Goal: Find specific page/section: Find specific page/section

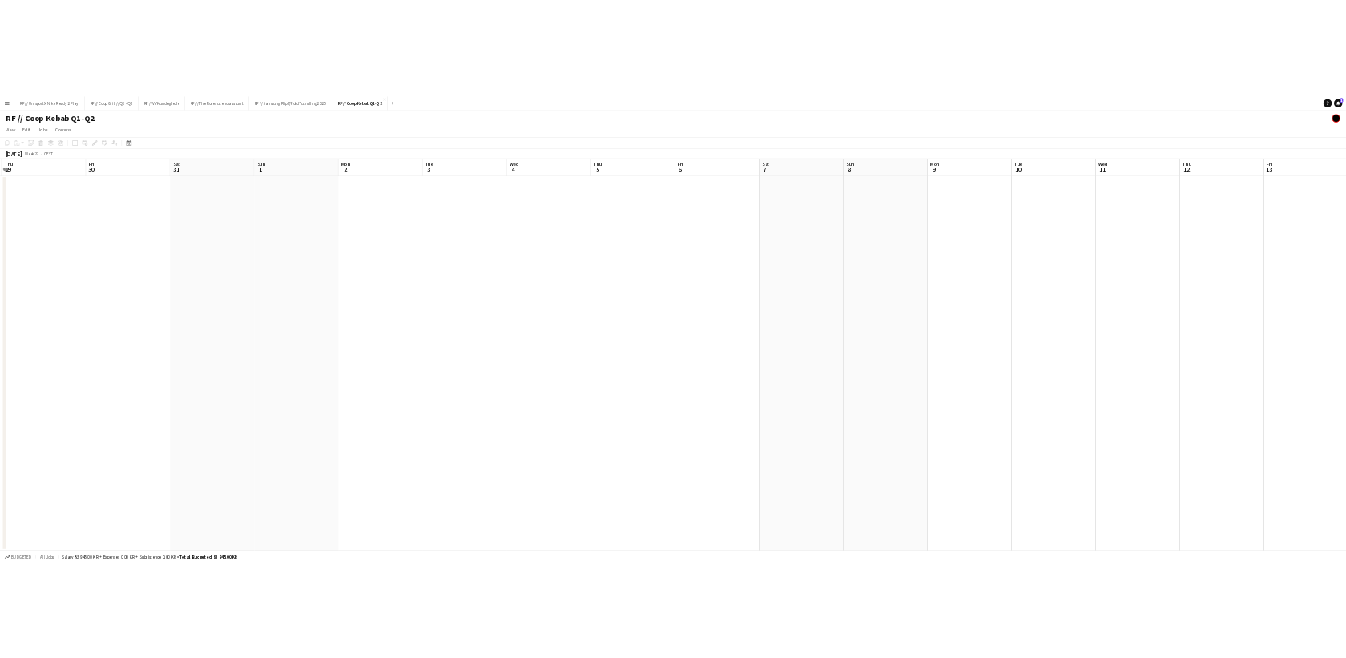
scroll to position [0, 569]
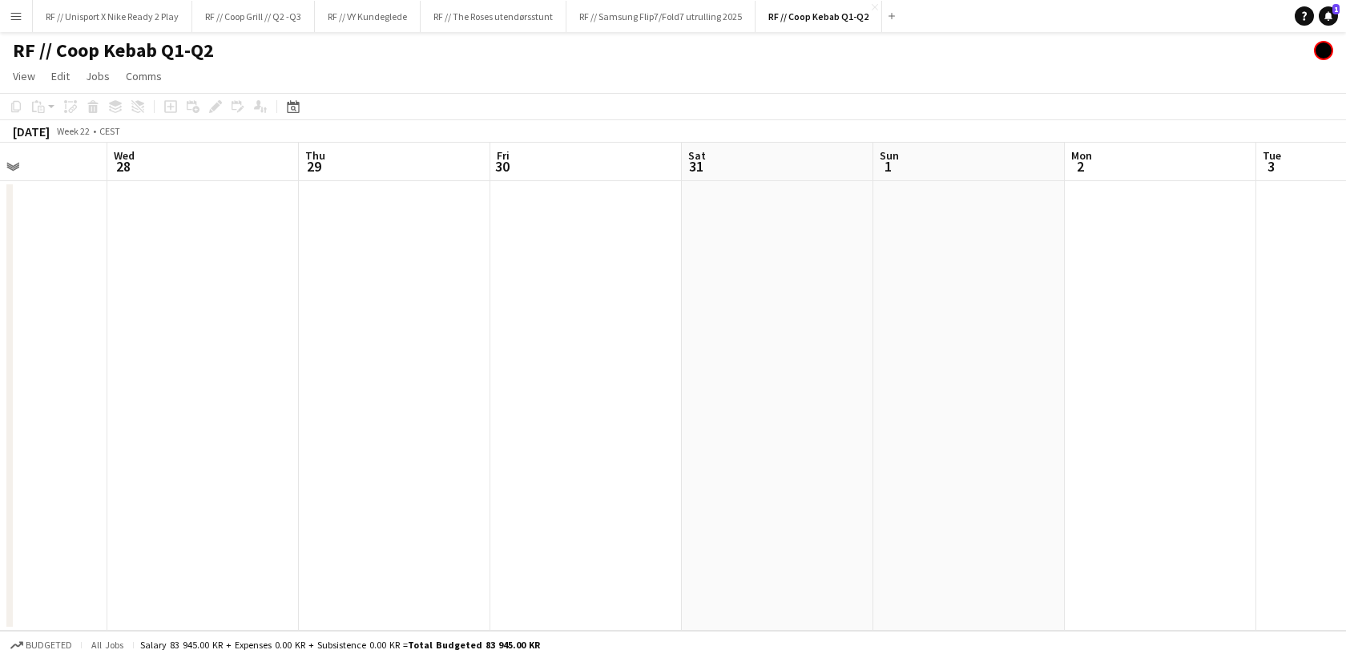
drag, startPoint x: 589, startPoint y: 324, endPoint x: 569, endPoint y: 412, distance: 90.3
click at [822, 336] on app-calendar-viewport "Sun 25 Mon 26 Tue 27 Wed 28 Thu 29 Fri 30 Sat 31 Sun 1 Mon 2 Tue 3 Wed 4 Thu 5 …" at bounding box center [673, 387] width 1346 height 488
drag, startPoint x: 569, startPoint y: 412, endPoint x: 992, endPoint y: 435, distance: 423.5
click at [994, 399] on app-calendar-viewport "Fri 23 Sat 24 1/4 2 Jobs Sun 25 Mon 26 Tue 27 Wed 28 Thu 29 Fri 30 Sat 31 Sun 1…" at bounding box center [673, 387] width 1346 height 488
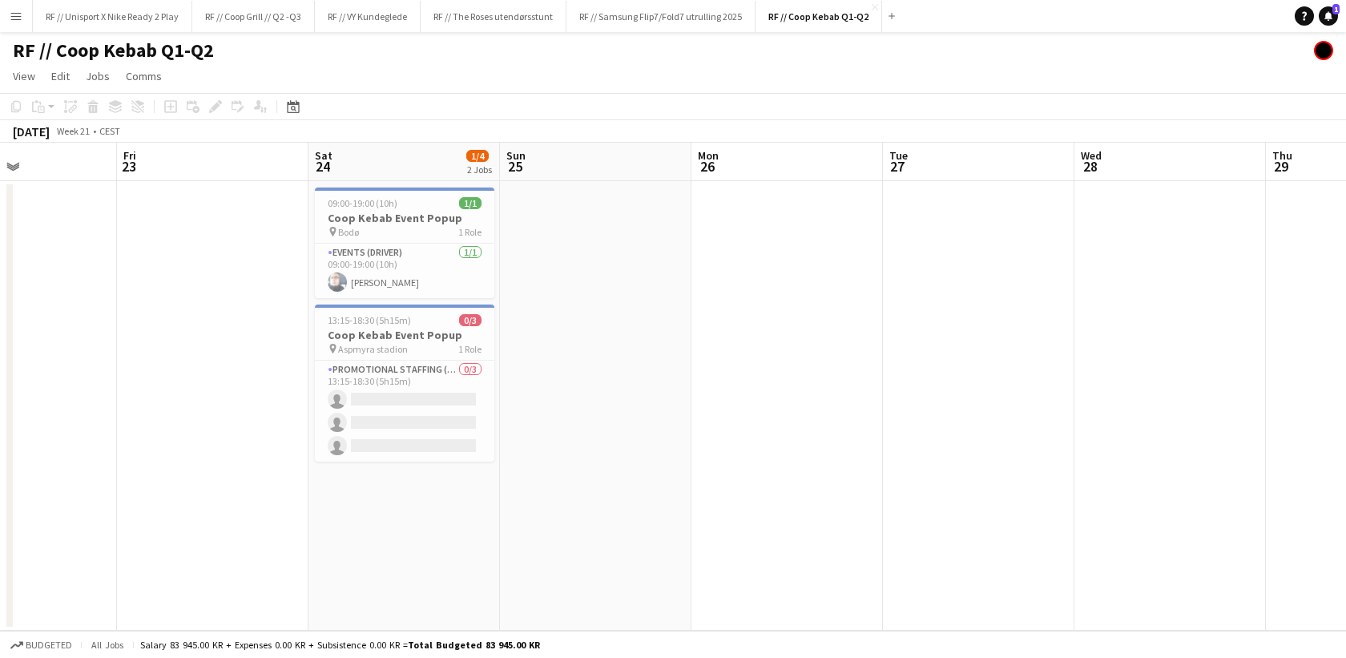
drag, startPoint x: 927, startPoint y: 436, endPoint x: 674, endPoint y: 468, distance: 254.3
click at [1132, 433] on app-calendar-viewport "Tue 20 Wed 21 Thu 22 Fri 23 Sat 24 1/4 2 Jobs Sun 25 Mon 26 Tue 27 Wed 28 Thu 2…" at bounding box center [673, 387] width 1346 height 488
click at [929, 461] on app-calendar-viewport "Tue 20 Wed 21 Thu 22 Fri 23 Sat 24 1/4 2 Jobs Sun 25 Mon 26 Tue 27 Wed 28 Thu 2…" at bounding box center [673, 387] width 1346 height 488
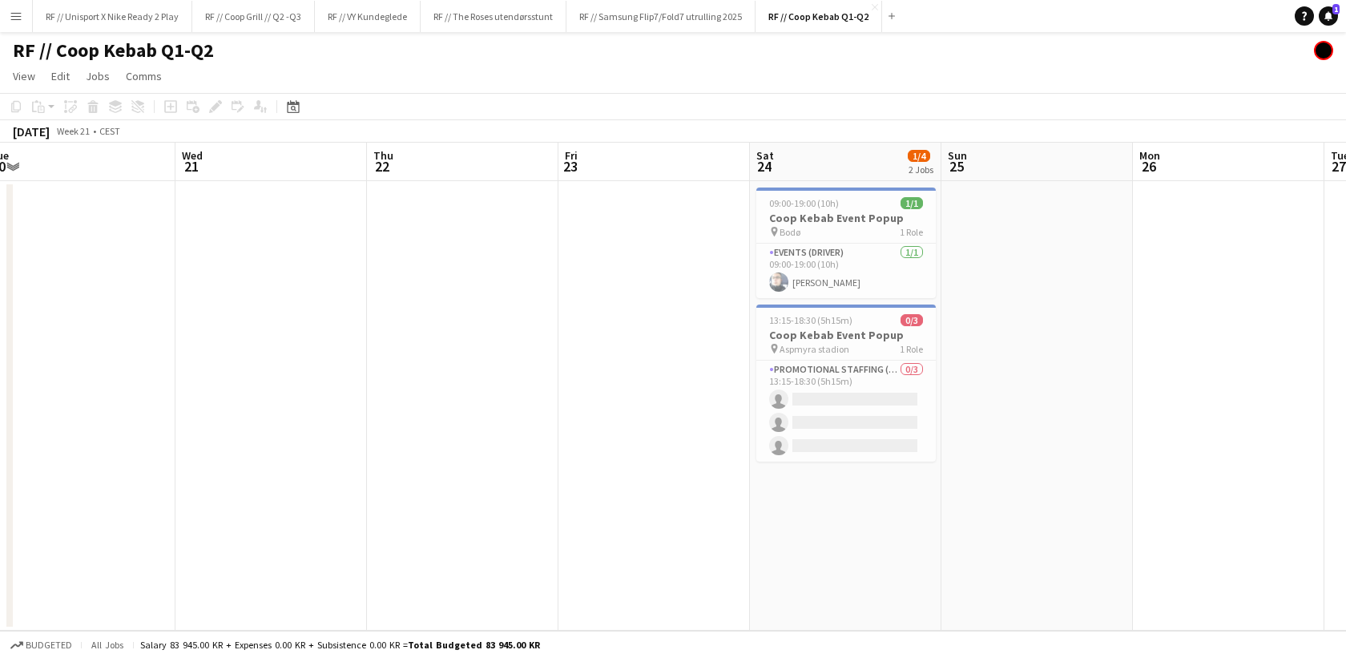
drag, startPoint x: 230, startPoint y: 413, endPoint x: 268, endPoint y: 433, distance: 42.6
click at [339, 401] on app-calendar-viewport "Sun 18 Mon 19 Tue 20 Wed 21 Thu 22 Fri 23 Sat 24 1/4 2 Jobs Sun 25 Mon 26 Tue 2…" at bounding box center [673, 387] width 1346 height 488
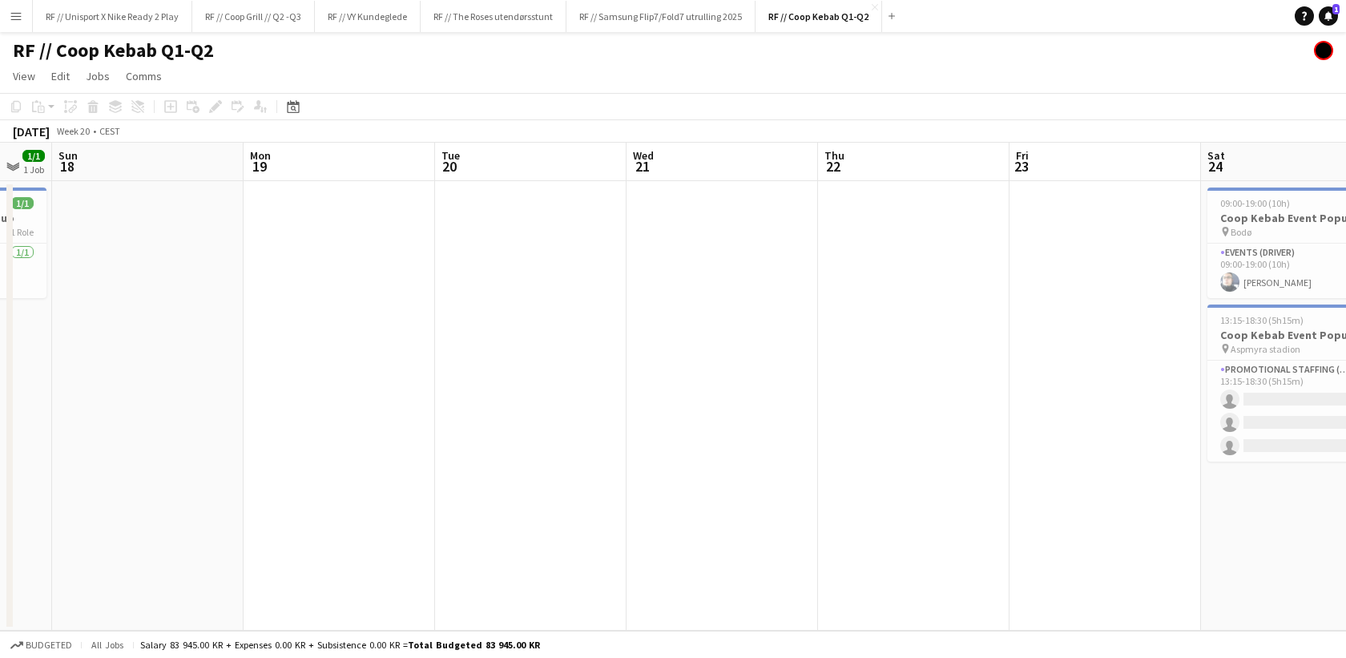
click at [872, 398] on app-calendar-viewport "Fri 16 4/4 2 Jobs Sat 17 1/1 1 Job Sun 18 Mon 19 Tue 20 Wed 21 Thu 22 Fri 23 Sa…" at bounding box center [673, 387] width 1346 height 488
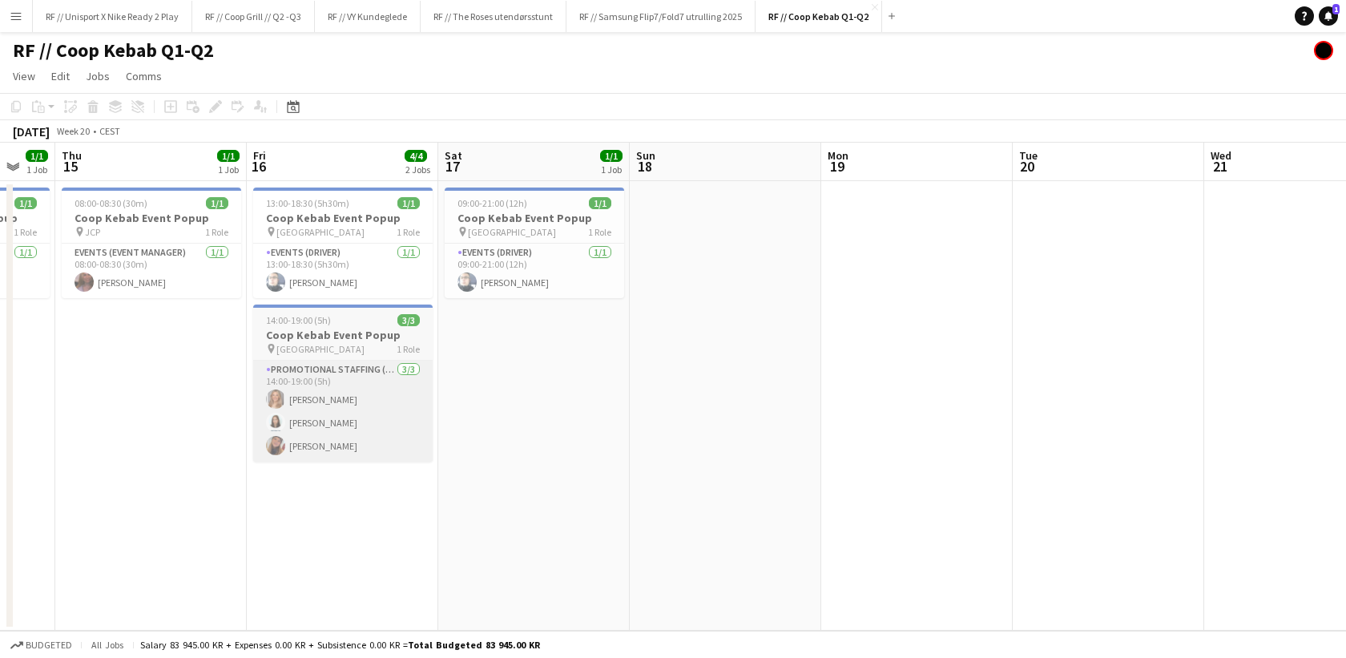
drag, startPoint x: 462, startPoint y: 419, endPoint x: 730, endPoint y: 396, distance: 269.3
click at [919, 373] on app-calendar-viewport "Tue 13 0/1 1 Job Wed 14 1/1 1 Job Thu 15 1/1 1 Job Fri 16 4/4 2 Jobs Sat 17 1/1…" at bounding box center [673, 387] width 1346 height 488
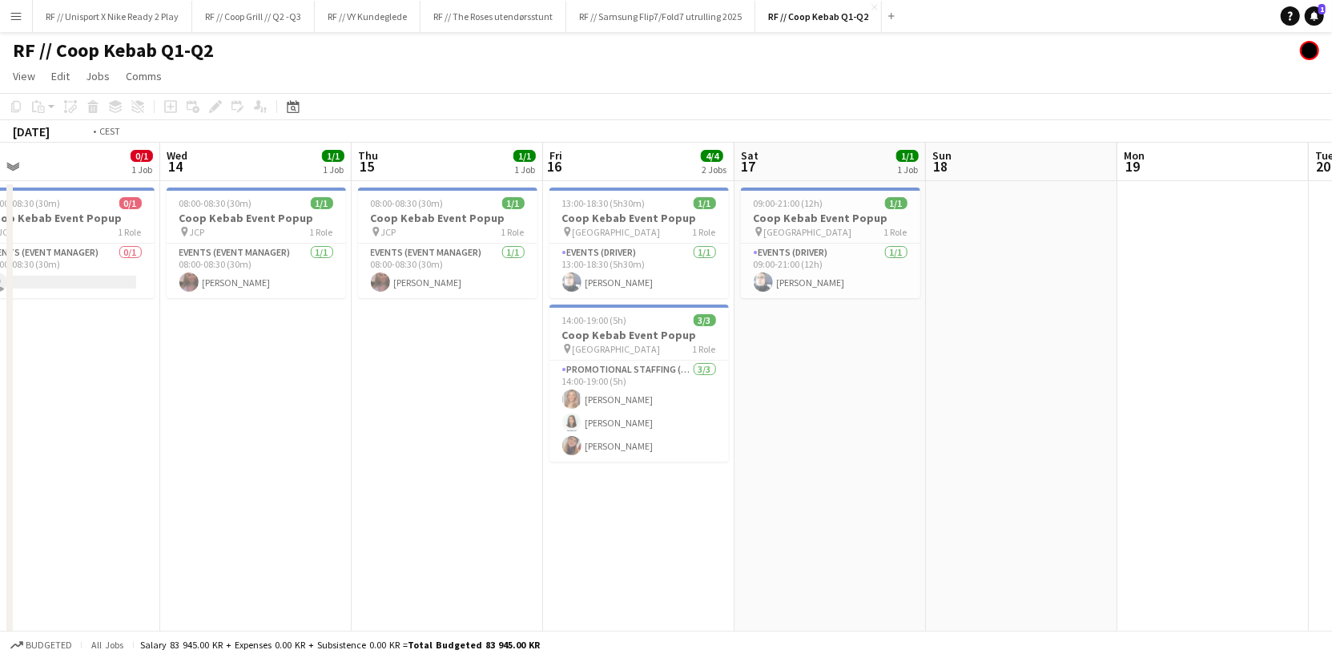
drag, startPoint x: 491, startPoint y: 388, endPoint x: 1035, endPoint y: 345, distance: 545.5
click at [979, 344] on app-calendar-viewport "Sun 11 5/5 3 Jobs Mon 12 2/2 2 Jobs Tue 13 0/1 1 Job Wed 14 1/1 1 Job Thu 15 1/…" at bounding box center [666, 400] width 1332 height 515
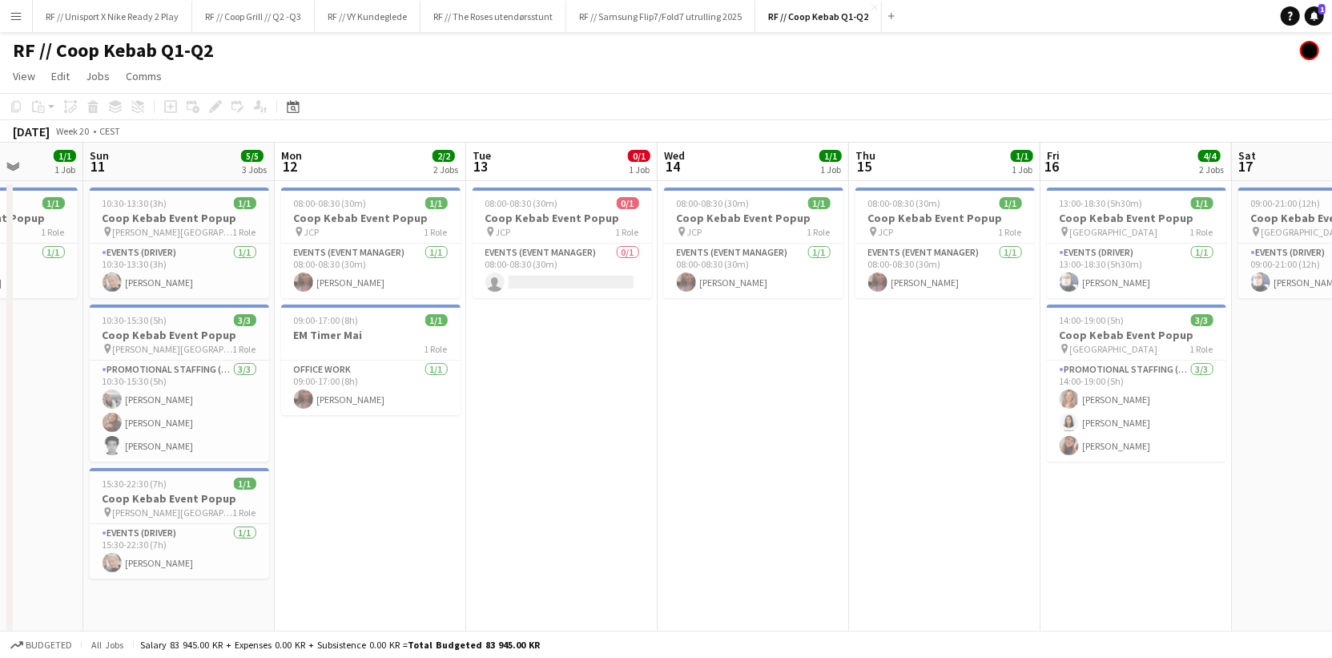
click at [707, 301] on app-calendar-viewport "Thu 8 Fri 9 Sat 10 1/1 1 Job Sun 11 5/5 3 Jobs Mon 12 2/2 2 Jobs Tue 13 0/1 1 J…" at bounding box center [666, 400] width 1332 height 515
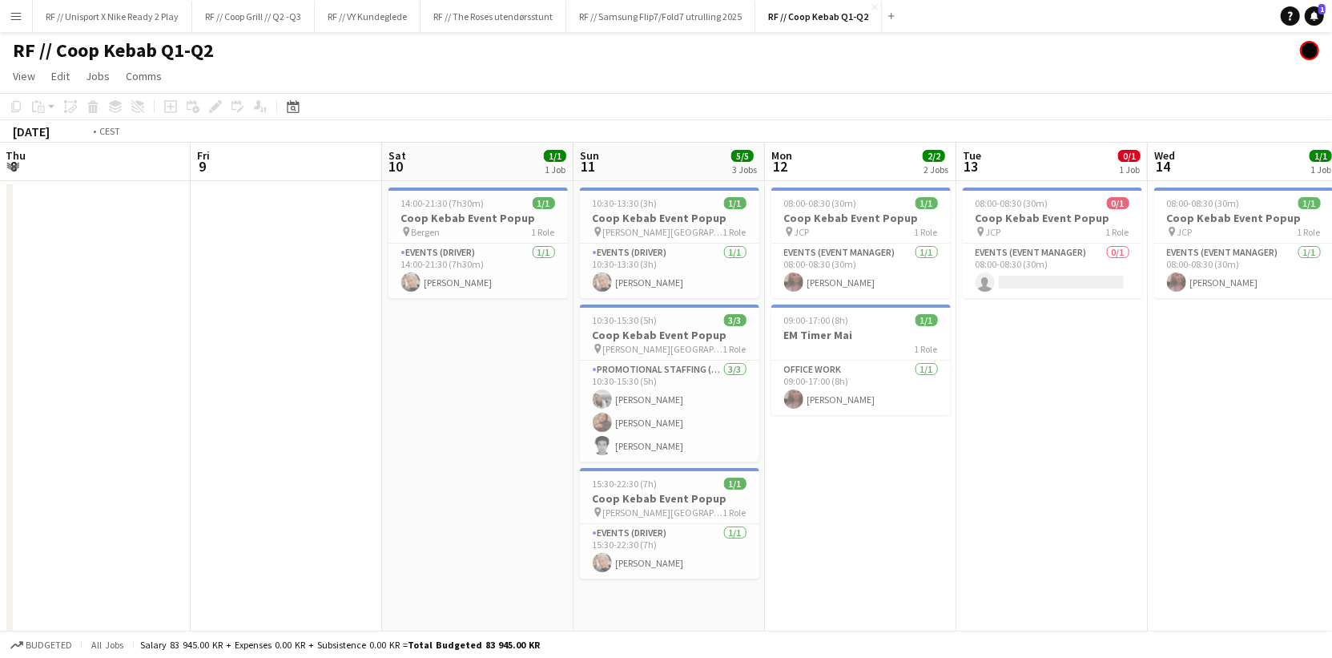
click at [849, 301] on app-calendar-viewport "Tue 6 Wed 7 Thu 8 Fri 9 Sat 10 1/1 1 Job Sun 11 5/5 3 Jobs Mon 12 2/2 2 Jobs Tu…" at bounding box center [666, 400] width 1332 height 515
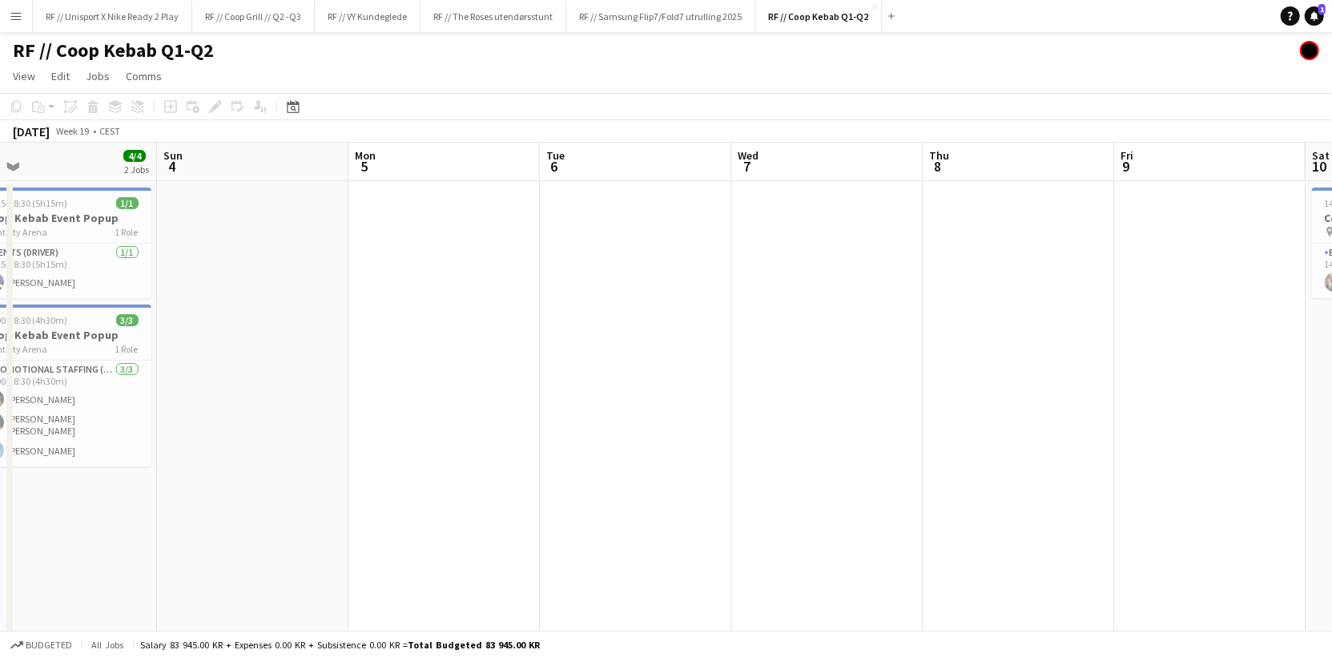
drag, startPoint x: 789, startPoint y: 299, endPoint x: 944, endPoint y: 291, distance: 155.6
click at [919, 289] on app-calendar-viewport "Fri 2 Sat 3 4/4 2 Jobs Sun 4 Mon 5 Tue 6 Wed 7 Thu 8 Fri 9 Sat 10 1/1 1 Job Sun…" at bounding box center [666, 400] width 1332 height 515
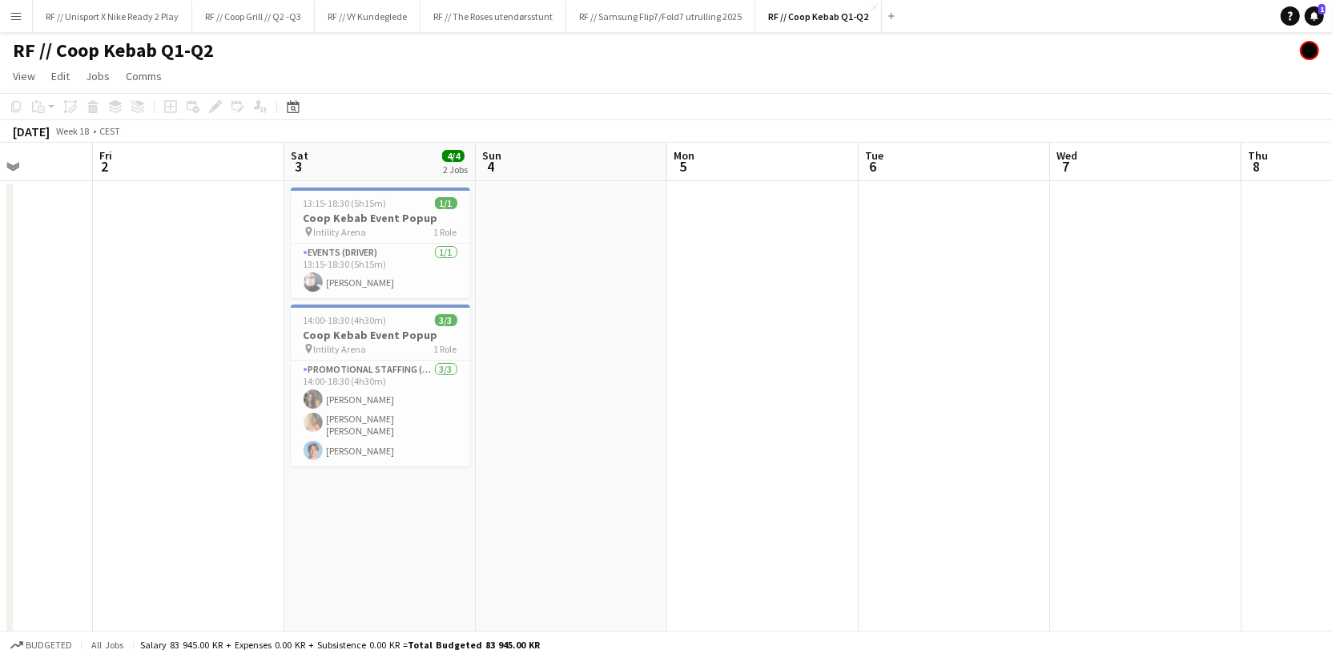
drag, startPoint x: 508, startPoint y: 344, endPoint x: 988, endPoint y: 294, distance: 482.3
click at [946, 294] on app-calendar-viewport "Wed 30 4/4 2 Jobs Thu 1 Fri 2 Sat 3 4/4 2 Jobs Sun 4 Mon 5 Tue 6 Wed 7 Thu 8 Fr…" at bounding box center [666, 400] width 1332 height 515
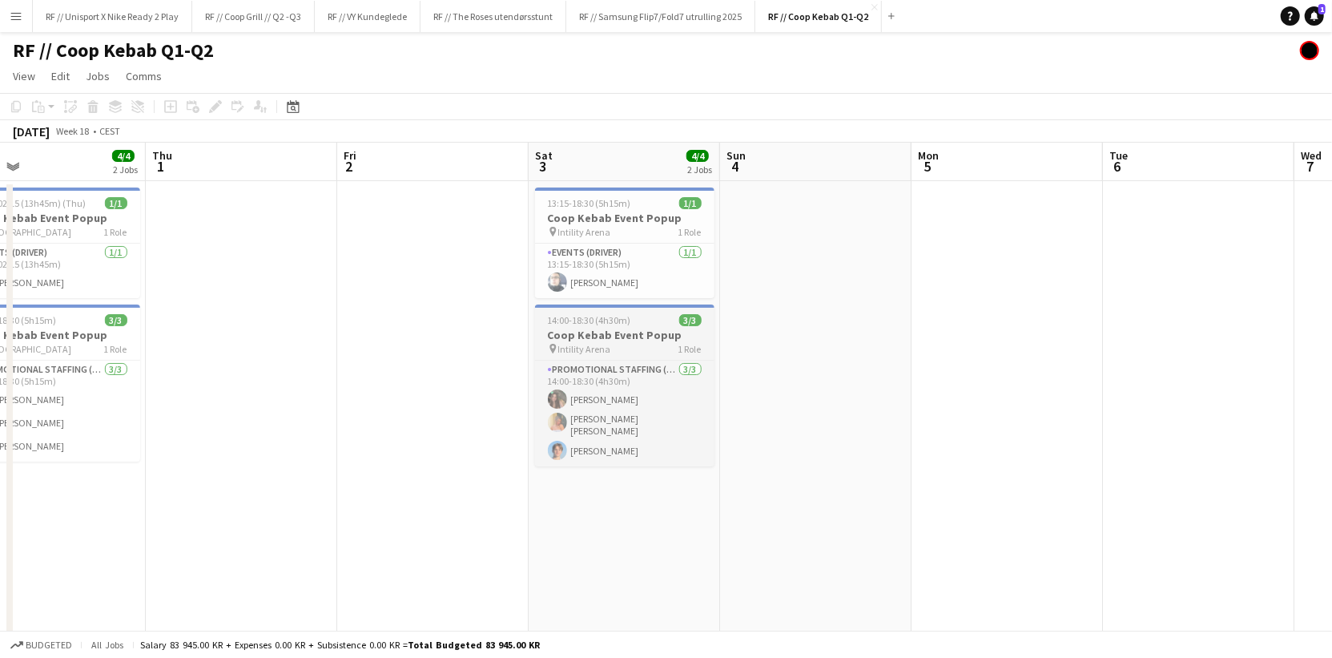
drag, startPoint x: 661, startPoint y: 316, endPoint x: 1095, endPoint y: 312, distance: 434.1
click at [1072, 280] on app-calendar-viewport "Mon 28 Tue 29 1/1 1 Job Wed 30 4/4 2 Jobs Thu 1 Fri 2 Sat 3 4/4 2 Jobs Sun 4 Mo…" at bounding box center [666, 400] width 1332 height 515
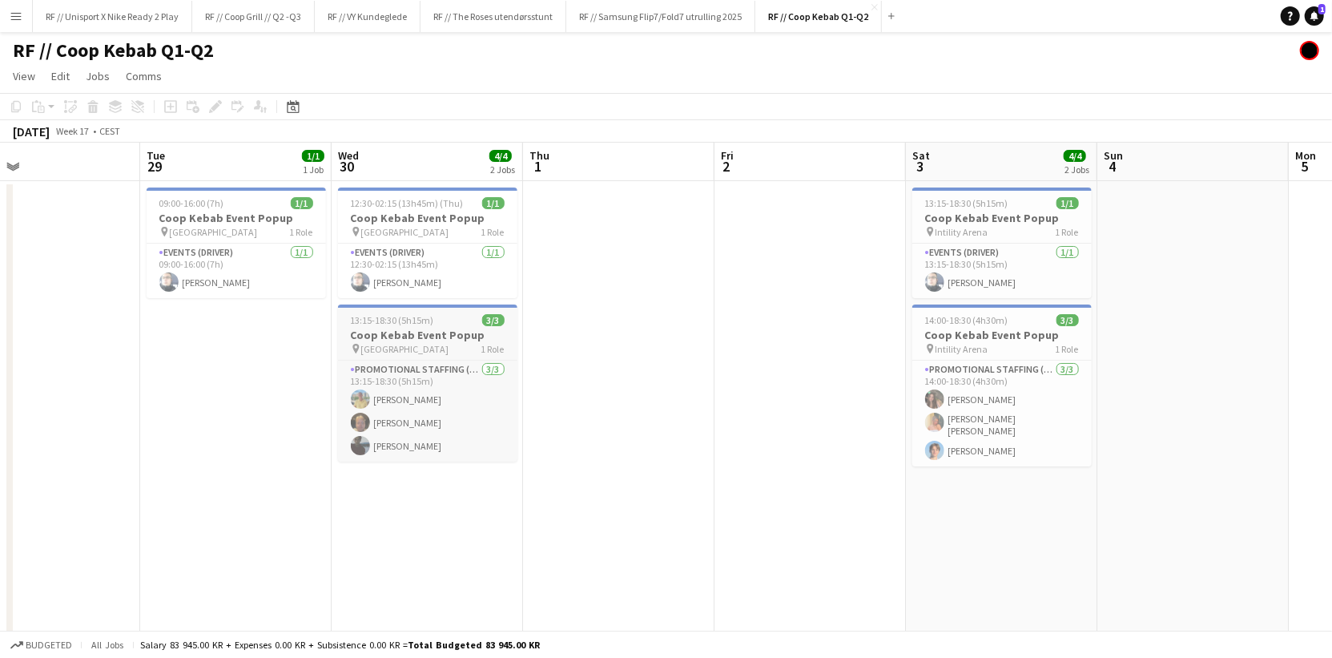
drag, startPoint x: 455, startPoint y: 336, endPoint x: 927, endPoint y: 323, distance: 471.9
click at [915, 289] on app-calendar-viewport "Sat 26 3/3 1 Job Sun 27 5/5 3 Jobs Mon 28 Tue 29 1/1 1 Job Wed 30 4/4 2 Jobs Th…" at bounding box center [666, 400] width 1332 height 515
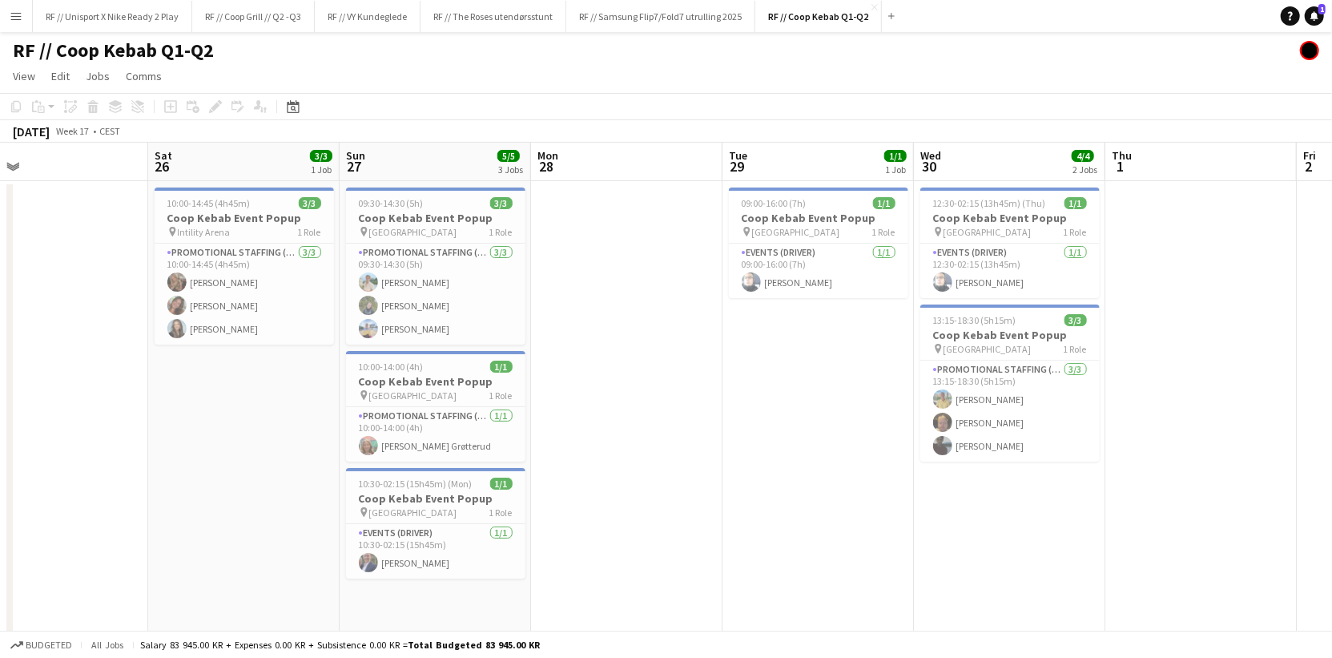
drag, startPoint x: 450, startPoint y: 320, endPoint x: 984, endPoint y: 291, distance: 534.2
click at [897, 260] on app-calendar-viewport "Wed 23 Thu 24 Fri 25 Sat 26 3/3 1 Job Sun 27 5/5 3 Jobs Mon 28 Tue 29 1/1 1 Job…" at bounding box center [666, 400] width 1332 height 515
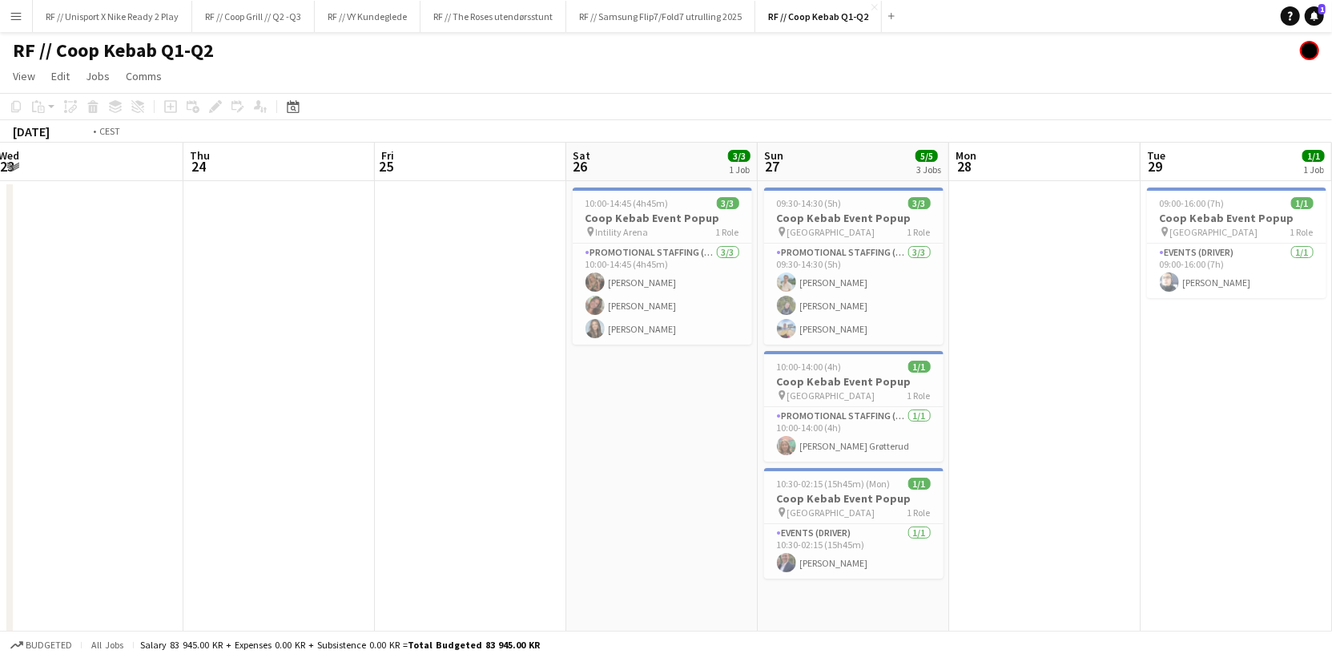
drag, startPoint x: 413, startPoint y: 300, endPoint x: 1022, endPoint y: 262, distance: 609.9
click at [971, 251] on app-calendar-viewport "Mon 21 4/4 3 Jobs Tue 22 Wed 23 Thu 24 Fri 25 Sat 26 3/3 1 Job Sun 27 5/5 3 Job…" at bounding box center [666, 400] width 1332 height 515
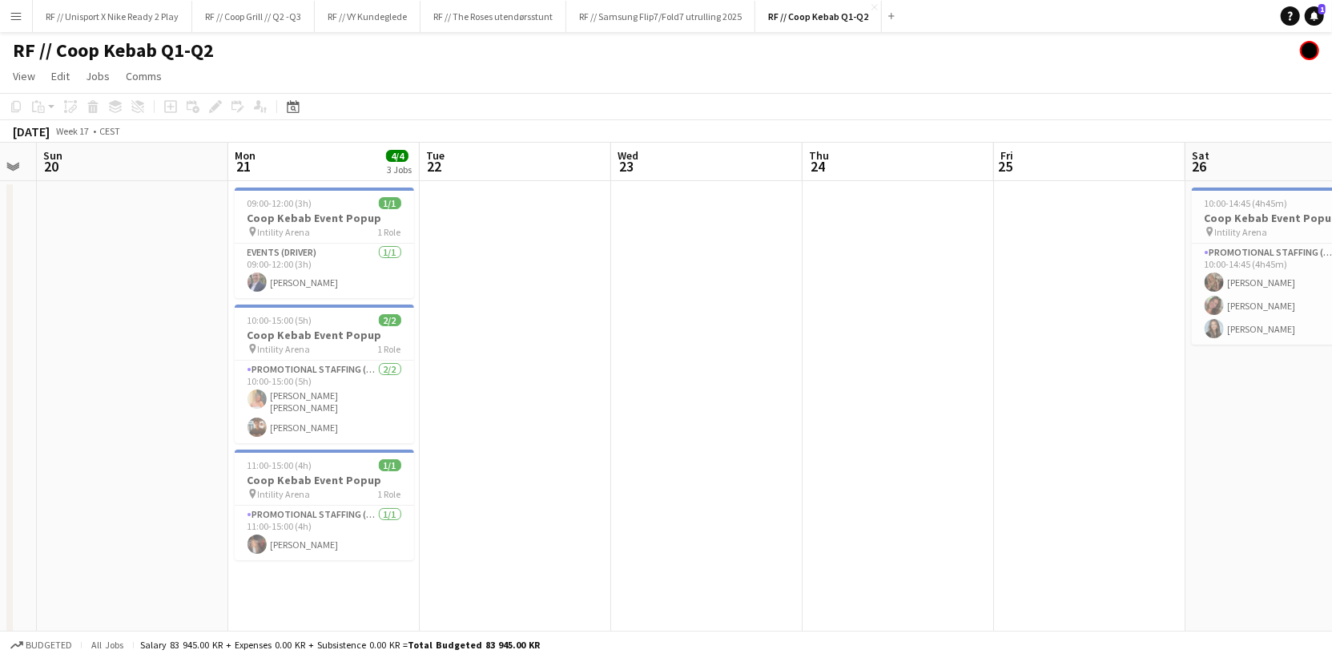
drag, startPoint x: 602, startPoint y: 320, endPoint x: 977, endPoint y: 318, distance: 374.8
click at [973, 318] on app-calendar-viewport "Fri 18 Sat 19 Sun 20 Mon 21 4/4 3 Jobs Tue 22 Wed 23 Thu 24 Fri 25 Sat 26 3/3 1…" at bounding box center [666, 400] width 1332 height 515
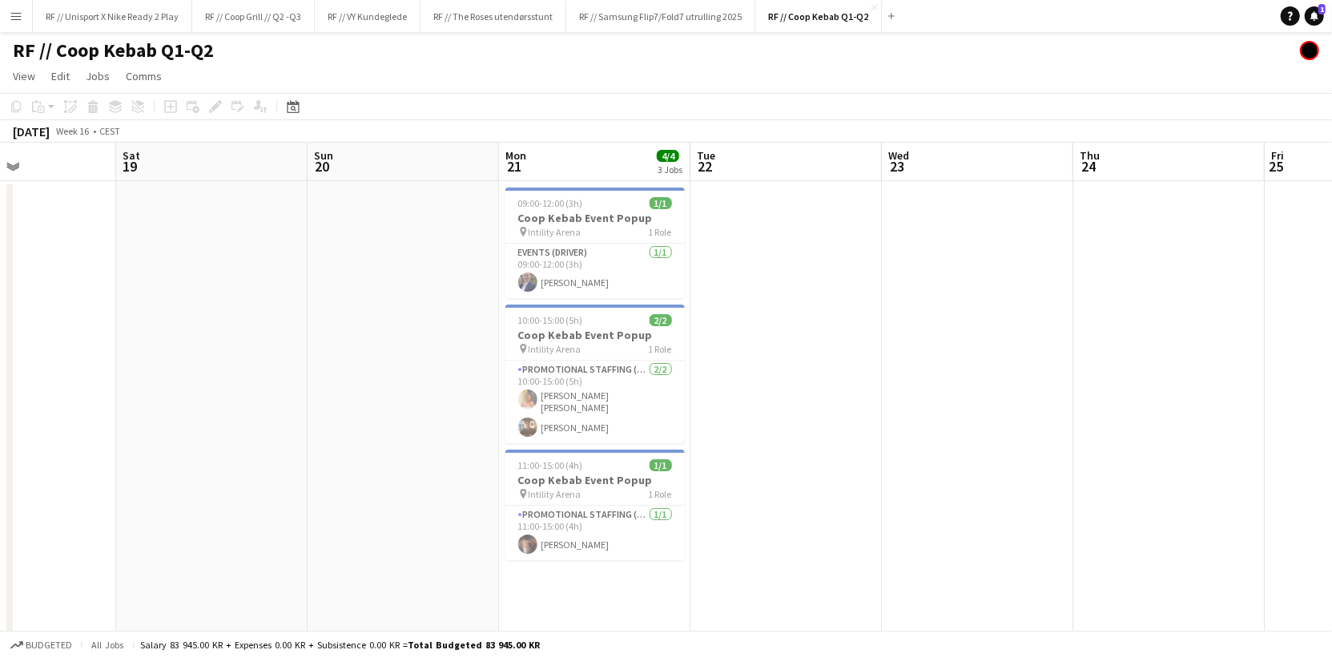
drag, startPoint x: 331, startPoint y: 370, endPoint x: 831, endPoint y: 373, distance: 499.8
click at [815, 356] on app-calendar-viewport "Wed 16 1/1 1 Job Thu 17 Fri 18 Sat 19 Sun 20 Mon 21 4/4 3 Jobs Tue 22 Wed 23 Th…" at bounding box center [666, 400] width 1332 height 515
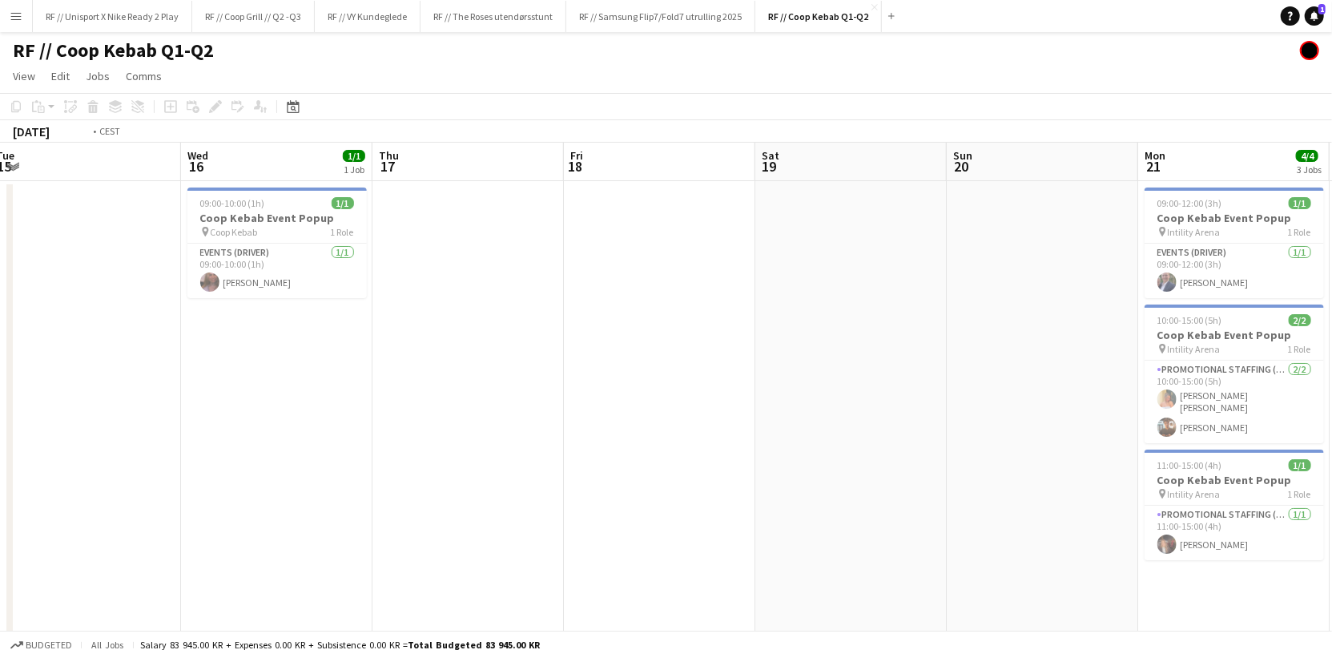
drag, startPoint x: 423, startPoint y: 385, endPoint x: 883, endPoint y: 348, distance: 462.0
click at [839, 345] on app-calendar-viewport "Sun 13 Mon 14 Tue 15 Wed 16 1/1 1 Job Thu 17 Fri 18 Sat 19 Sun 20 Mon 21 4/4 3 …" at bounding box center [666, 400] width 1332 height 515
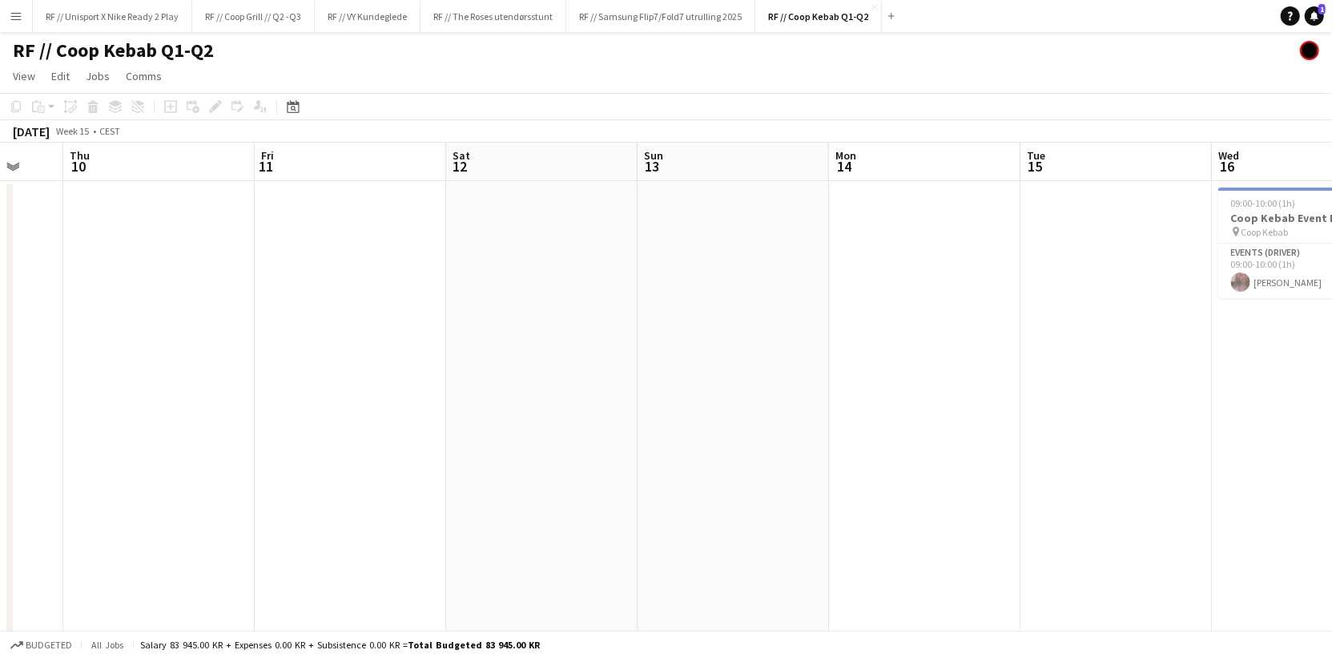
drag, startPoint x: 410, startPoint y: 362, endPoint x: 738, endPoint y: 372, distance: 328.5
click at [1024, 324] on app-calendar-viewport "Mon 7 Tue 8 Wed 9 Thu 10 Fri 11 Sat 12 Sun 13 Mon 14 Tue 15 Wed 16 1/1 1 Job Th…" at bounding box center [666, 400] width 1332 height 515
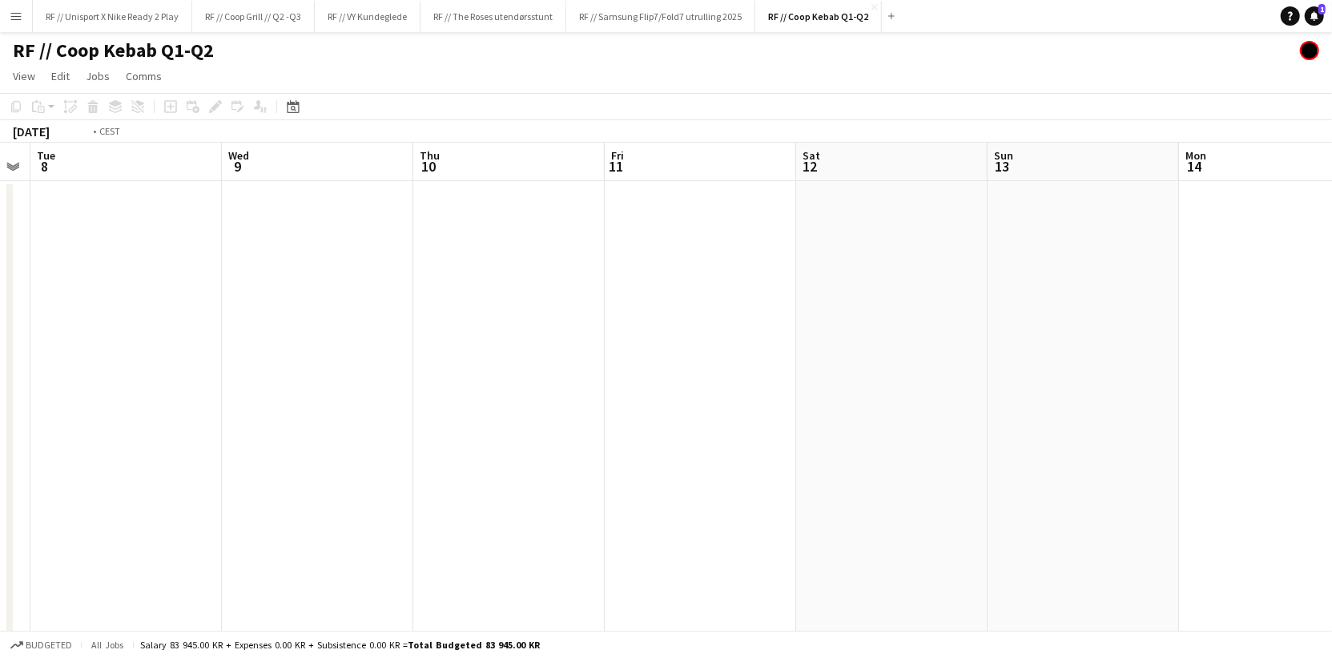
drag, startPoint x: 1008, startPoint y: 343, endPoint x: 1334, endPoint y: 339, distance: 326.8
click at [1316, 336] on app-calendar-viewport "Sun 6 Mon 7 Tue 8 Wed 9 Thu 10 Fri 11 Sat 12 Sun 13 Mon 14 Tue 15 Wed 16 1/1 1 …" at bounding box center [666, 400] width 1332 height 515
drag, startPoint x: 761, startPoint y: 386, endPoint x: 1245, endPoint y: 351, distance: 485.8
click at [1209, 336] on app-calendar-viewport "Fri 4 Sat 5 Sun 6 Mon 7 Tue 8 Wed 9 Thu 10 Fri 11 Sat 12 Sun 13 Mon 14 Tue 15 W…" at bounding box center [666, 400] width 1332 height 515
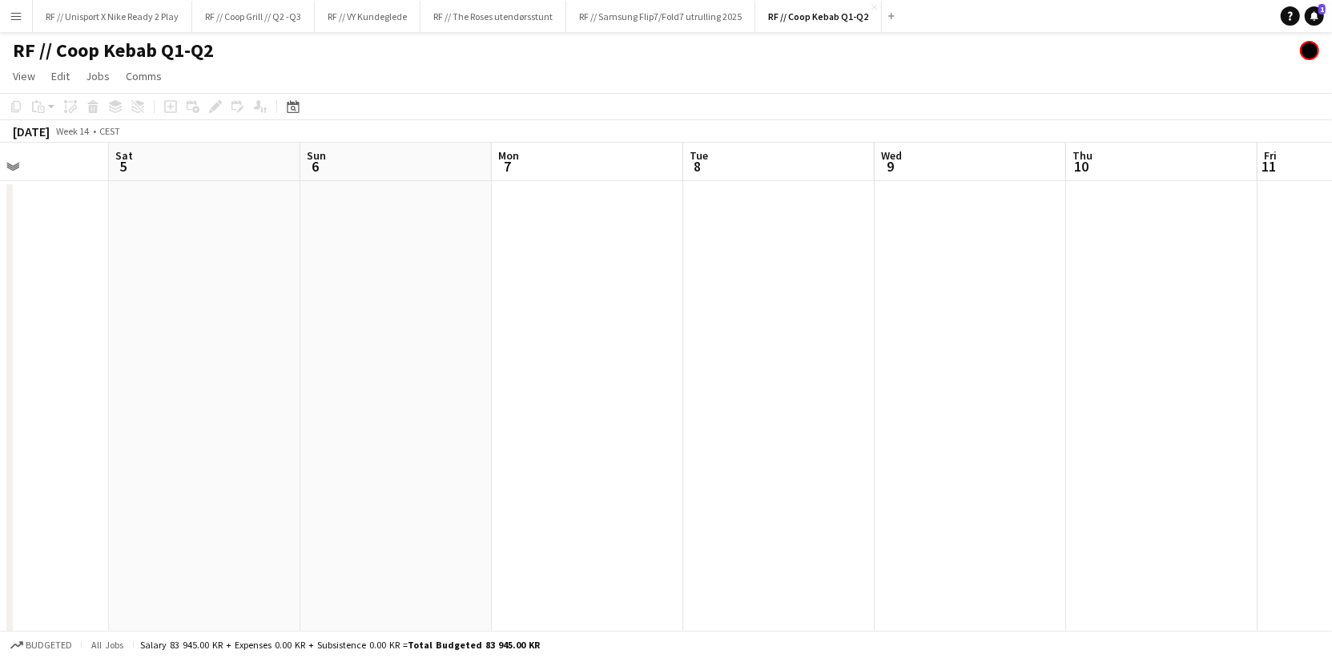
drag, startPoint x: 444, startPoint y: 368, endPoint x: 833, endPoint y: 369, distance: 389.2
click at [827, 338] on app-calendar-viewport "Wed 2 Thu 3 Fri 4 Sat 5 Sun 6 Mon 7 Tue 8 Wed 9 Thu 10 Fri 11 Sat 12 Sun 13 Mon…" at bounding box center [666, 400] width 1332 height 515
drag, startPoint x: 529, startPoint y: 390, endPoint x: 895, endPoint y: 415, distance: 367.7
click at [937, 373] on app-calendar-viewport "Mon 31 Tue 1 Wed 2 Thu 3 Fri 4 Sat 5 Sun 6 Mon 7 Tue 8 Wed 9 Thu 10 Fri 11 Sat …" at bounding box center [666, 400] width 1332 height 515
drag, startPoint x: 637, startPoint y: 381, endPoint x: 1060, endPoint y: 361, distance: 423.4
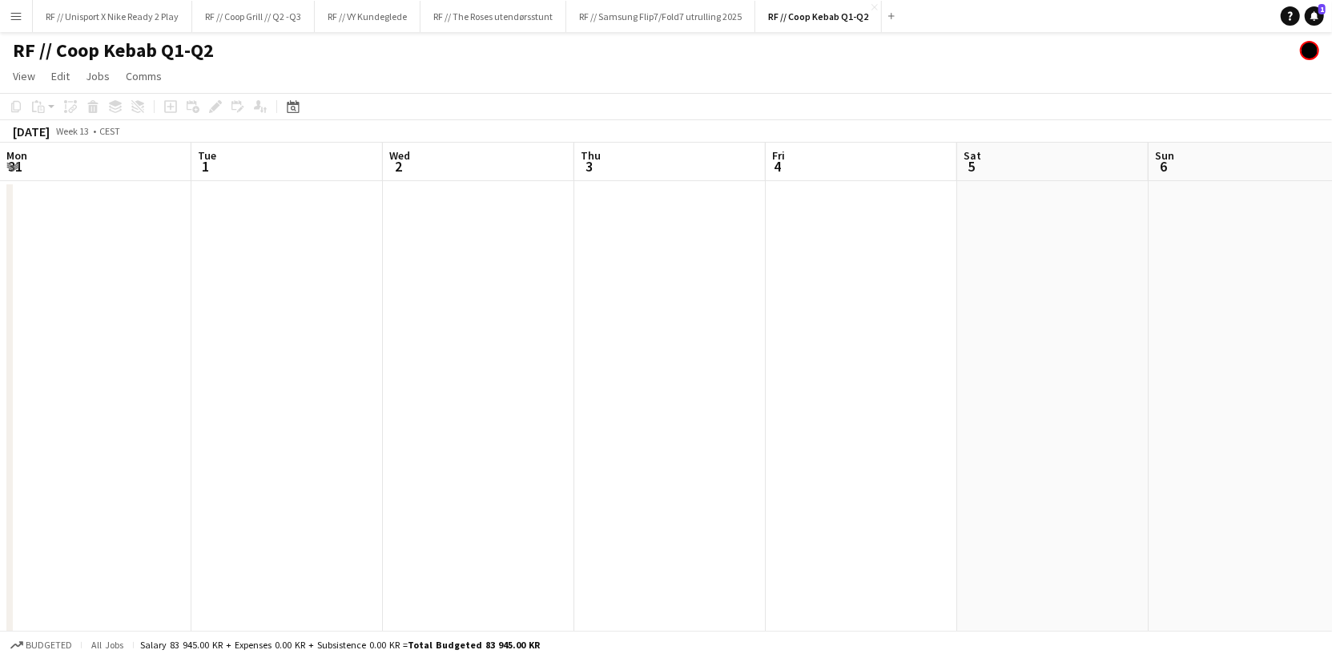
click at [1031, 353] on app-calendar-viewport "Sat 29 1/1 1 Job Sun 30 5/5 2 Jobs Mon 31 Tue 1 Wed 2 Thu 3 Fri 4 Sat 5 Sun 6 M…" at bounding box center [666, 400] width 1332 height 515
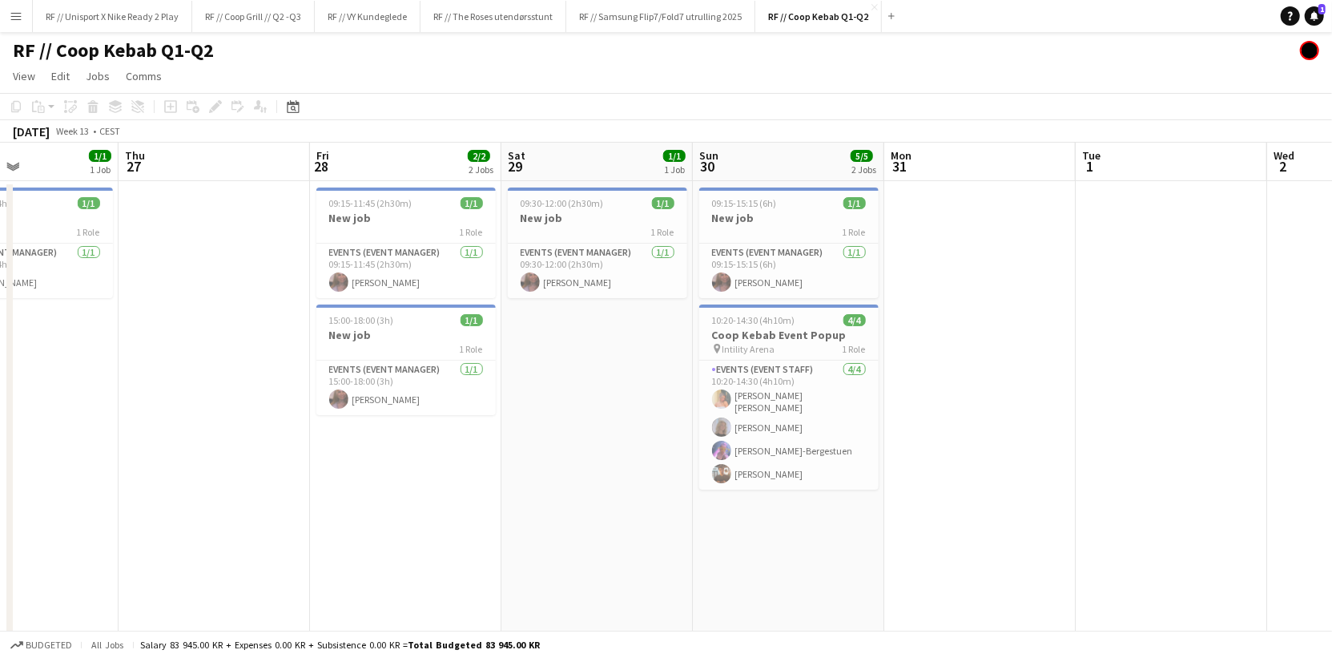
drag, startPoint x: 748, startPoint y: 372, endPoint x: 1137, endPoint y: 356, distance: 389.6
click at [1076, 352] on app-calendar-viewport "Mon 24 Tue 25 Wed 26 1/1 1 Job Thu 27 Fri 28 2/2 2 Jobs Sat 29 1/1 1 Job Sun 30…" at bounding box center [666, 400] width 1332 height 515
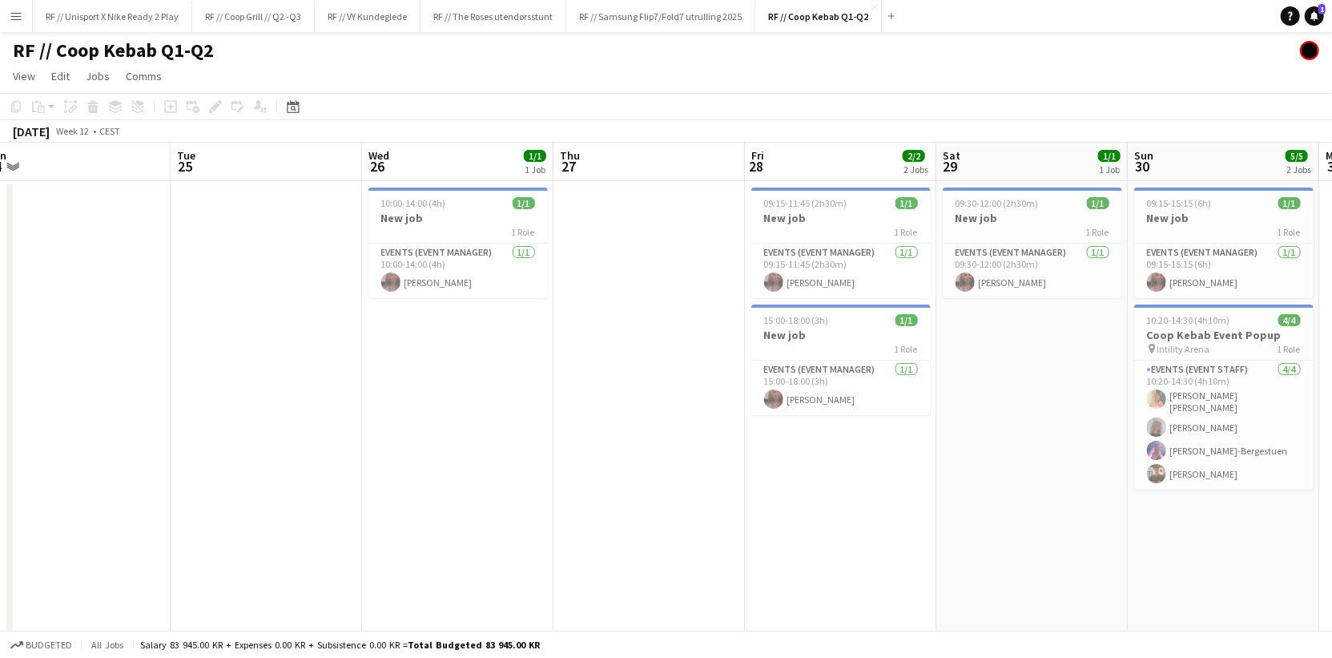
drag, startPoint x: 831, startPoint y: 422, endPoint x: 1425, endPoint y: 424, distance: 593.5
click at [1332, 424] on html "Menu Boards Boards Boards All jobs Status Workforce Workforce My Workforce Recr…" at bounding box center [666, 342] width 1332 height 685
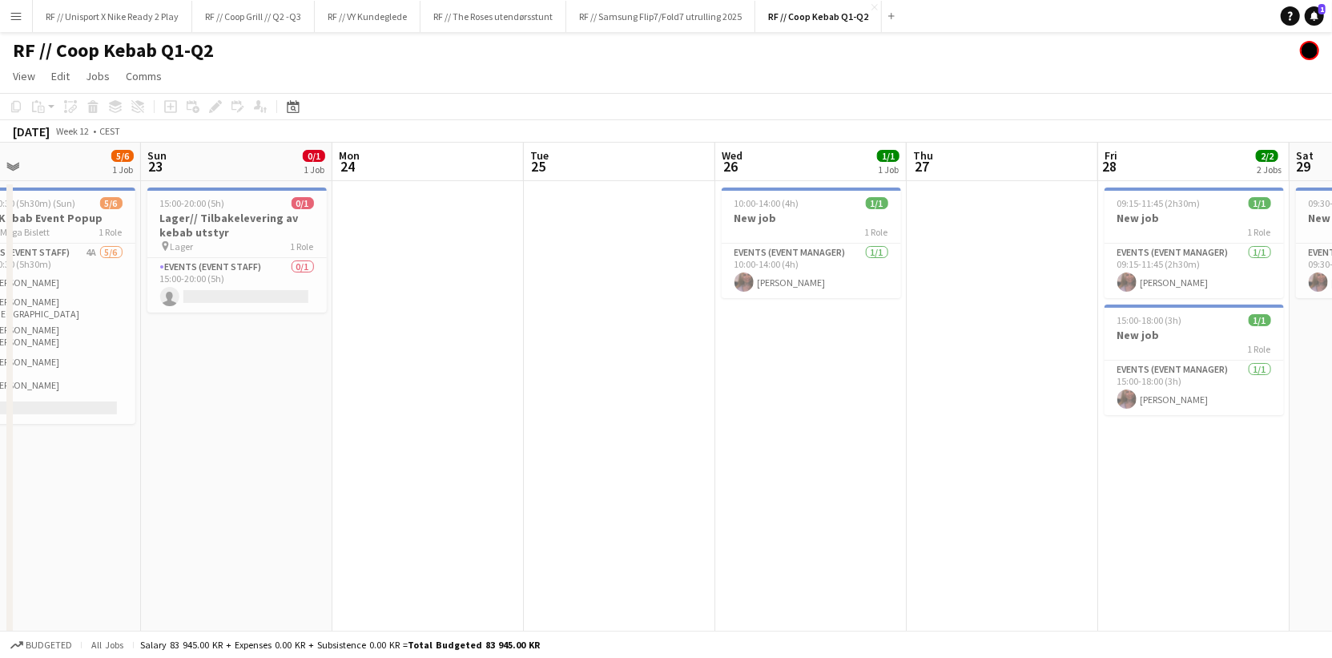
drag, startPoint x: 850, startPoint y: 441, endPoint x: 1016, endPoint y: 430, distance: 166.9
click at [1177, 418] on app-calendar-viewport "Thu 20 Fri 21 Sat 22 5/6 1 Job Sun 23 0/1 1 Job Mon 24 Tue 25 Wed 26 1/1 1 Job …" at bounding box center [666, 400] width 1332 height 515
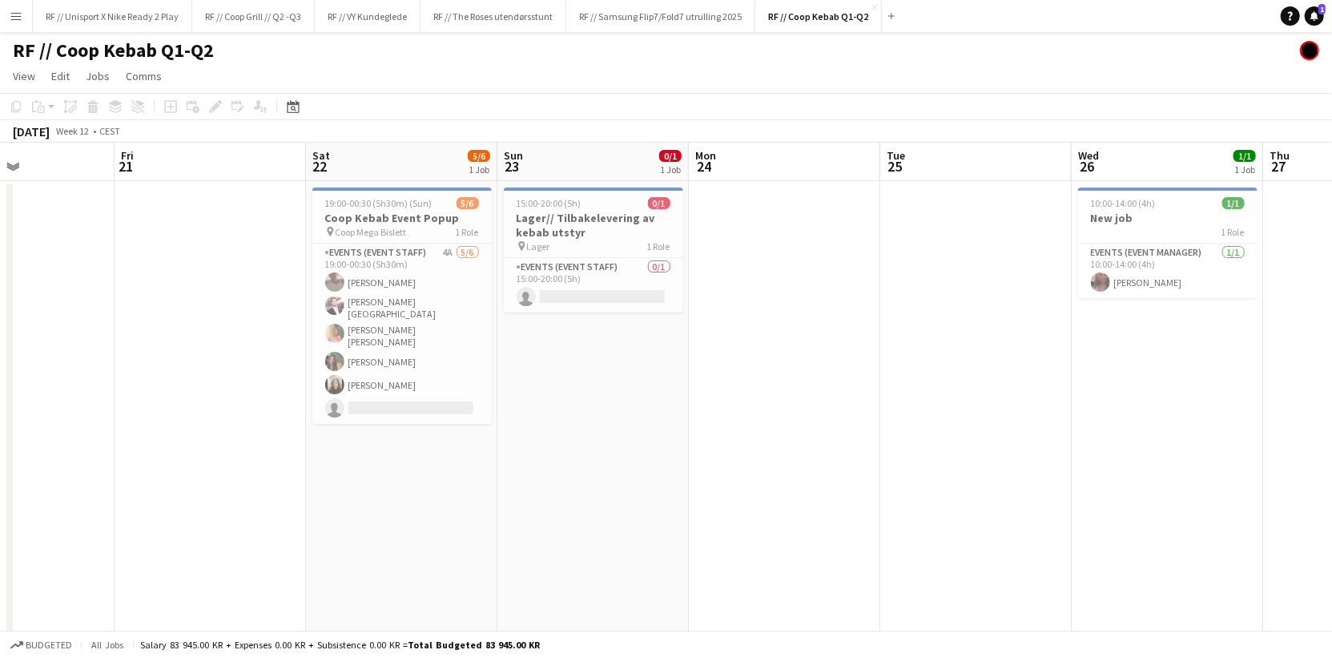
scroll to position [0, 445]
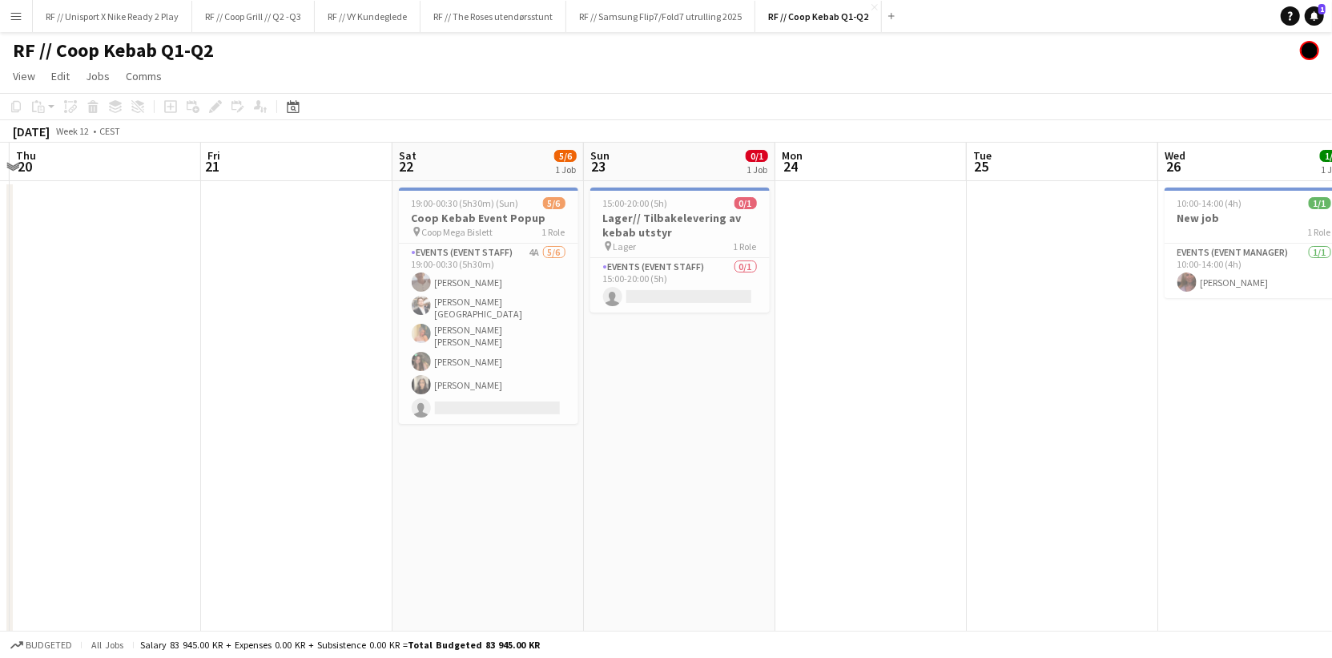
drag, startPoint x: 754, startPoint y: 430, endPoint x: 581, endPoint y: 413, distance: 174.6
click at [532, 417] on app-calendar-viewport "Mon 17 Tue 18 Wed 19 Thu 20 Fri 21 Sat 22 5/6 1 Job Sun 23 0/1 1 Job Mon 24 Tue…" at bounding box center [666, 400] width 1332 height 515
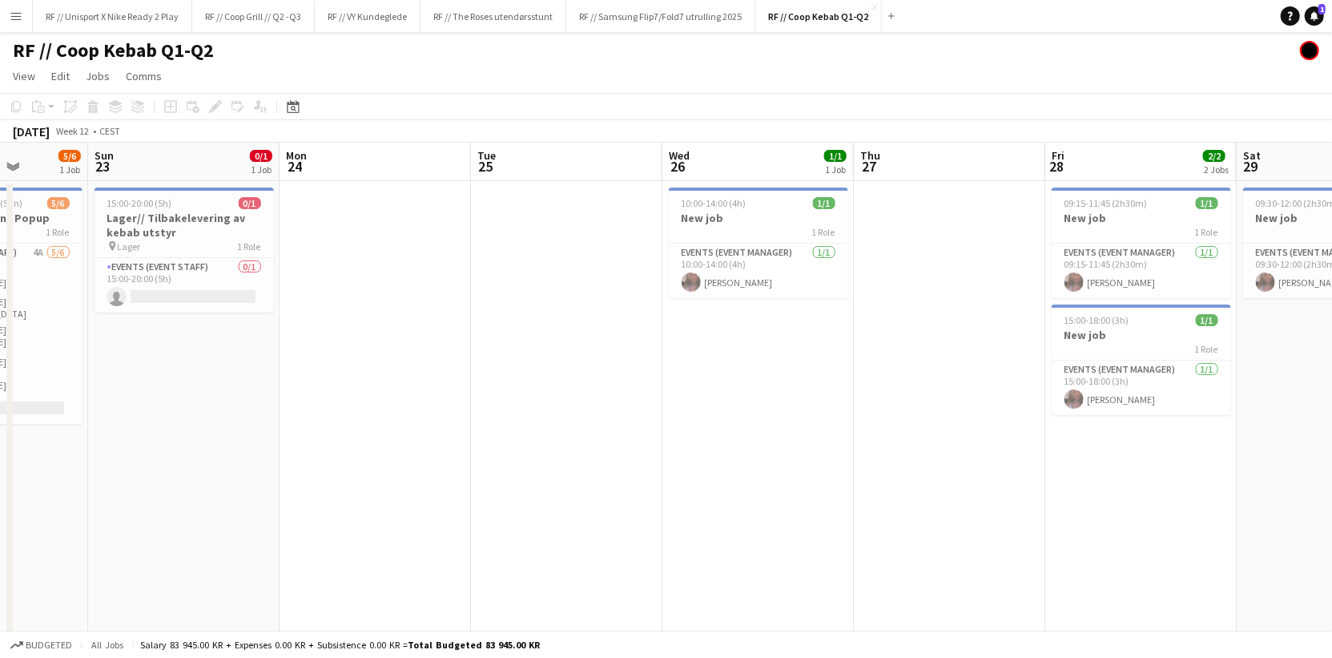
drag, startPoint x: 903, startPoint y: 408, endPoint x: 494, endPoint y: 402, distance: 408.5
click at [494, 403] on app-calendar-viewport "Wed 19 Thu 20 Fri 21 Sat 22 5/6 1 Job Sun 23 0/1 1 Job Mon 24 Tue 25 Wed 26 1/1…" at bounding box center [666, 400] width 1332 height 515
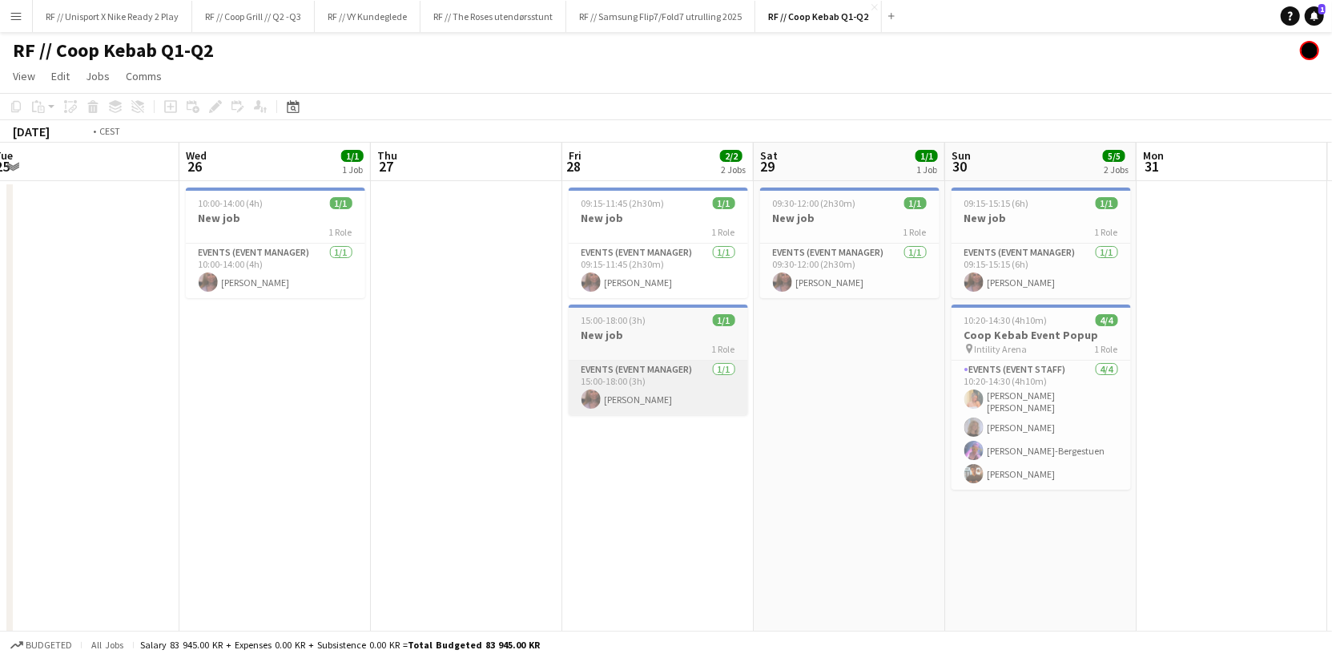
drag, startPoint x: 441, startPoint y: 393, endPoint x: 469, endPoint y: 399, distance: 29.4
click at [436, 392] on app-calendar-viewport "Fri 21 Sat 22 5/6 1 Job Sun 23 0/1 1 Job Mon 24 Tue 25 Wed 26 1/1 1 Job Thu 27 …" at bounding box center [666, 400] width 1332 height 515
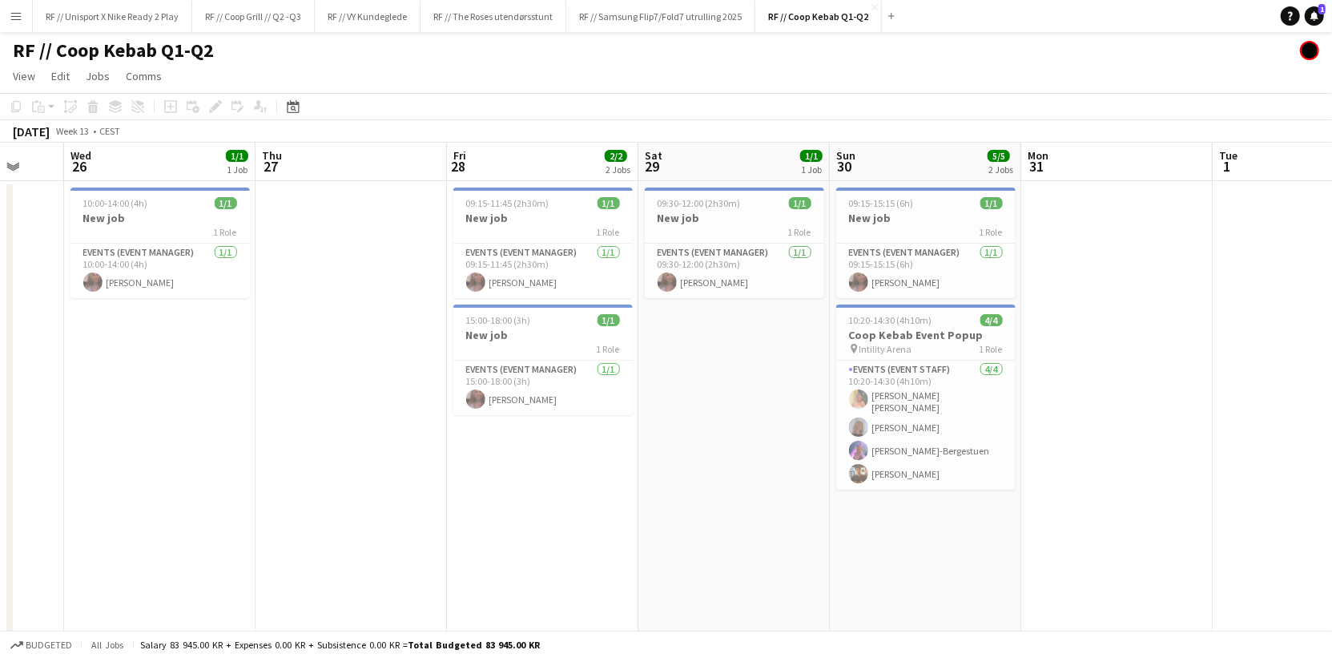
scroll to position [0, 738]
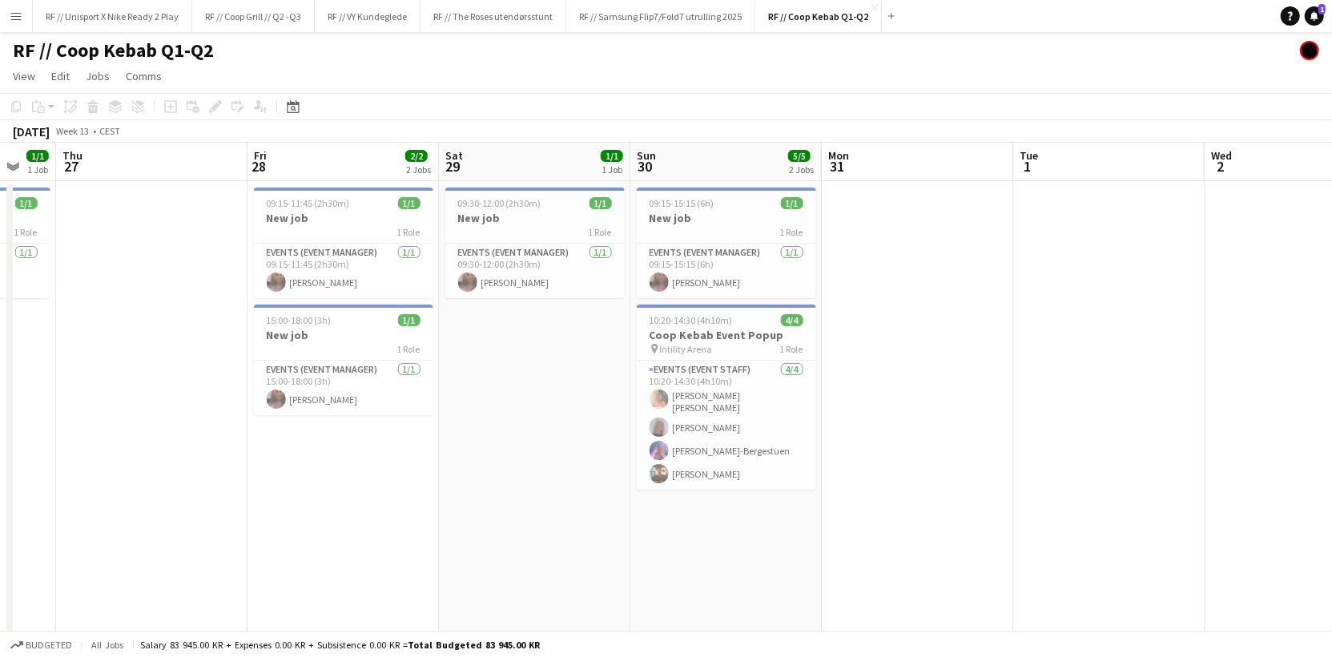
drag, startPoint x: 703, startPoint y: 410, endPoint x: 450, endPoint y: 400, distance: 253.3
click at [479, 412] on app-calendar-viewport "Sun 23 0/1 1 Job Mon 24 Tue 25 Wed 26 1/1 1 Job Thu 27 Fri 28 2/2 2 Jobs Sat 29…" at bounding box center [666, 400] width 1332 height 515
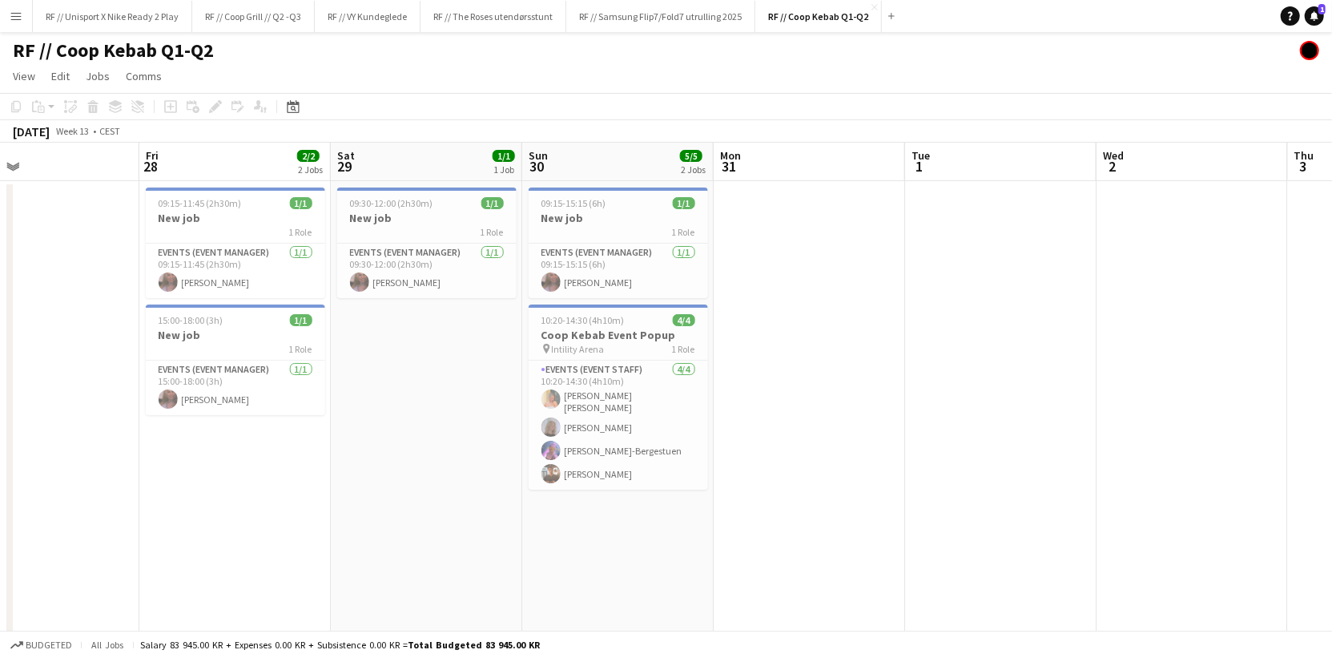
drag, startPoint x: 948, startPoint y: 420, endPoint x: 670, endPoint y: 426, distance: 278.0
click at [679, 432] on app-calendar-viewport "Sun 23 0/1 1 Job Mon 24 Tue 25 Wed 26 1/1 1 Job Thu 27 Fri 28 2/2 2 Jobs Sat 29…" at bounding box center [666, 400] width 1332 height 515
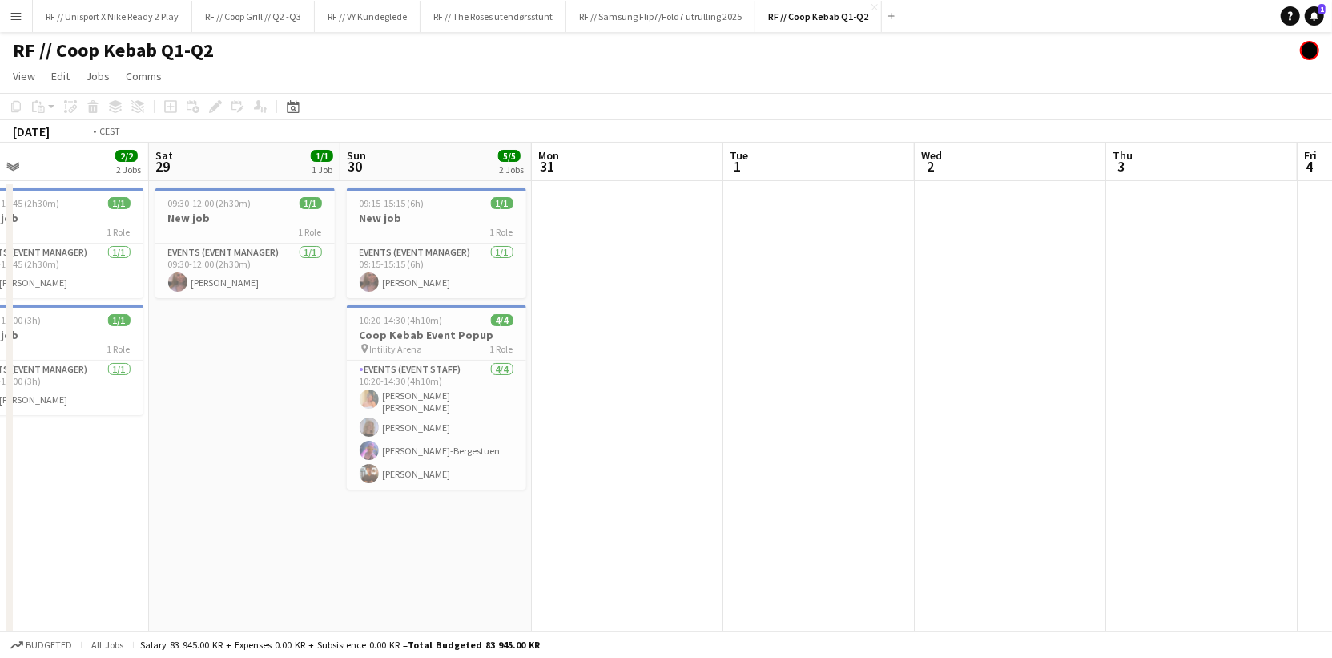
drag, startPoint x: 1043, startPoint y: 409, endPoint x: 511, endPoint y: 421, distance: 531.9
click at [510, 421] on app-calendar-viewport "Tue 25 Wed 26 1/1 1 Job Thu 27 Fri 28 2/2 2 Jobs Sat 29 1/1 1 Job Sun 30 5/5 2 …" at bounding box center [666, 400] width 1332 height 515
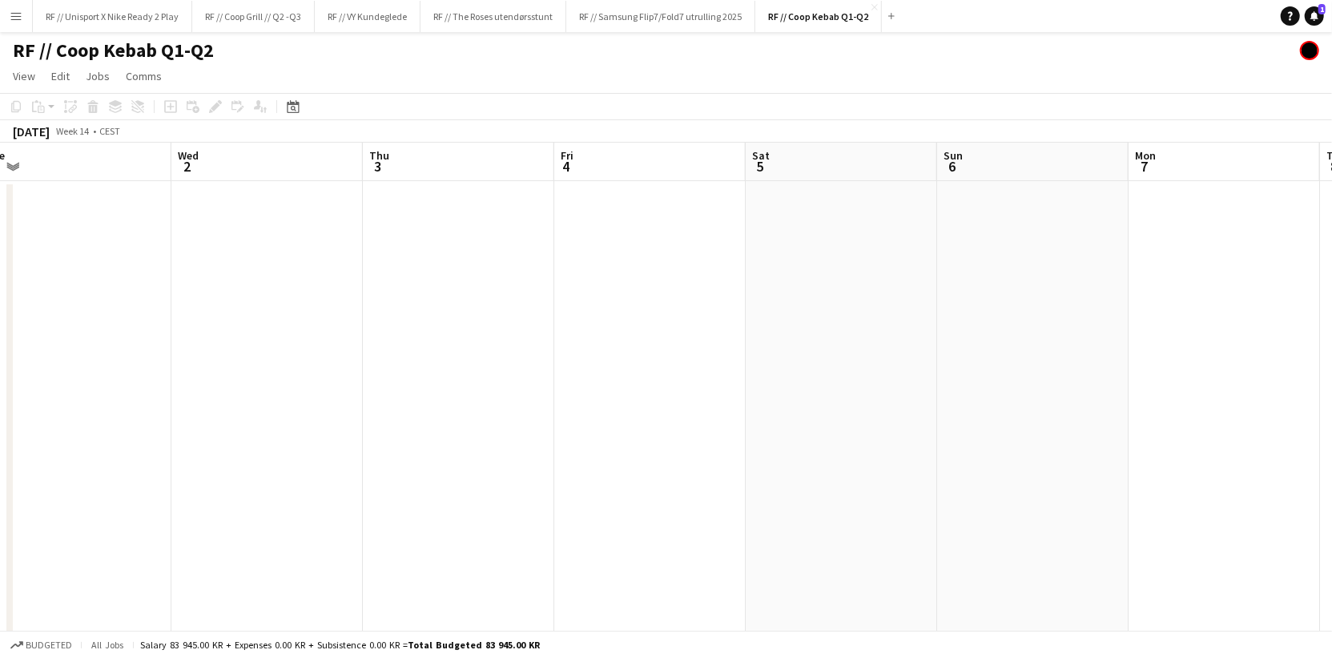
drag, startPoint x: 878, startPoint y: 408, endPoint x: 481, endPoint y: 415, distance: 396.5
click at [490, 415] on app-calendar-viewport "Sat 29 1/1 1 Job Sun 30 5/5 2 Jobs Mon 31 Tue 1 Wed 2 Thu 3 Fri 4 Sat 5 Sun 6 M…" at bounding box center [666, 400] width 1332 height 515
drag, startPoint x: 523, startPoint y: 420, endPoint x: 465, endPoint y: 416, distance: 58.6
click at [470, 418] on app-calendar-viewport "Mon 31 Tue 1 Wed 2 Thu 3 Fri 4 Sat 5 Sun 6 Mon 7 Tue 8 Wed 9 Thu 10 Fri 11 Sat …" at bounding box center [666, 400] width 1332 height 515
drag, startPoint x: 899, startPoint y: 414, endPoint x: 496, endPoint y: 420, distance: 403.7
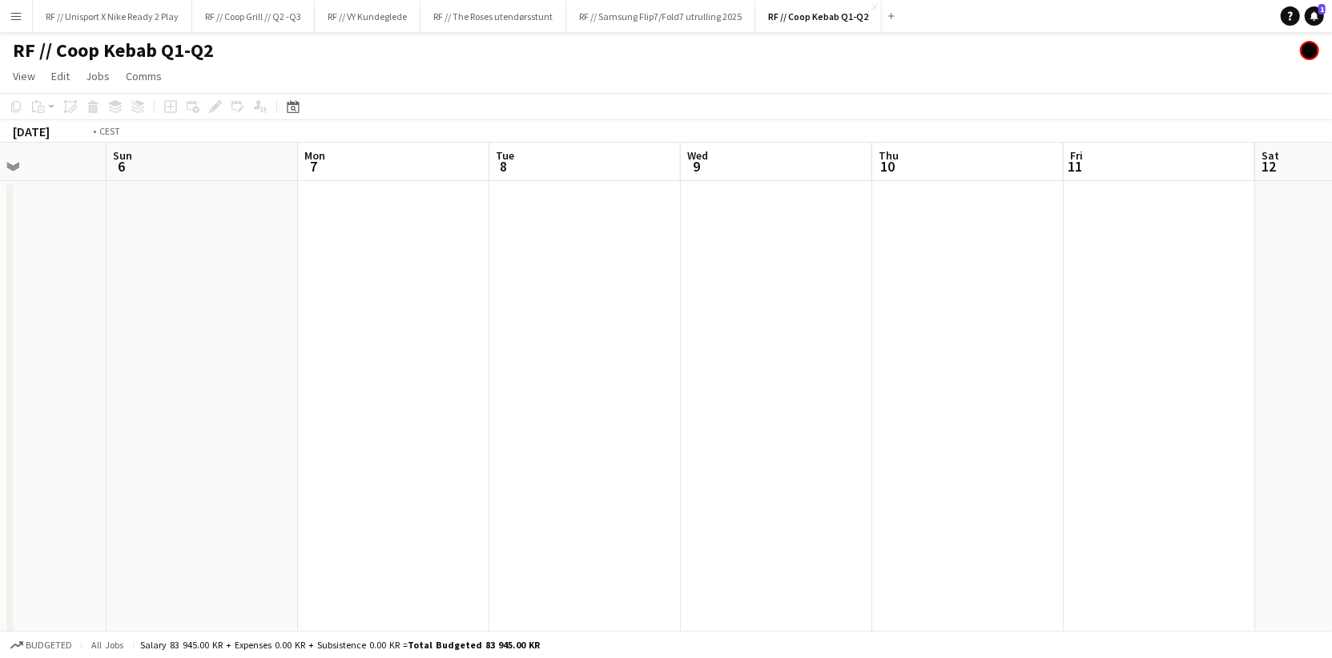
click at [532, 424] on app-calendar-viewport "Wed 2 Thu 3 Fri 4 Sat 5 Sun 6 Mon 7 Tue 8 Wed 9 Thu 10 Fri 11 Sat 12 Sun 13 Mon…" at bounding box center [666, 400] width 1332 height 515
drag, startPoint x: 457, startPoint y: 422, endPoint x: 343, endPoint y: 413, distance: 114.9
click at [411, 420] on app-calendar-viewport "Fri 4 Sat 5 Sun 6 Mon 7 Tue 8 Wed 9 Thu 10 Fri 11 Sat 12 Sun 13 Mon 14 Tue 15 W…" at bounding box center [666, 400] width 1332 height 515
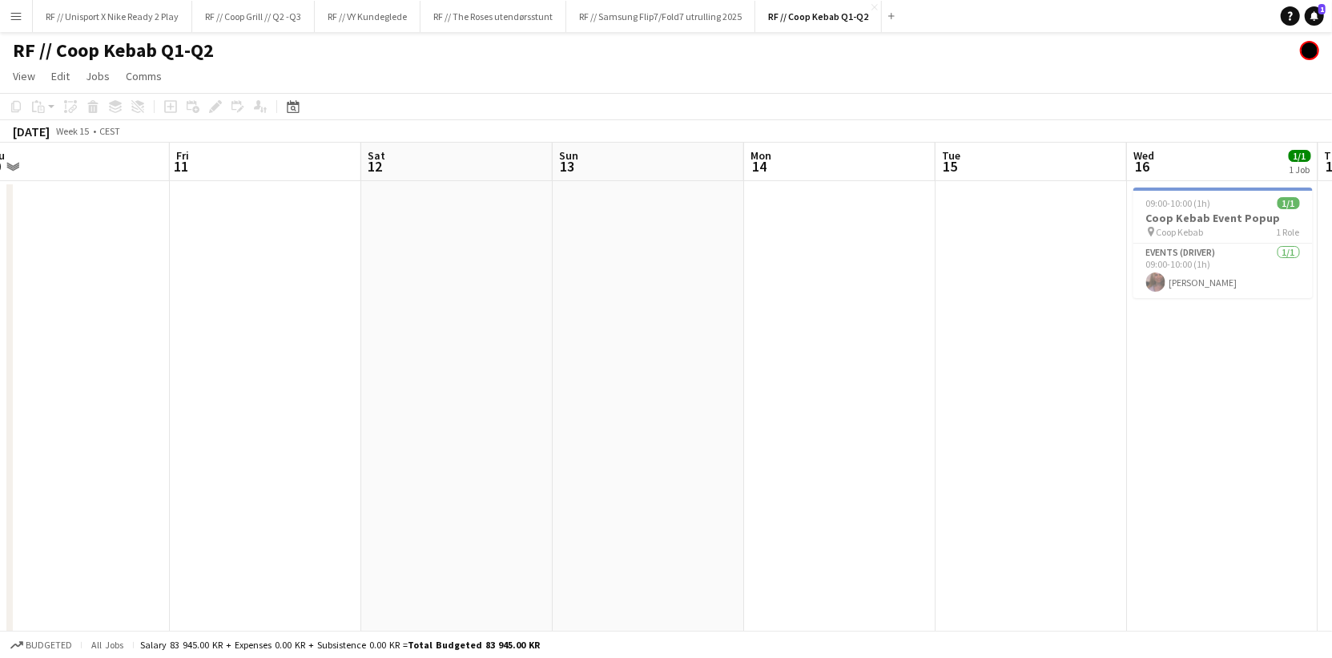
drag, startPoint x: 807, startPoint y: 408, endPoint x: 423, endPoint y: 420, distance: 384.7
click at [446, 424] on app-calendar-viewport "Sun 6 Mon 7 Tue 8 Wed 9 Thu 10 Fri 11 Sat 12 Sun 13 Mon 14 Tue 15 Wed 16 1/1 1 …" at bounding box center [666, 400] width 1332 height 515
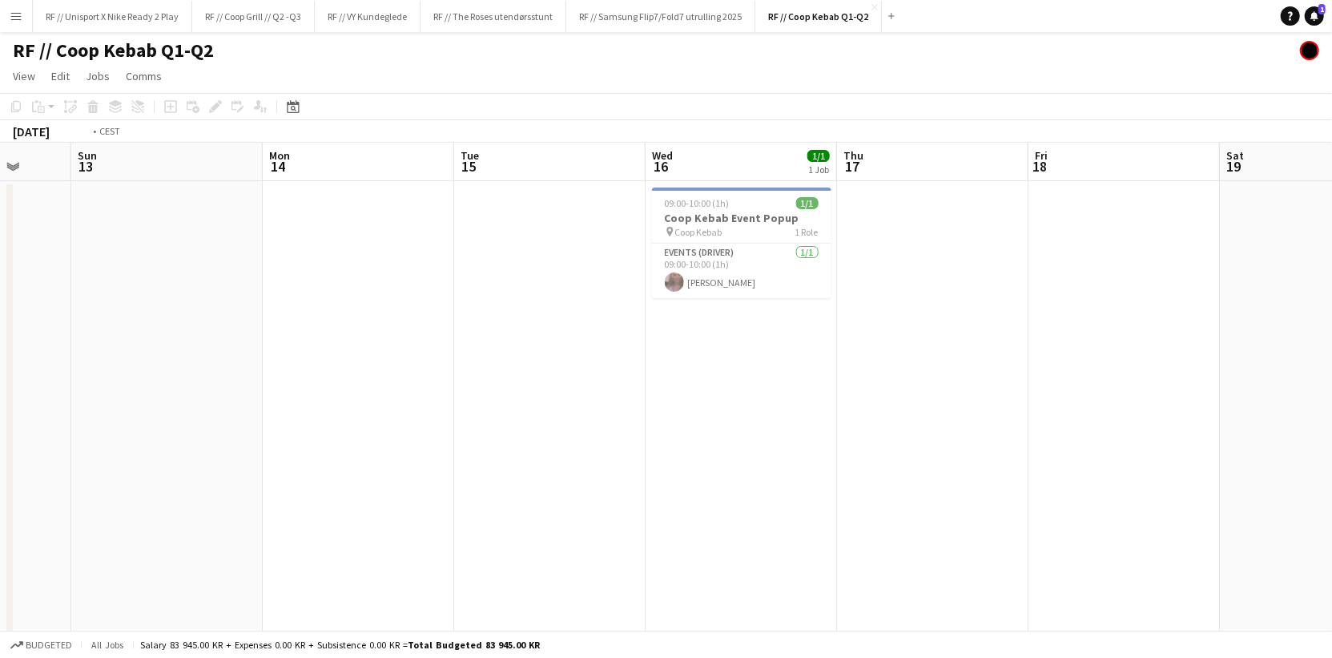
drag, startPoint x: 835, startPoint y: 428, endPoint x: 384, endPoint y: 423, distance: 450.9
click at [385, 423] on app-calendar-viewport "Thu 10 Fri 11 Sat 12 Sun 13 Mon 14 Tue 15 Wed 16 1/1 1 Job Thu 17 Fri 18 Sat 19…" at bounding box center [666, 400] width 1332 height 515
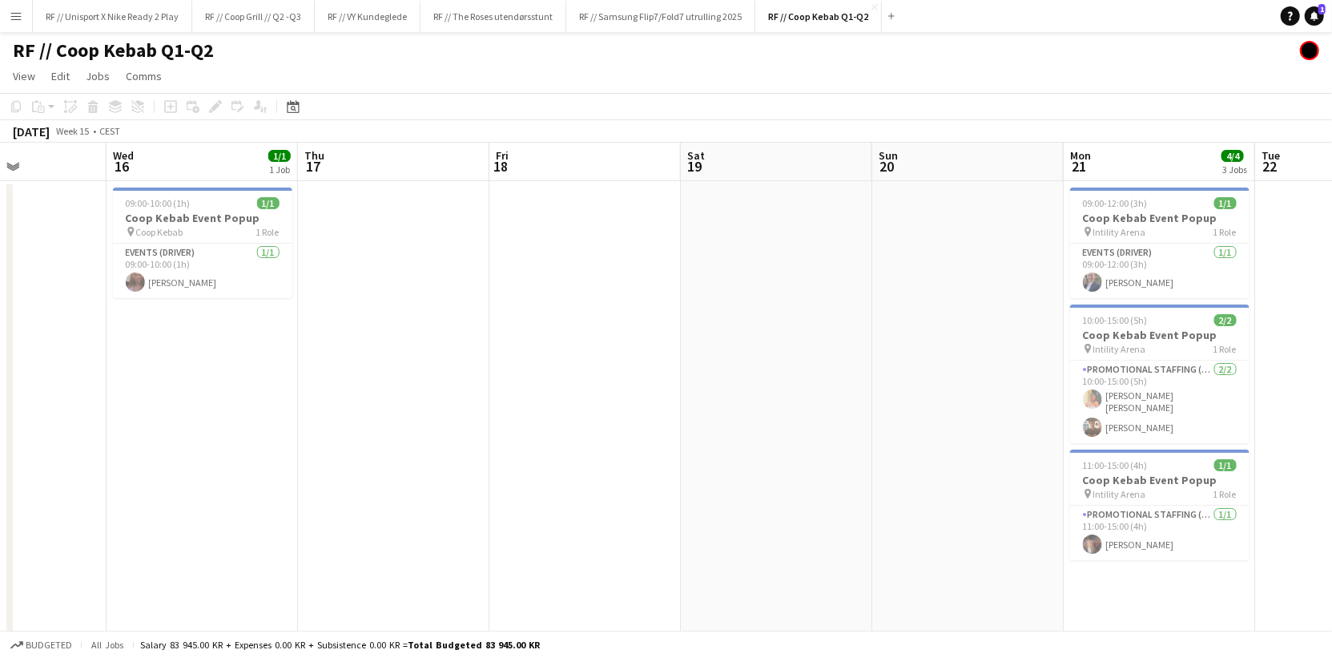
drag, startPoint x: 475, startPoint y: 417, endPoint x: 467, endPoint y: 415, distance: 8.4
click at [465, 416] on app-calendar-viewport "Sat 12 Sun 13 Mon 14 Tue 15 Wed 16 1/1 1 Job Thu 17 Fri 18 Sat 19 Sun 20 Mon 21…" at bounding box center [666, 400] width 1332 height 515
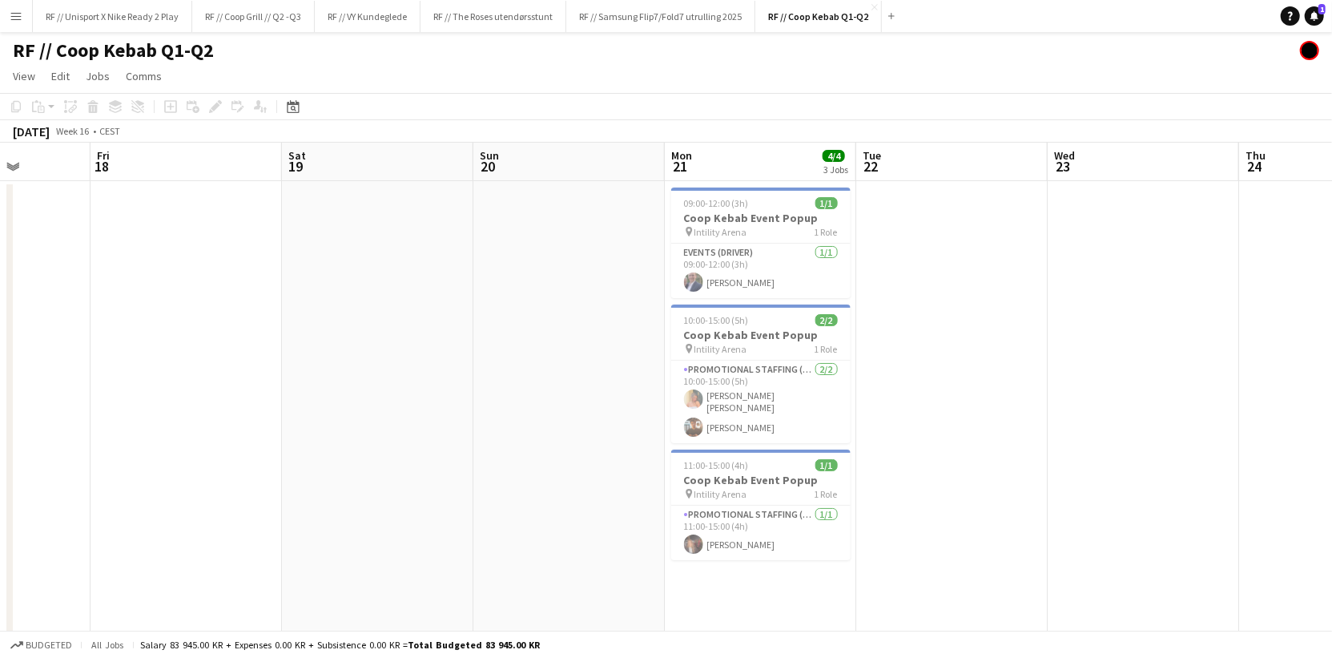
scroll to position [0, 691]
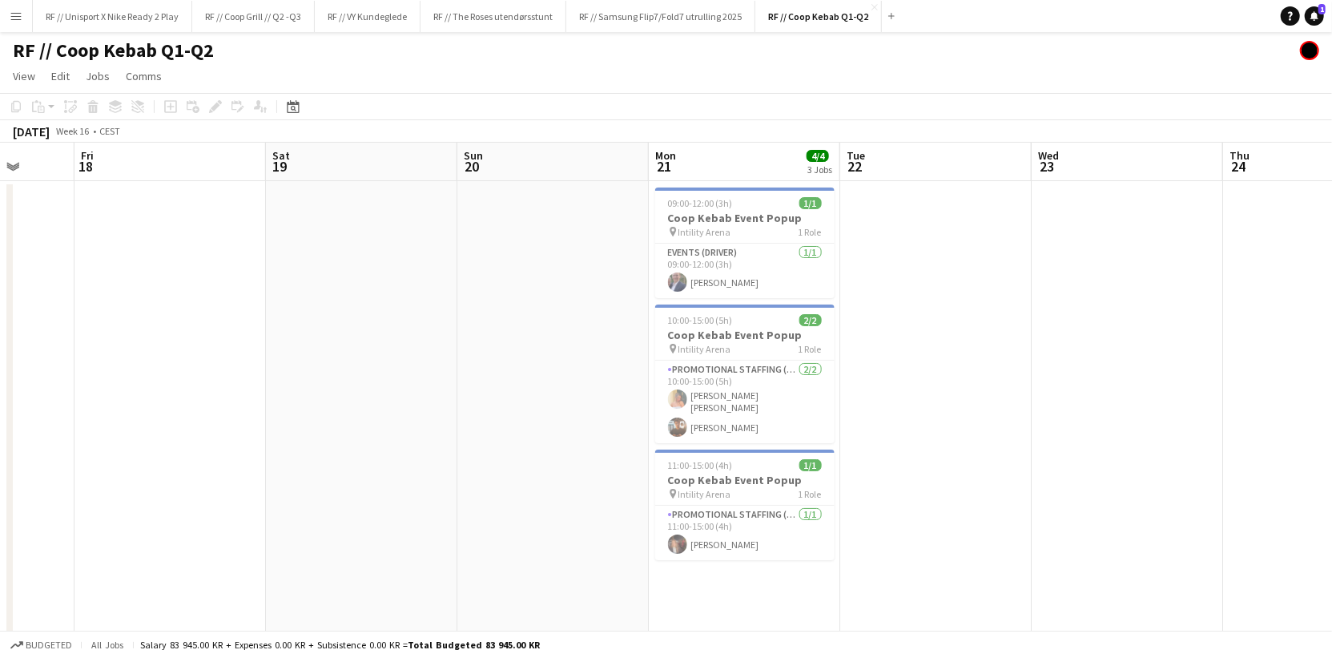
drag, startPoint x: 662, startPoint y: 416, endPoint x: 444, endPoint y: 420, distance: 217.9
click at [444, 420] on app-calendar-viewport "Mon 14 Tue 15 Wed 16 1/1 1 Job Thu 17 Fri 18 Sat 19 Sun 20 Mon 21 4/4 3 Jobs Tu…" at bounding box center [666, 400] width 1332 height 515
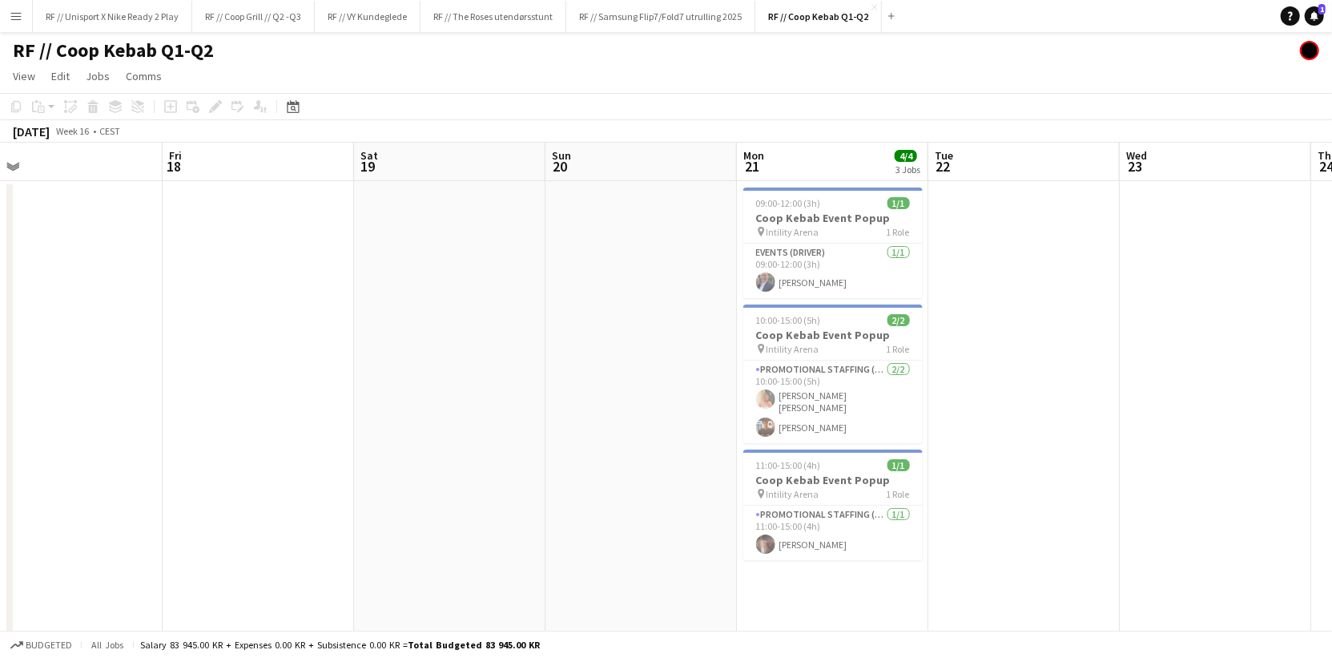
drag, startPoint x: 907, startPoint y: 383, endPoint x: 588, endPoint y: 371, distance: 319.8
click at [602, 374] on app-calendar-viewport "Mon 14 Tue 15 Wed 16 1/1 1 Job Thu 17 Fri 18 Sat 19 Sun 20 Mon 21 4/4 3 Jobs Tu…" at bounding box center [666, 400] width 1332 height 515
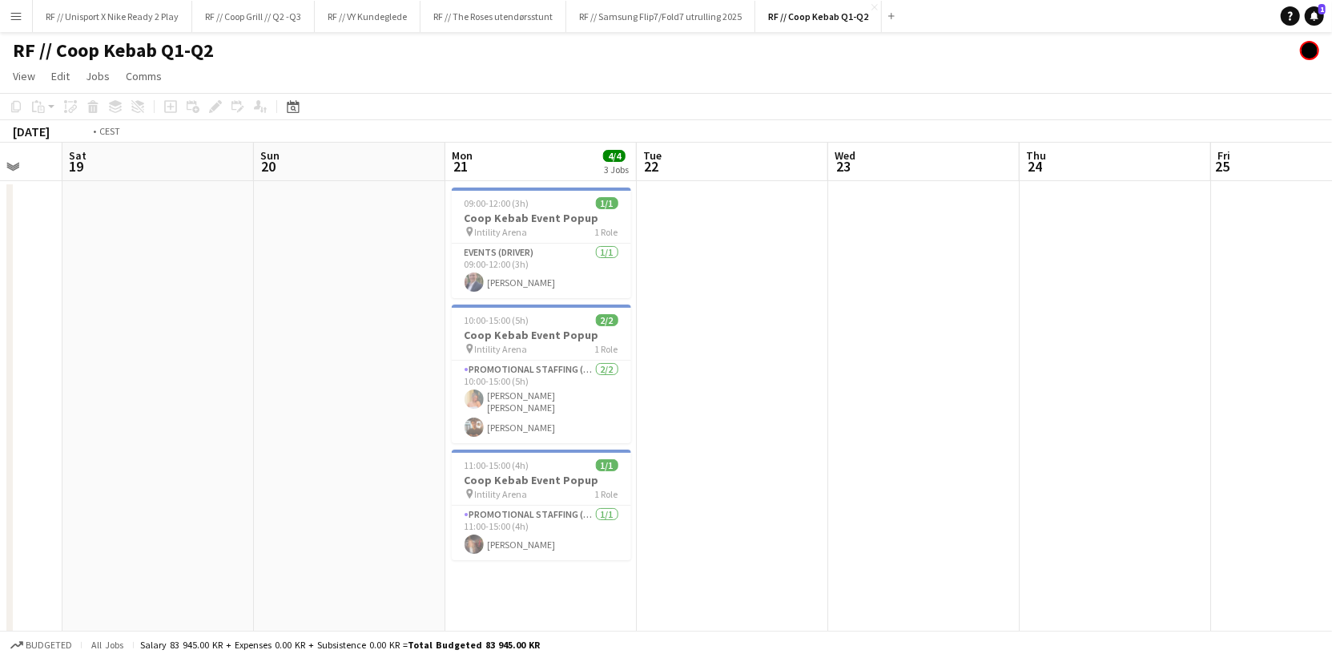
drag, startPoint x: 879, startPoint y: 365, endPoint x: 800, endPoint y: 371, distance: 78.7
click at [609, 376] on app-calendar-viewport "Wed 16 1/1 1 Job Thu 17 Fri 18 Sat 19 Sun 20 Mon 21 4/4 3 Jobs Tue 22 Wed 23 Th…" at bounding box center [666, 400] width 1332 height 515
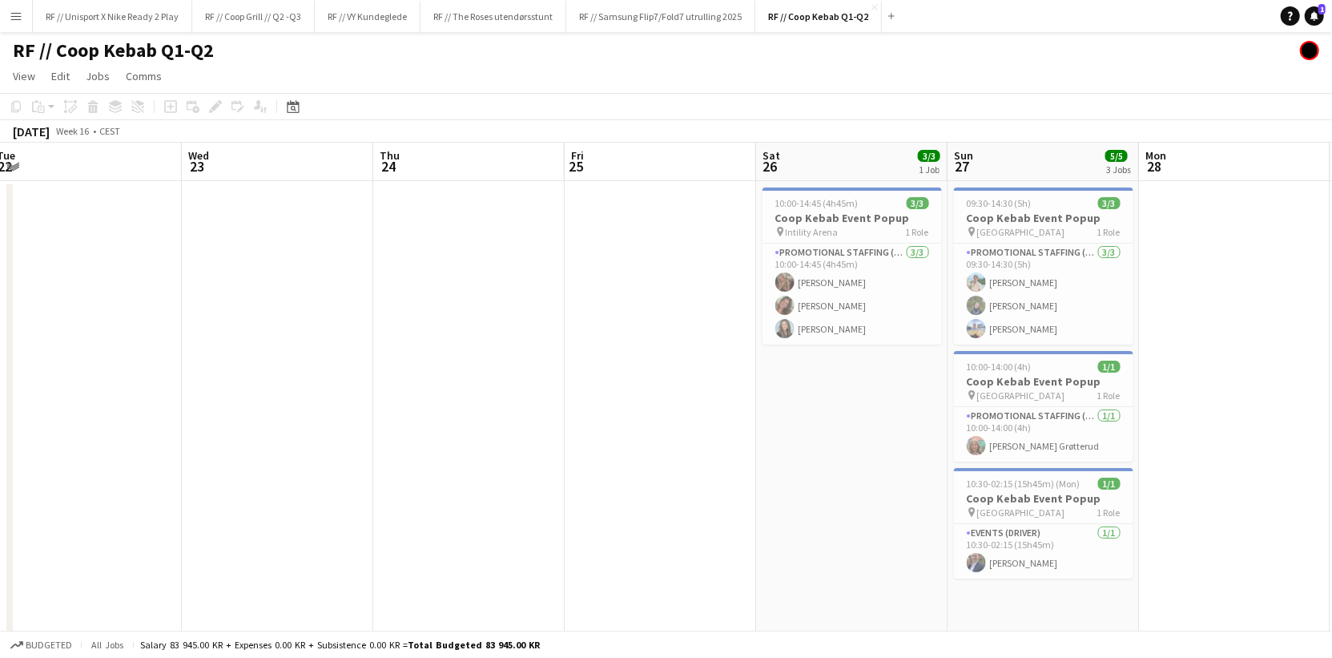
drag, startPoint x: 778, startPoint y: 382, endPoint x: 542, endPoint y: 380, distance: 235.5
click at [556, 382] on app-calendar-viewport "Fri 18 Sat 19 Sun 20 Mon 21 4/4 3 Jobs Tue 22 Wed 23 Thu 24 Fri 25 Sat 26 3/3 1…" at bounding box center [666, 400] width 1332 height 515
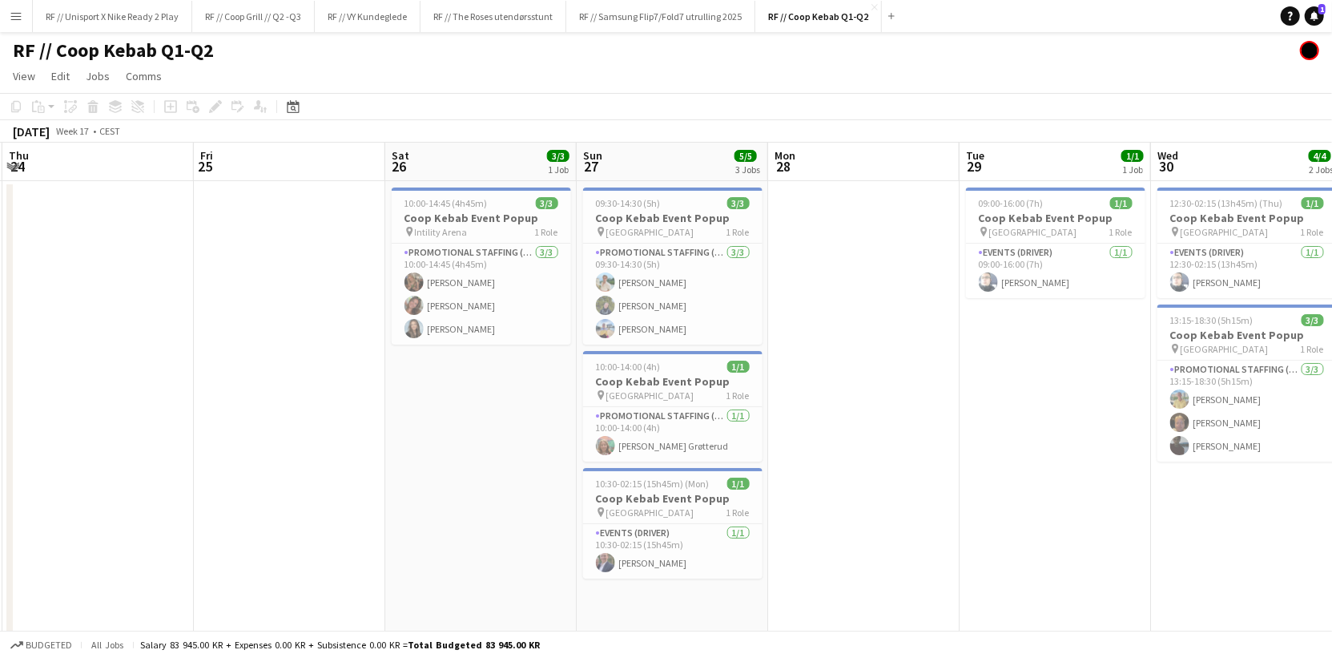
scroll to position [0, 765]
drag, startPoint x: 1082, startPoint y: 424, endPoint x: 860, endPoint y: 441, distance: 222.5
click at [860, 441] on app-calendar-viewport "Sun 20 Mon 21 4/4 3 Jobs Tue 22 Wed 23 Thu 24 Fri 25 Sat 26 3/3 1 Job Sun 27 5/…" at bounding box center [666, 400] width 1332 height 515
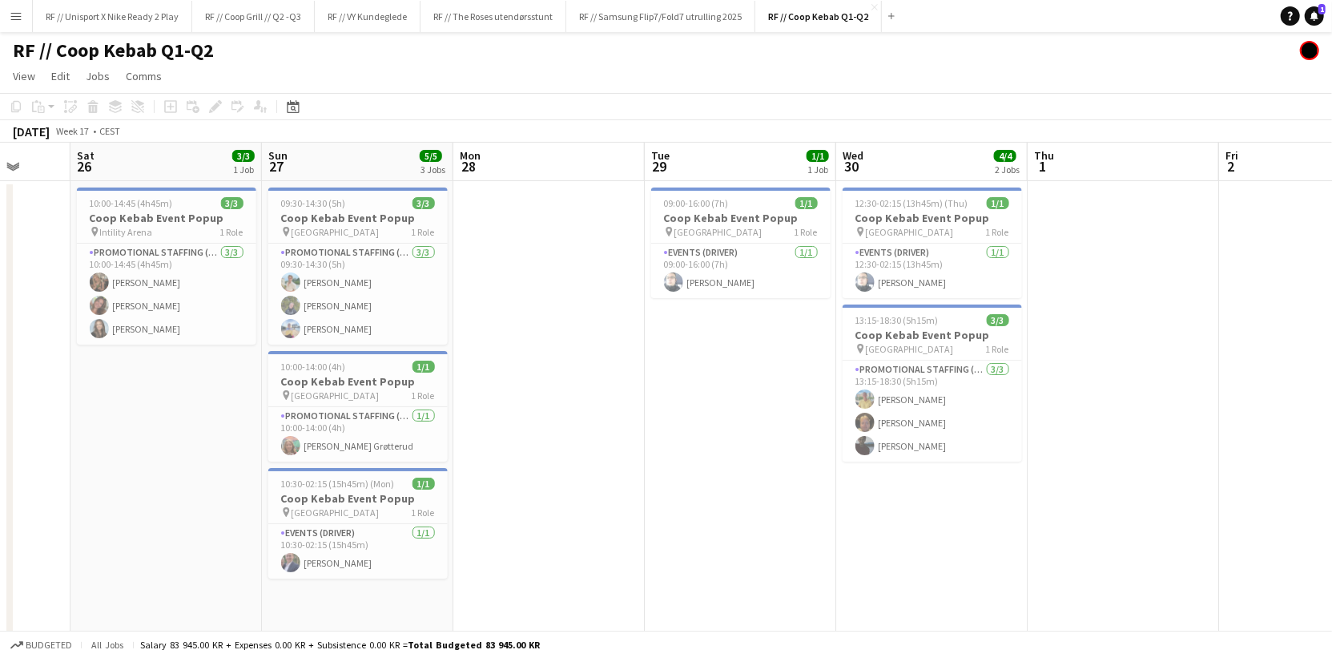
scroll to position [0, 754]
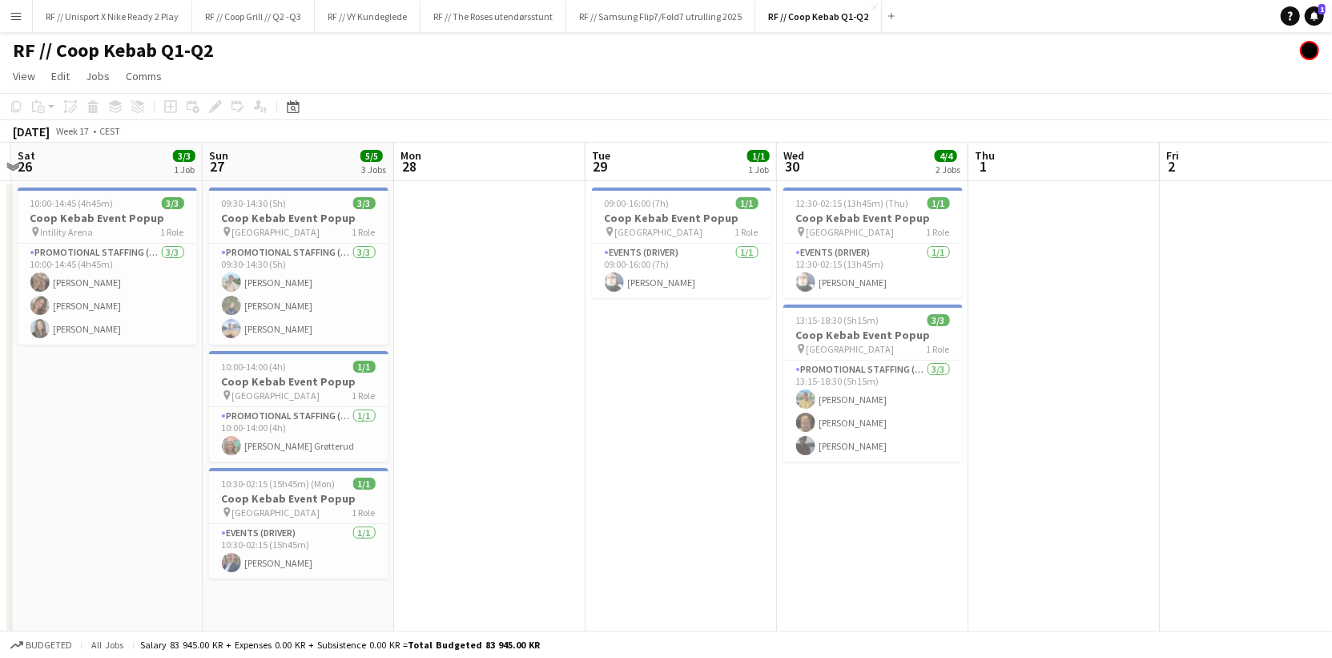
drag, startPoint x: 819, startPoint y: 387, endPoint x: 651, endPoint y: 385, distance: 167.4
click at [651, 385] on app-calendar-viewport "Tue 22 Wed 23 Thu 24 Fri 25 Sat 26 3/3 1 Job Sun 27 5/5 3 Jobs Mon 28 Tue 29 1/…" at bounding box center [666, 400] width 1332 height 515
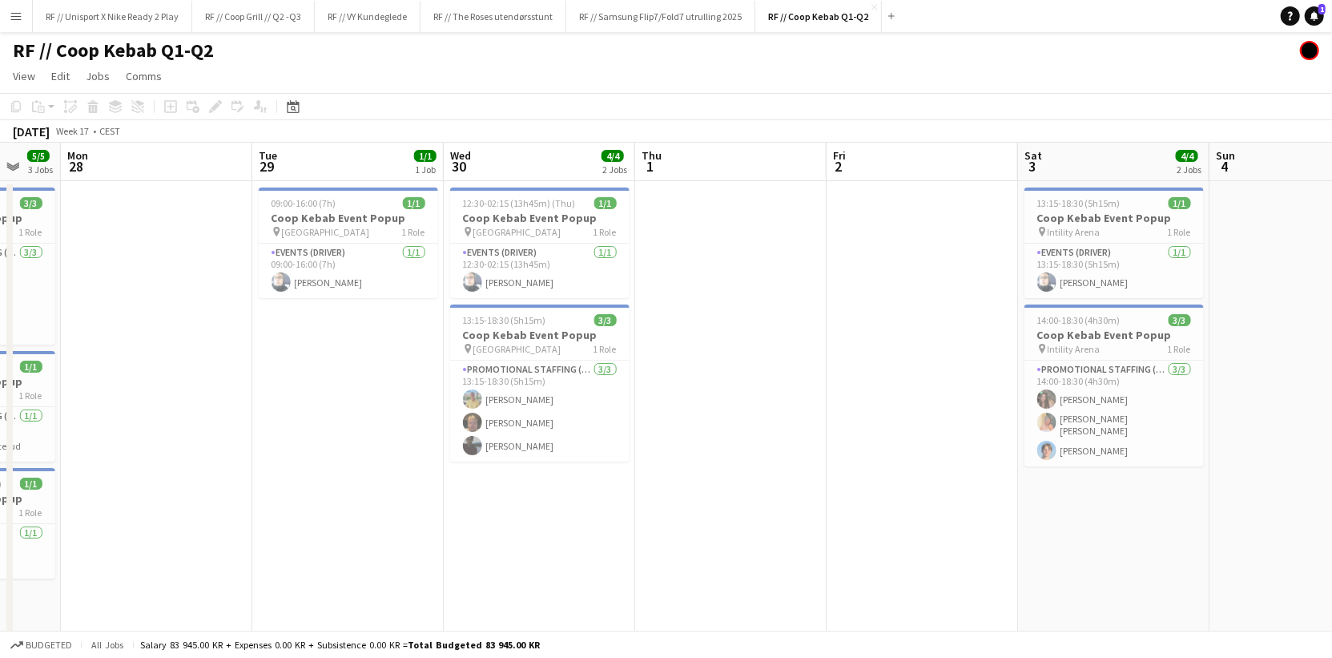
drag, startPoint x: 1145, startPoint y: 366, endPoint x: 775, endPoint y: 381, distance: 370.3
click at [799, 383] on app-calendar-viewport "Thu 24 Fri 25 Sat 26 3/3 1 Job Sun 27 5/5 3 Jobs Mon 28 Tue 29 1/1 1 Job Wed 30…" at bounding box center [666, 400] width 1332 height 515
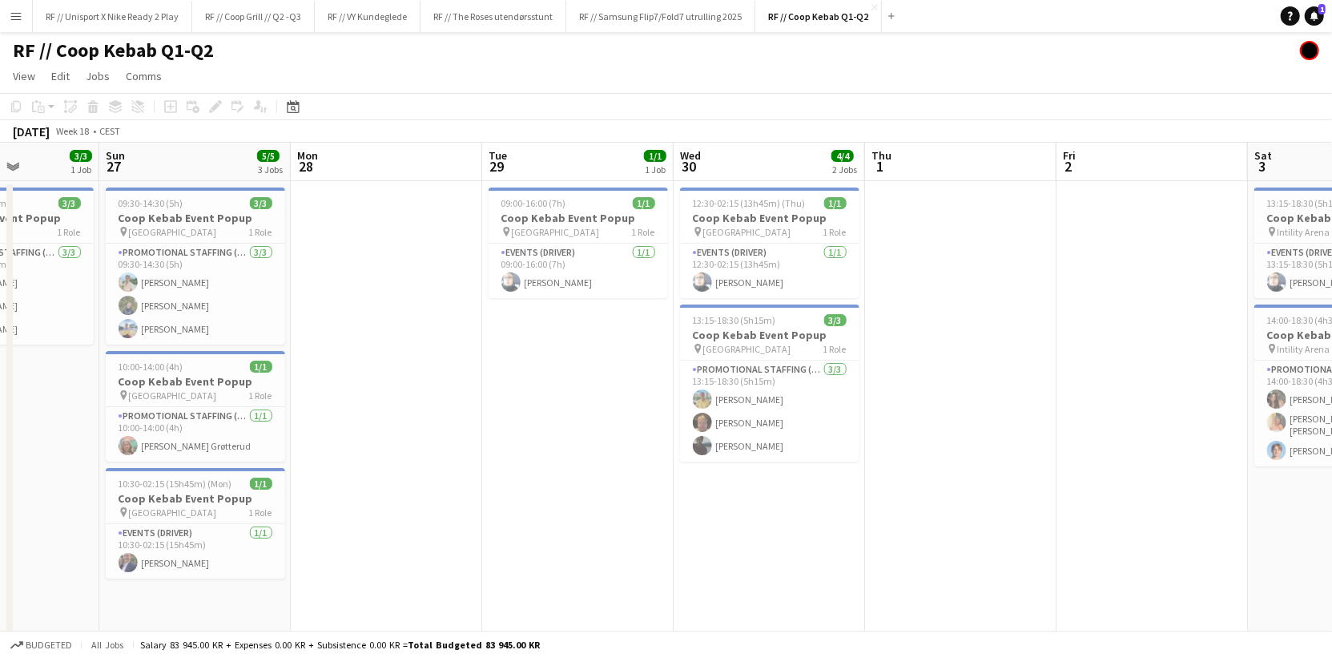
scroll to position [0, 639]
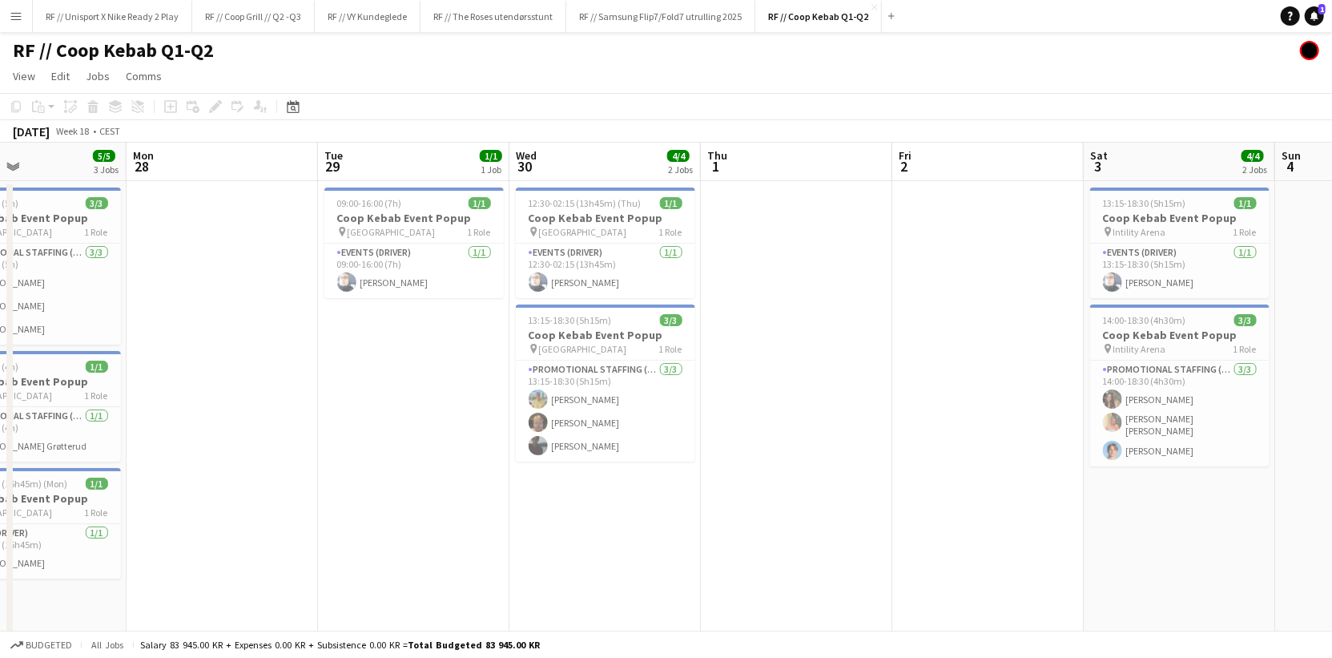
drag, startPoint x: 976, startPoint y: 373, endPoint x: 738, endPoint y: 380, distance: 238.0
click at [738, 380] on app-calendar-viewport "Thu 24 Fri 25 Sat 26 3/3 1 Job Sun 27 5/5 3 Jobs Mon 28 Tue 29 1/1 1 Job Wed 30…" at bounding box center [666, 400] width 1332 height 515
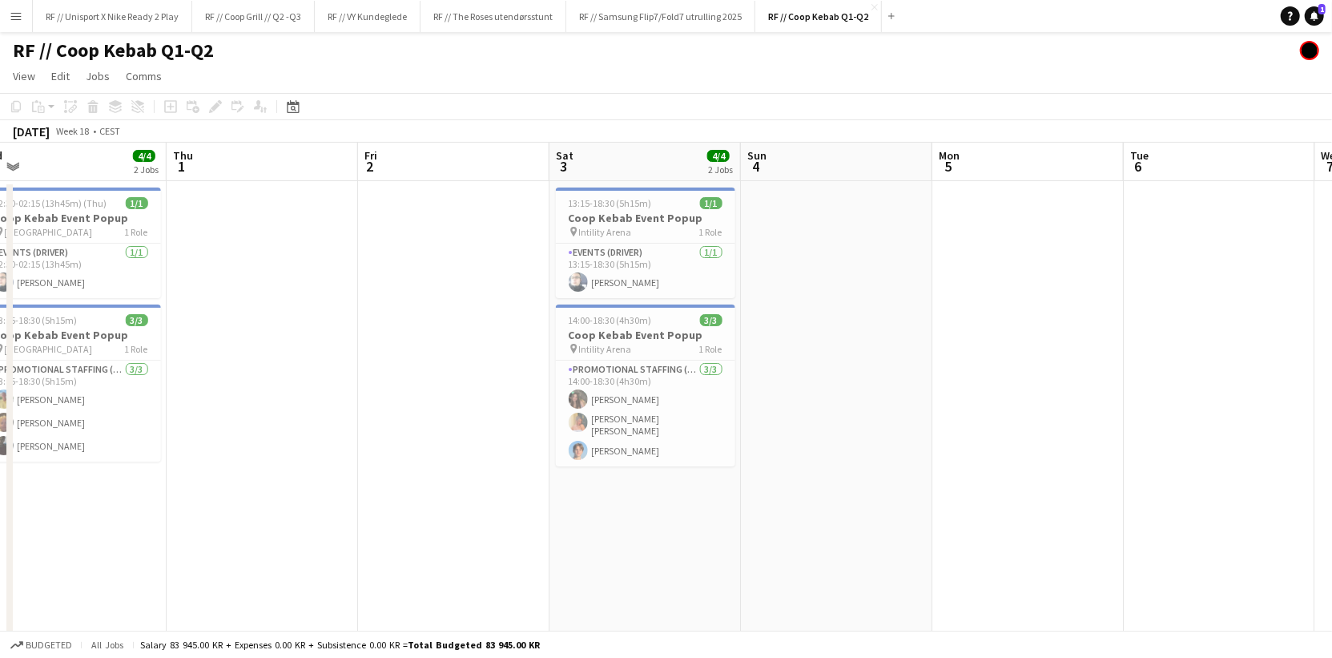
drag, startPoint x: 1039, startPoint y: 355, endPoint x: 619, endPoint y: 360, distance: 419.7
click at [622, 361] on app-calendar-viewport "Sat 26 3/3 1 Job Sun 27 5/5 3 Jobs Mon 28 Tue 29 1/1 1 Job Wed 30 4/4 2 Jobs Th…" at bounding box center [666, 400] width 1332 height 515
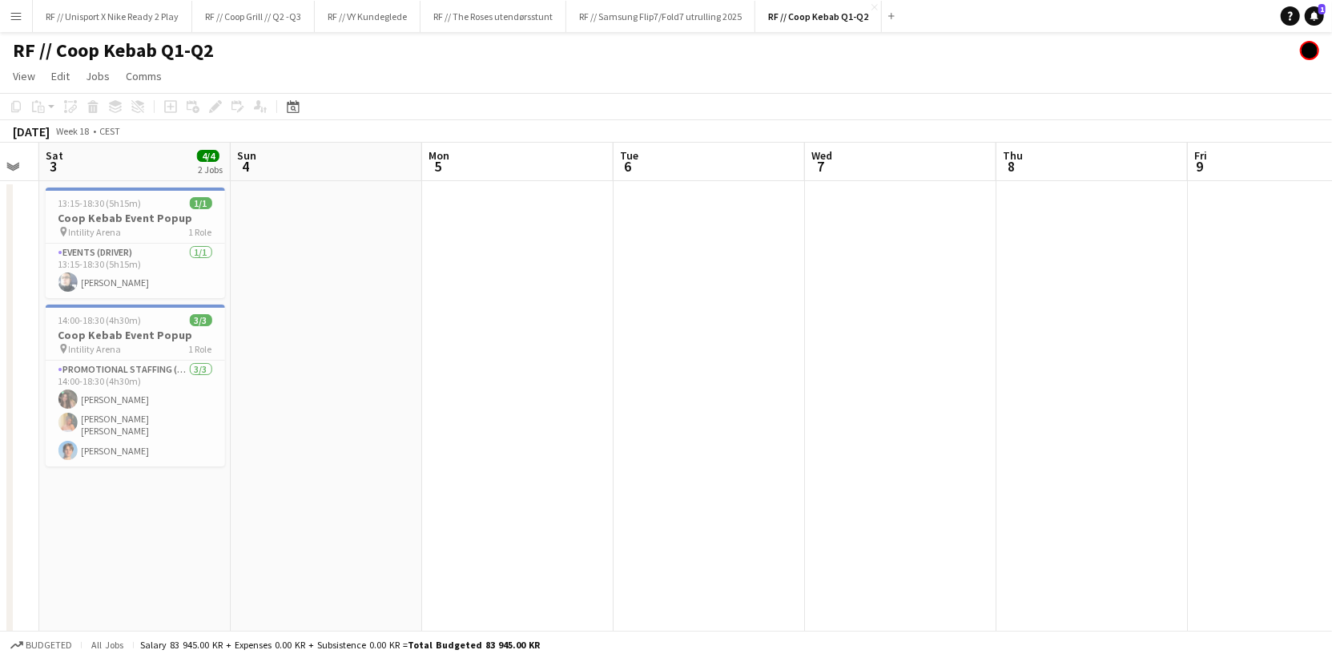
drag, startPoint x: 818, startPoint y: 374, endPoint x: 458, endPoint y: 369, distance: 359.6
click at [473, 377] on app-calendar-viewport "Tue 29 1/1 1 Job Wed 30 4/4 2 Jobs Thu 1 Fri 2 Sat 3 4/4 2 Jobs Sun 4 Mon 5 Tue…" at bounding box center [666, 400] width 1332 height 515
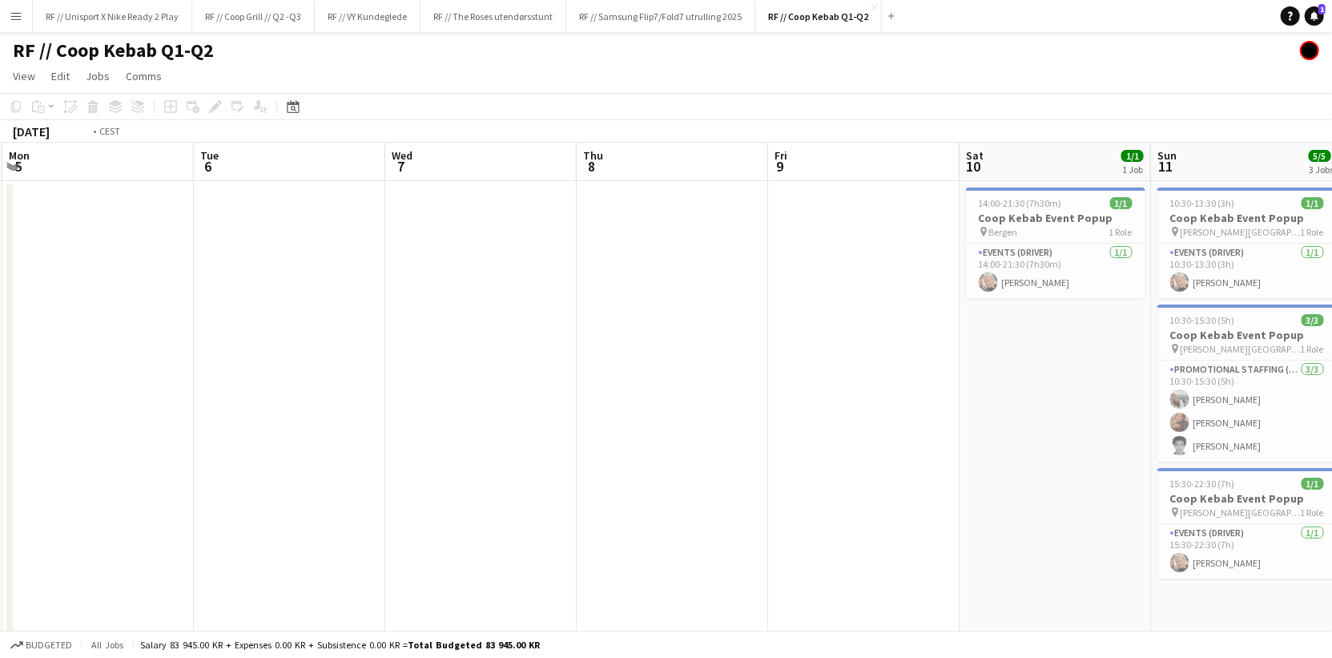
drag, startPoint x: 754, startPoint y: 380, endPoint x: 378, endPoint y: 390, distance: 376.6
click at [386, 392] on app-calendar-viewport "Thu 1 Fri 2 Sat 3 4/4 2 Jobs Sun 4 Mon 5 Tue 6 Wed 7 Thu 8 Fri 9 Sat 10 1/1 1 J…" at bounding box center [666, 400] width 1332 height 515
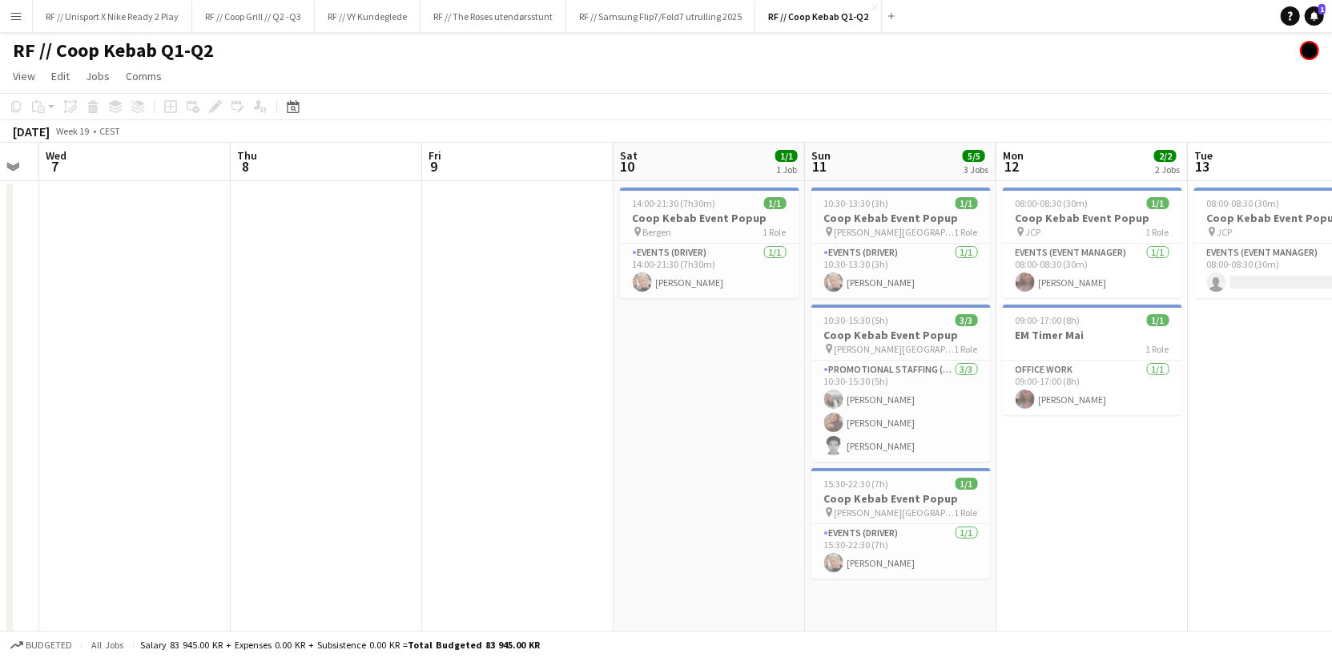
drag, startPoint x: 430, startPoint y: 402, endPoint x: 370, endPoint y: 398, distance: 60.2
click at [370, 398] on app-calendar-viewport "Sat 3 4/4 2 Jobs Sun 4 Mon 5 Tue 6 Wed 7 Thu 8 Fri 9 Sat 10 1/1 1 Job Sun 11 5/…" at bounding box center [666, 400] width 1332 height 515
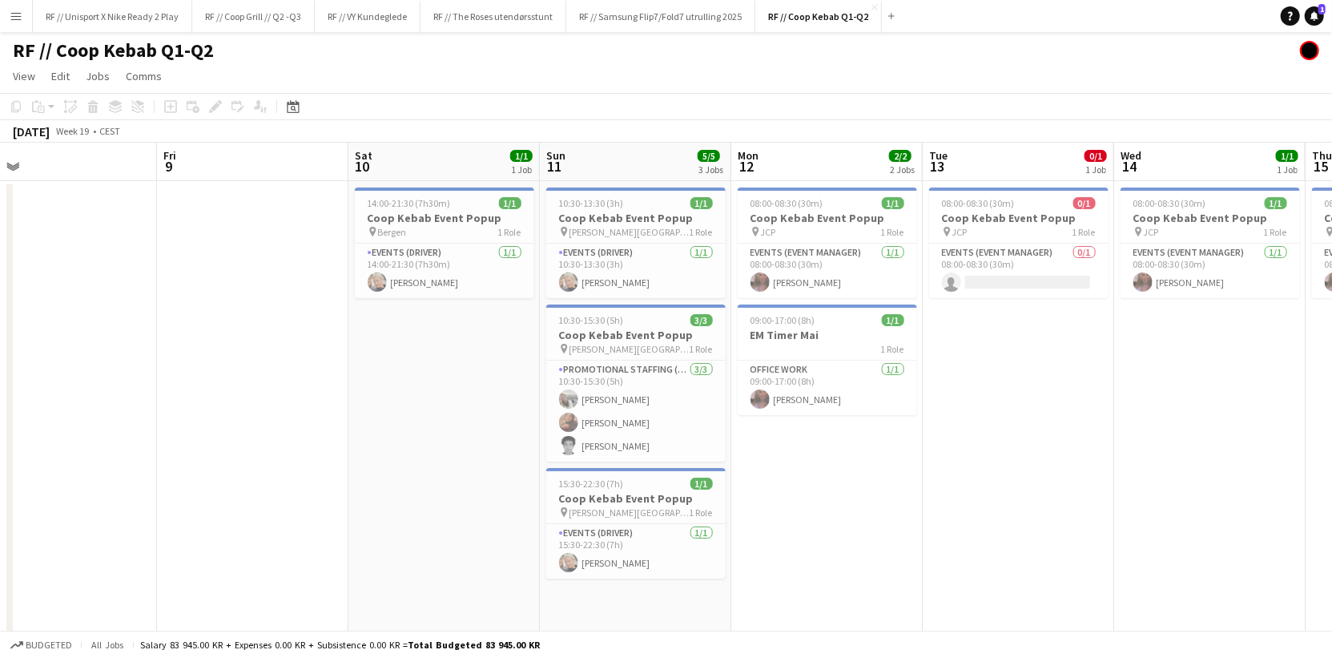
drag, startPoint x: 1178, startPoint y: 462, endPoint x: 1036, endPoint y: 463, distance: 141.8
click at [1037, 463] on app-calendar-viewport "Mon 5 Tue 6 Wed 7 Thu 8 Fri 9 Sat 10 1/1 1 Job Sun 11 5/5 3 Jobs Mon 12 2/2 2 J…" at bounding box center [666, 400] width 1332 height 515
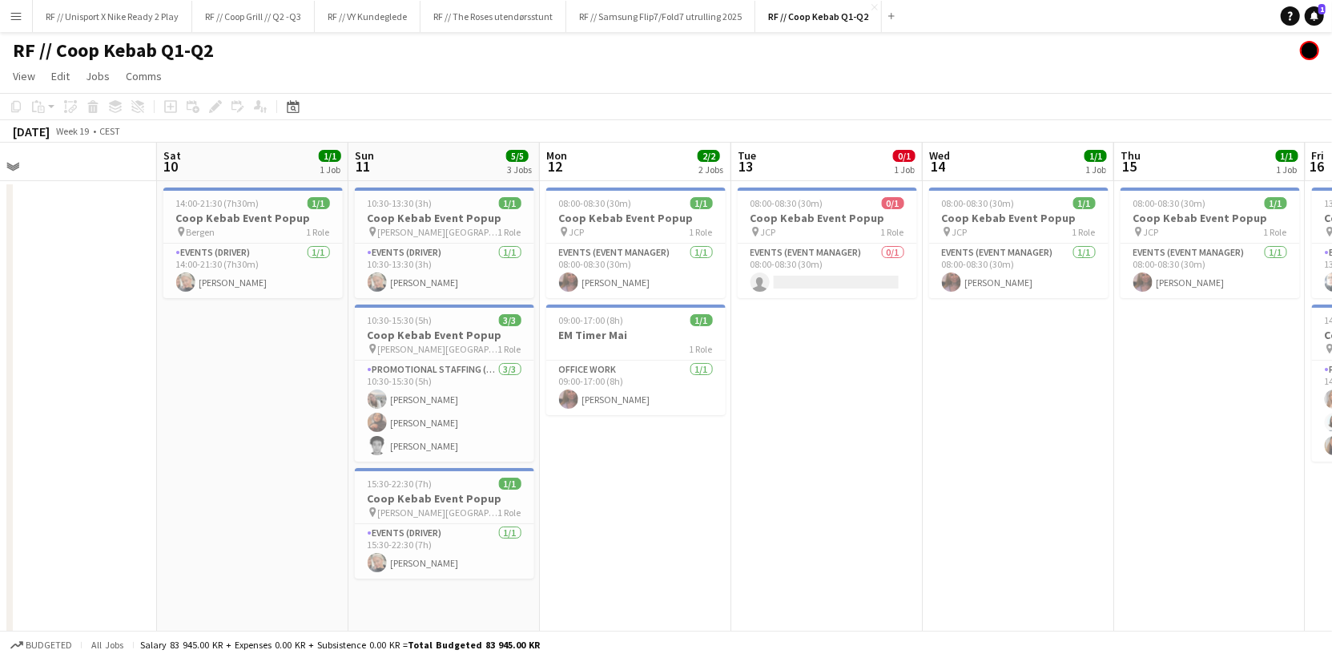
drag, startPoint x: 1108, startPoint y: 461, endPoint x: 859, endPoint y: 450, distance: 250.1
click at [811, 453] on app-calendar-viewport "Mon 5 Tue 6 Wed 7 Thu 8 Fri 9 Sat 10 1/1 1 Job Sun 11 5/5 3 Jobs Mon 12 2/2 2 J…" at bounding box center [666, 400] width 1332 height 515
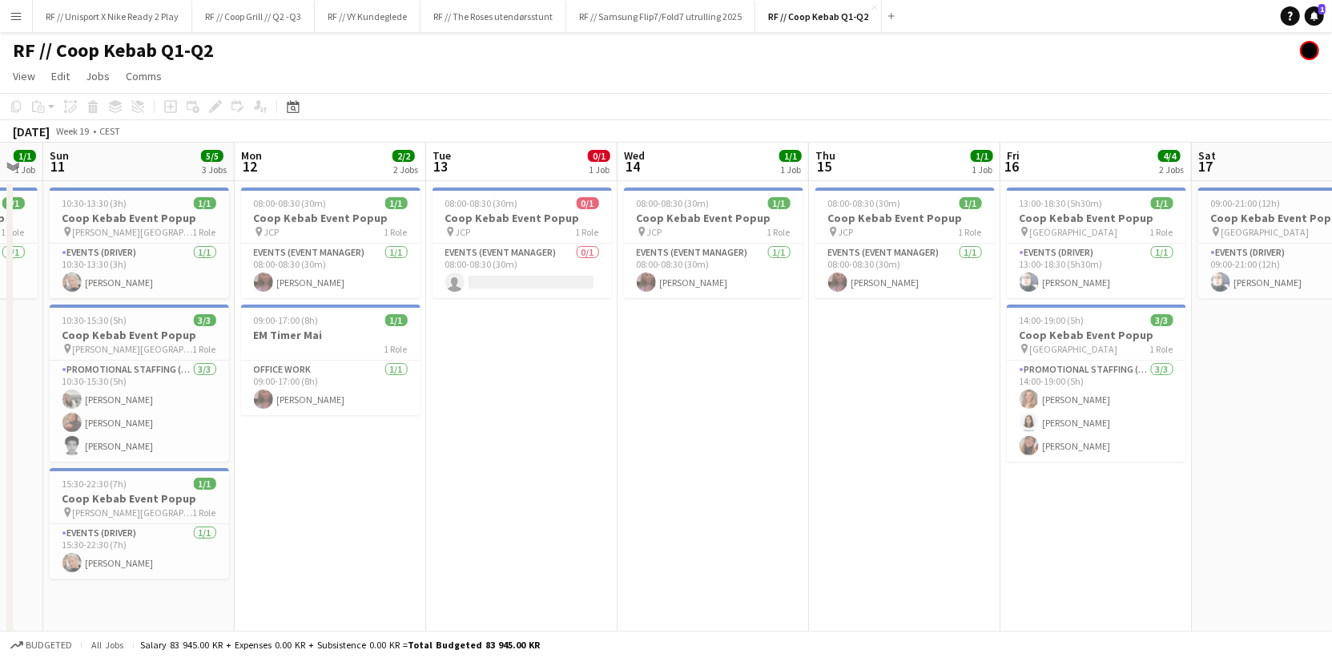
drag, startPoint x: 1059, startPoint y: 454, endPoint x: 885, endPoint y: 448, distance: 173.9
click at [885, 448] on app-calendar-viewport "Wed 7 Thu 8 Fri 9 Sat 10 1/1 1 Job Sun 11 5/5 3 Jobs Mon 12 2/2 2 Jobs Tue 13 0…" at bounding box center [666, 400] width 1332 height 515
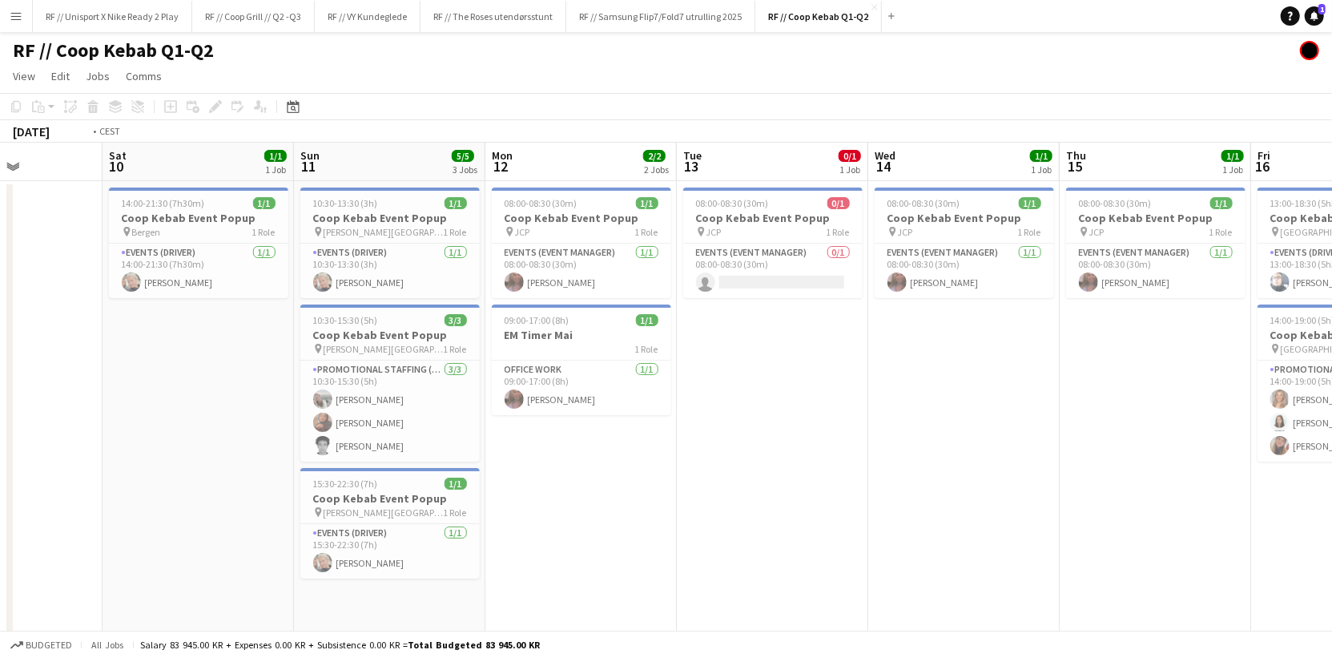
drag, startPoint x: 947, startPoint y: 448, endPoint x: 678, endPoint y: 436, distance: 269.4
click at [678, 436] on app-calendar-viewport "Wed 7 Thu 8 Fri 9 Sat 10 1/1 1 Job Sun 11 5/5 3 Jobs Mon 12 2/2 2 Jobs Tue 13 0…" at bounding box center [666, 400] width 1332 height 515
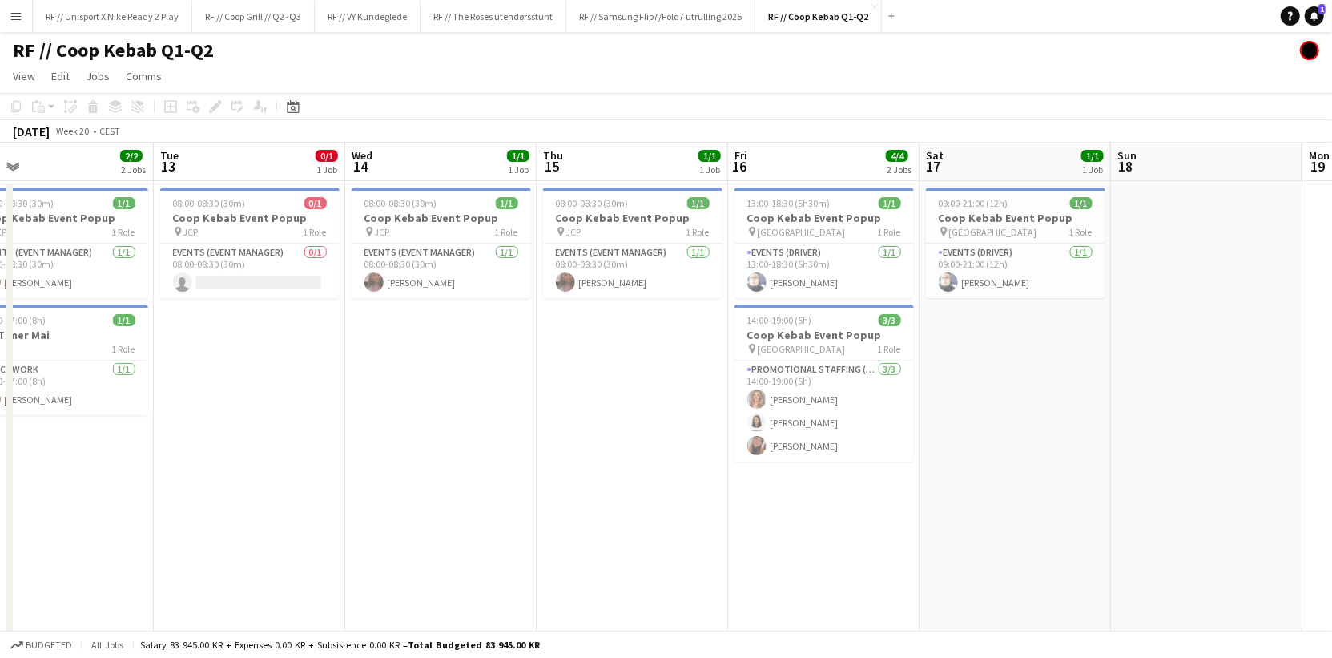
scroll to position [0, 654]
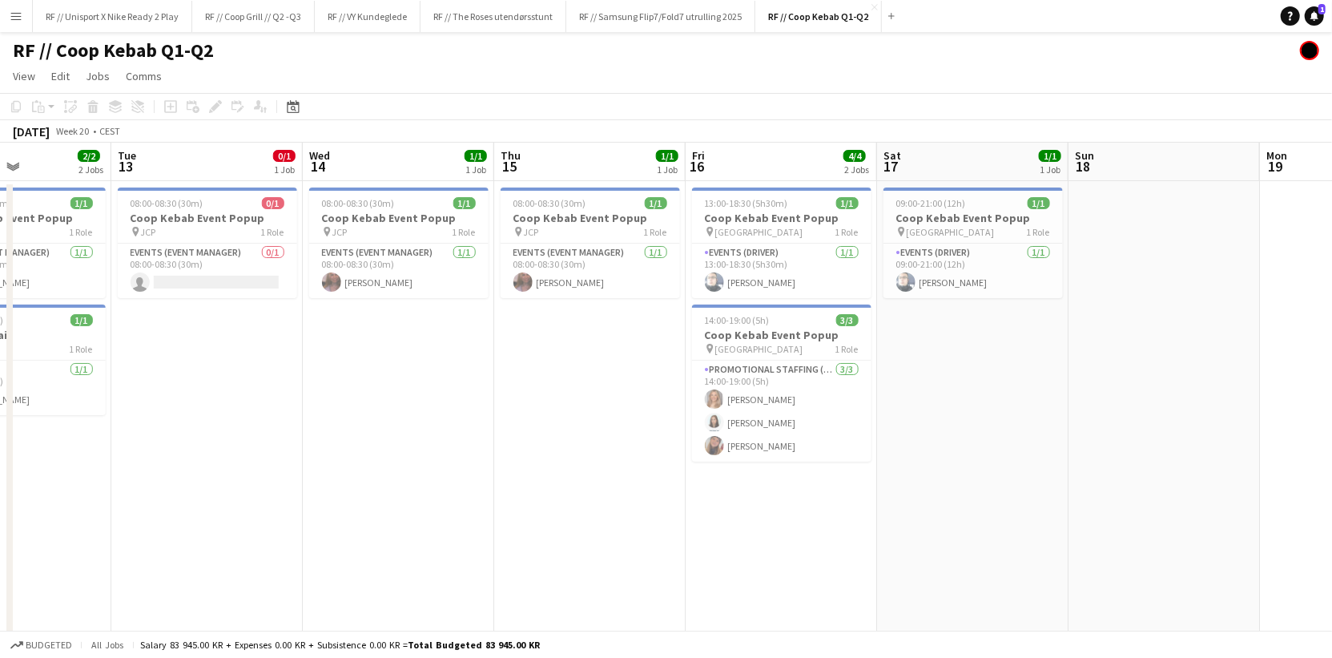
click at [1072, 464] on app-calendar-viewport "Fri 9 Sat 10 1/1 1 Job Sun 11 5/5 3 Jobs Mon 12 2/2 2 Jobs Tue 13 0/1 1 Job Wed…" at bounding box center [666, 400] width 1332 height 515
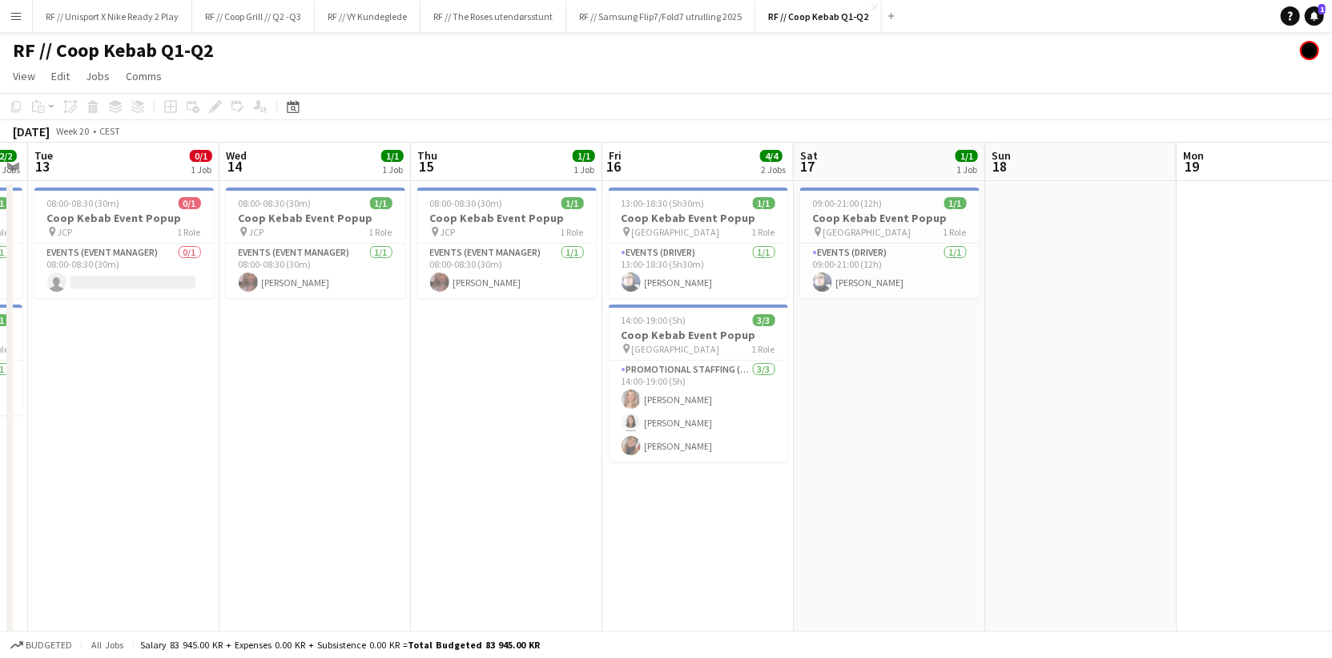
drag, startPoint x: 999, startPoint y: 424, endPoint x: 569, endPoint y: 442, distance: 429.7
click at [569, 442] on app-calendar-viewport "Fri 9 Sat 10 1/1 1 Job Sun 11 5/5 3 Jobs Mon 12 2/2 2 Jobs Tue 13 0/1 1 Job Wed…" at bounding box center [666, 400] width 1332 height 515
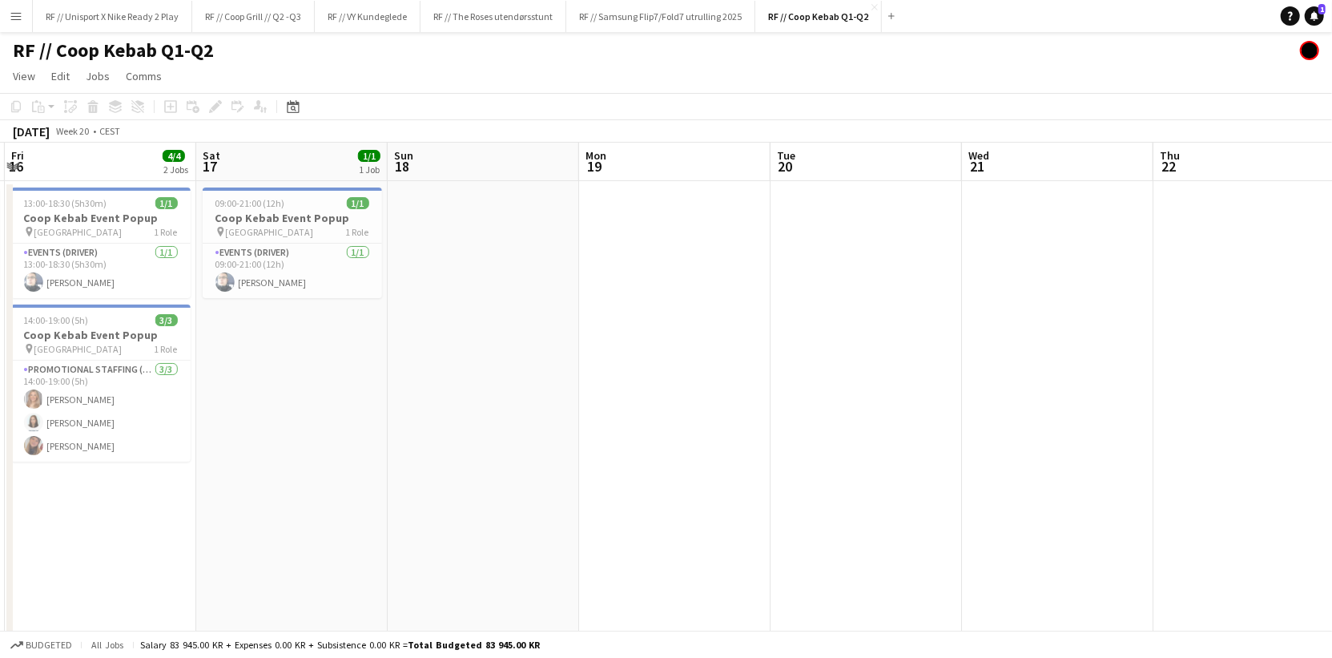
drag, startPoint x: 622, startPoint y: 428, endPoint x: 485, endPoint y: 416, distance: 138.2
click at [474, 416] on app-calendar-viewport "Tue 13 0/1 1 Job Wed 14 1/1 1 Job Thu 15 1/1 1 Job Fri 16 4/4 2 Jobs Sat 17 1/1…" at bounding box center [666, 400] width 1332 height 515
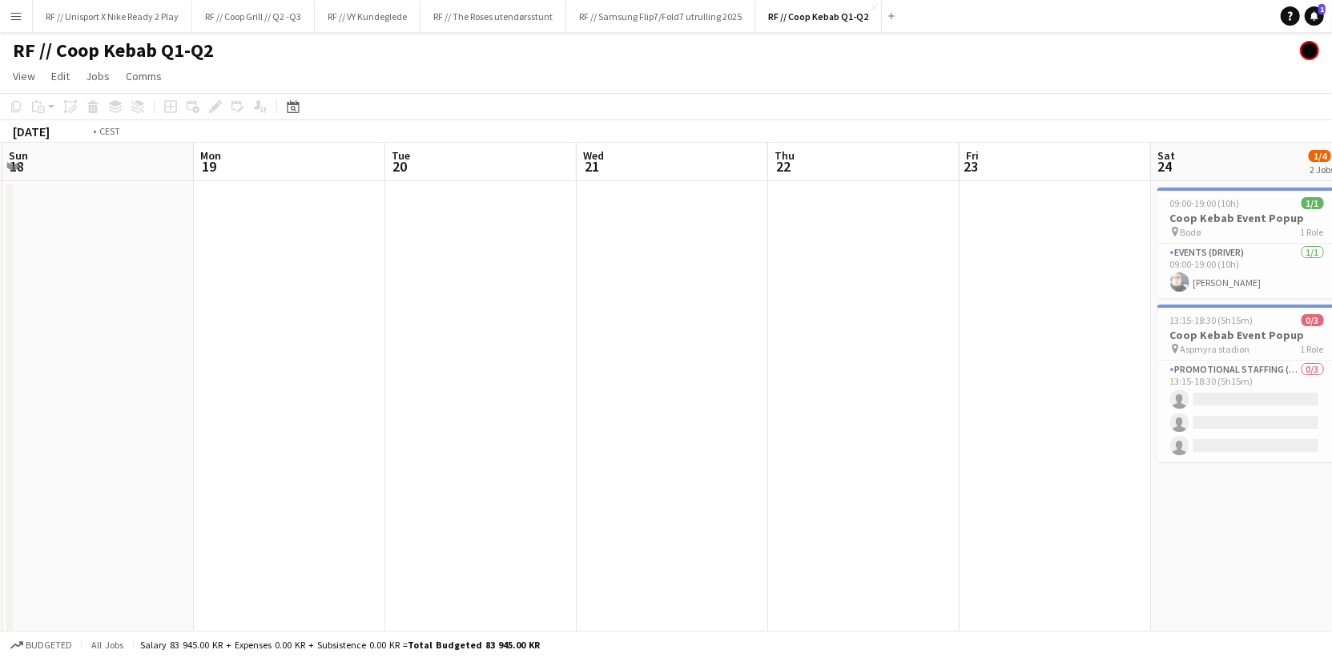
drag, startPoint x: 606, startPoint y: 432, endPoint x: 356, endPoint y: 418, distance: 251.1
click at [392, 420] on app-calendar-viewport "Thu 15 1/1 1 Job Fri 16 4/4 2 Jobs Sat 17 1/1 1 Job Sun 18 Mon 19 Tue 20 Wed 21…" at bounding box center [666, 400] width 1332 height 515
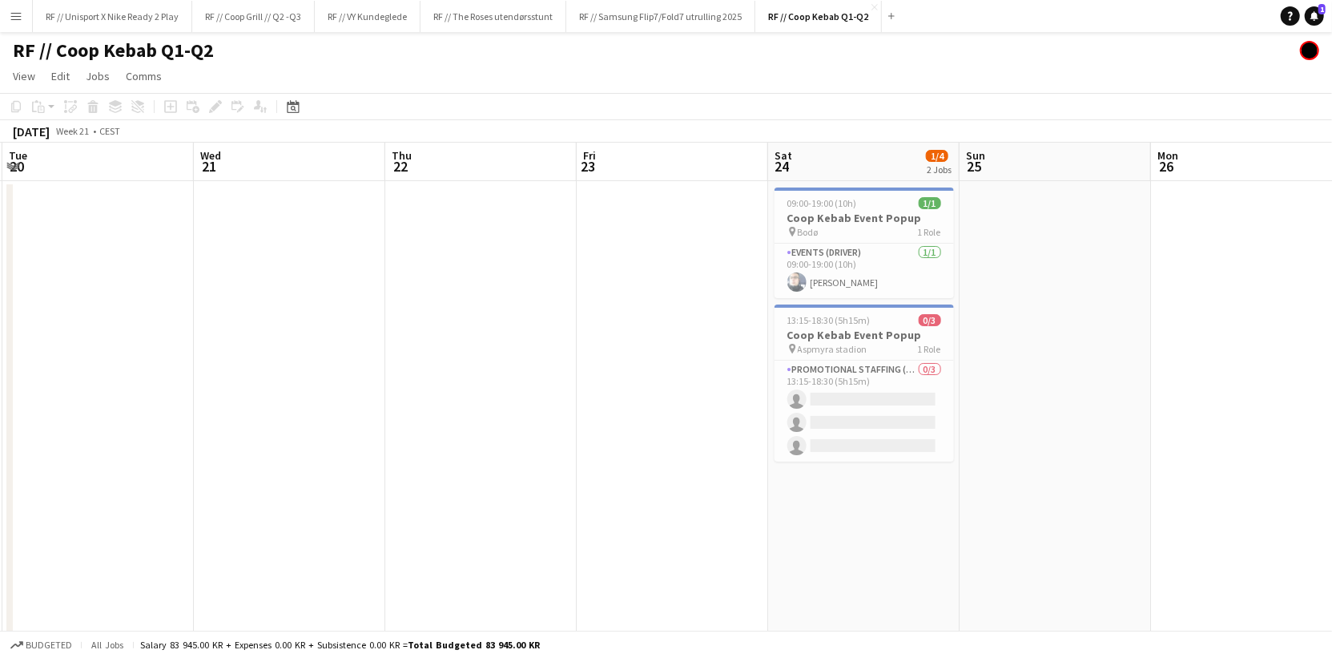
scroll to position [0, 706]
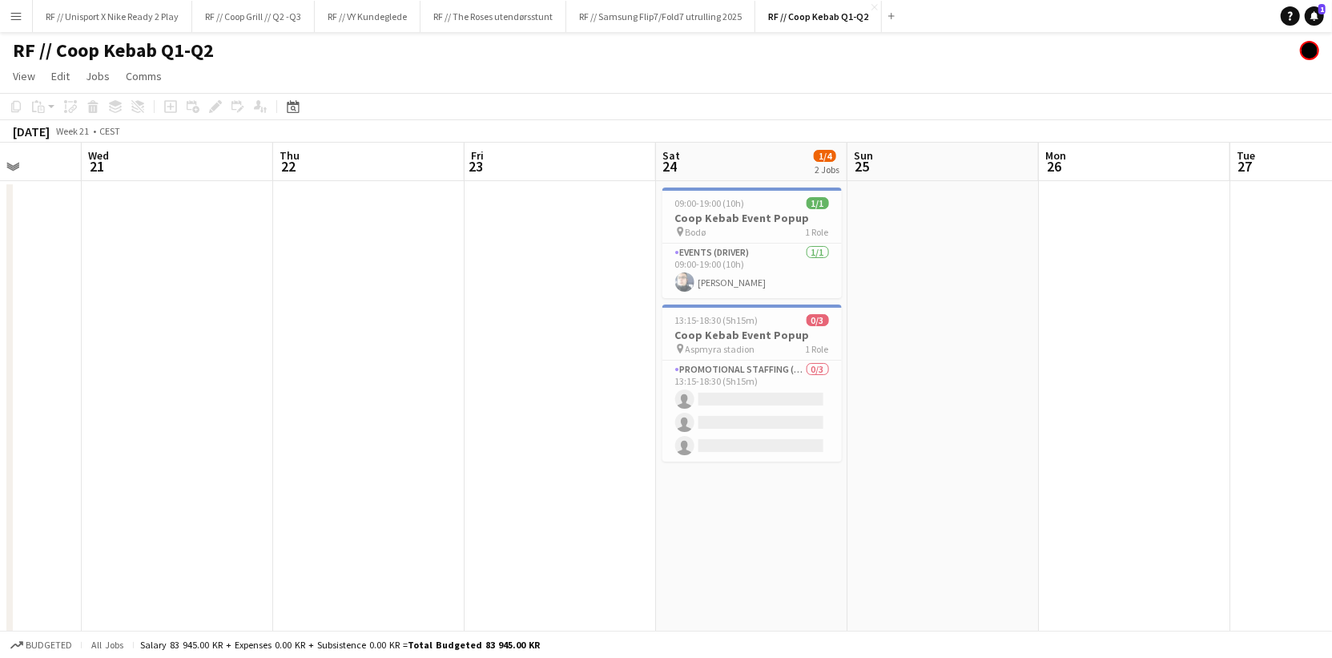
drag, startPoint x: 1229, startPoint y: 470, endPoint x: 1088, endPoint y: 471, distance: 141.0
click at [1095, 471] on app-calendar-viewport "Sat 17 1/1 1 Job Sun 18 Mon 19 Tue 20 Wed 21 Thu 22 Fri 23 Sat 24 1/4 2 Jobs Su…" at bounding box center [666, 400] width 1332 height 515
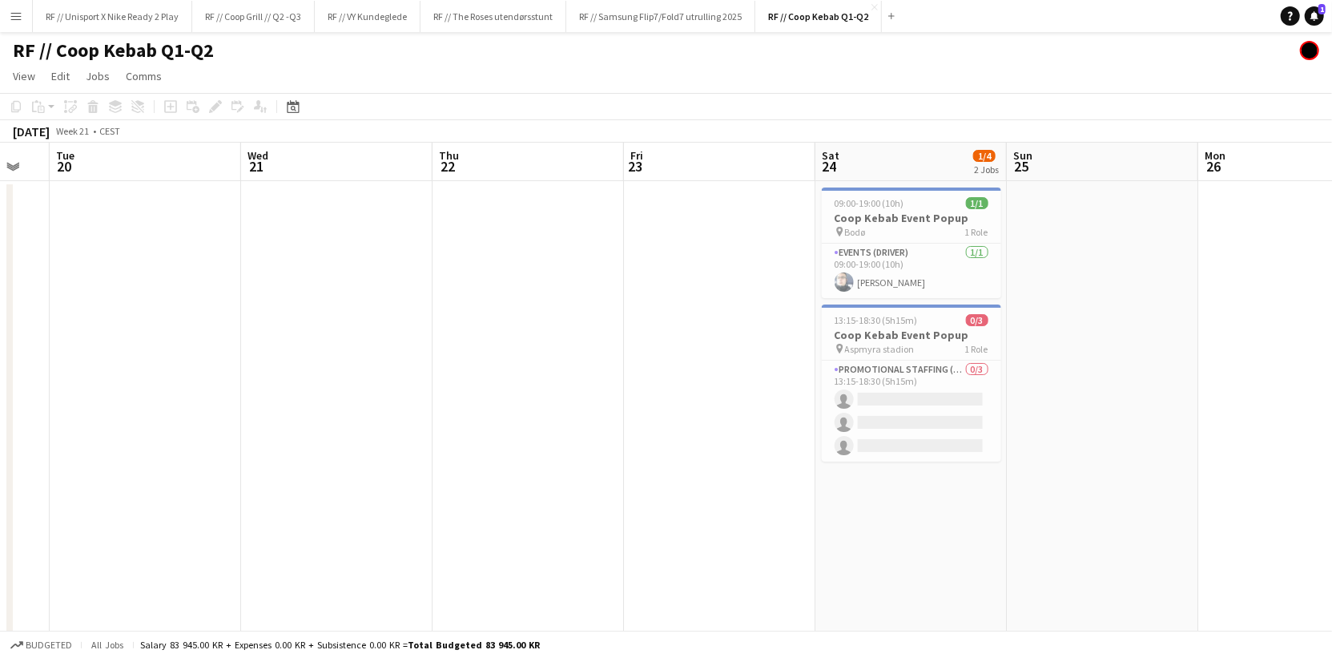
drag, startPoint x: 702, startPoint y: 416, endPoint x: 749, endPoint y: 424, distance: 47.8
click at [726, 419] on app-calendar-viewport "Sat 17 1/1 1 Job Sun 18 Mon 19 Tue 20 Wed 21 Thu 22 Fri 23 Sat 24 1/4 2 Jobs Su…" at bounding box center [666, 400] width 1332 height 515
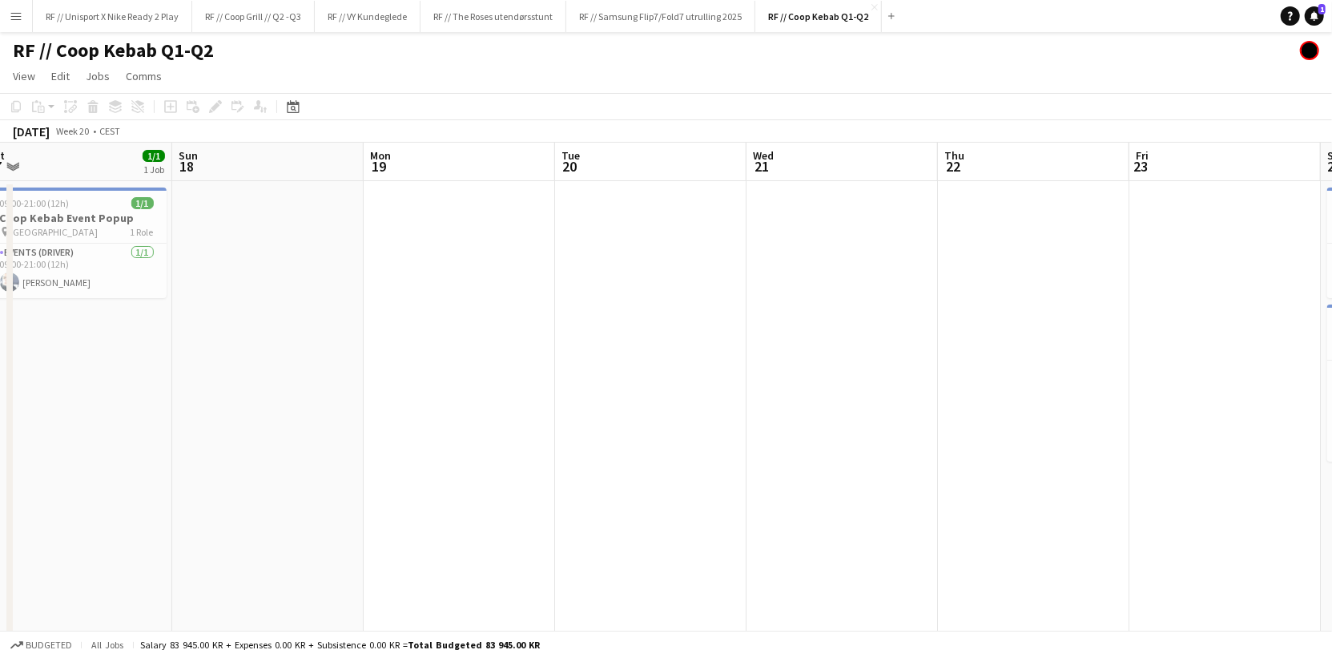
drag, startPoint x: 770, startPoint y: 420, endPoint x: 834, endPoint y: 428, distance: 63.8
click at [813, 422] on app-calendar-viewport "Thu 15 1/1 1 Job Fri 16 4/4 2 Jobs Sat 17 1/1 1 Job Sun 18 Mon 19 Tue 20 Wed 21…" at bounding box center [666, 400] width 1332 height 515
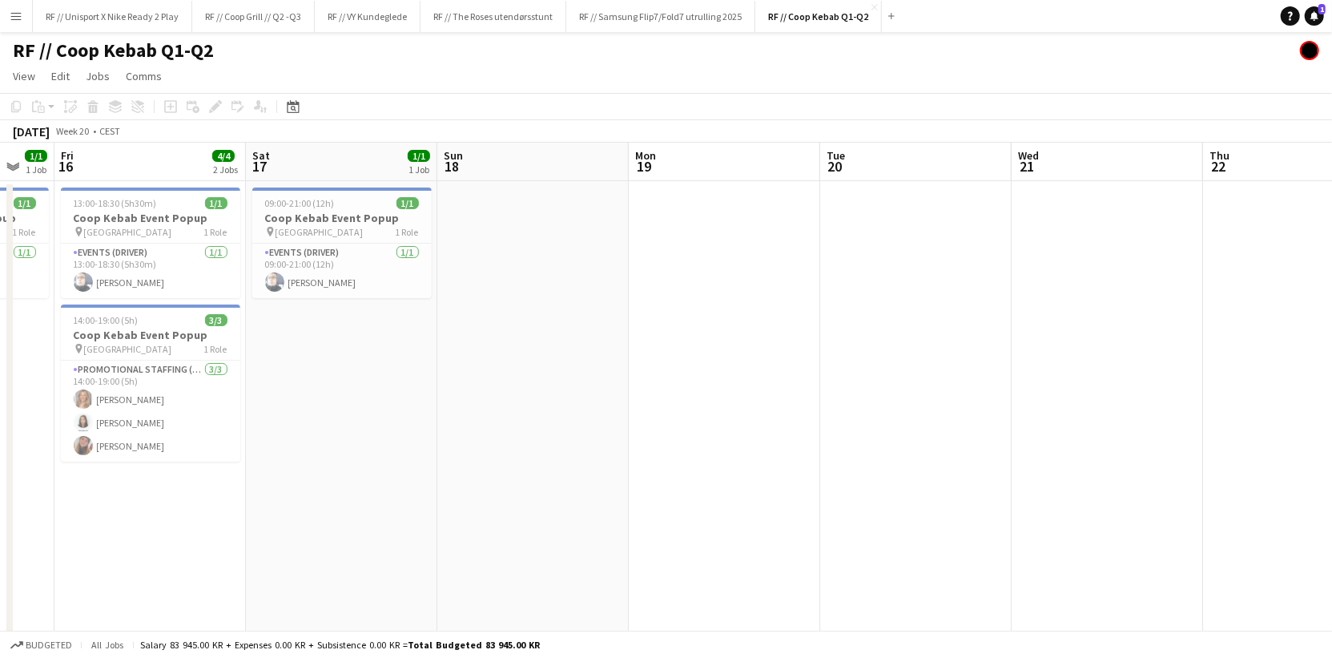
drag, startPoint x: 541, startPoint y: 450, endPoint x: 1013, endPoint y: 416, distance: 473.7
click at [981, 412] on app-calendar-viewport "Wed 14 1/1 1 Job Thu 15 1/1 1 Job Fri 16 4/4 2 Jobs Sat 17 1/1 1 Job Sun 18 Mon…" at bounding box center [666, 400] width 1332 height 515
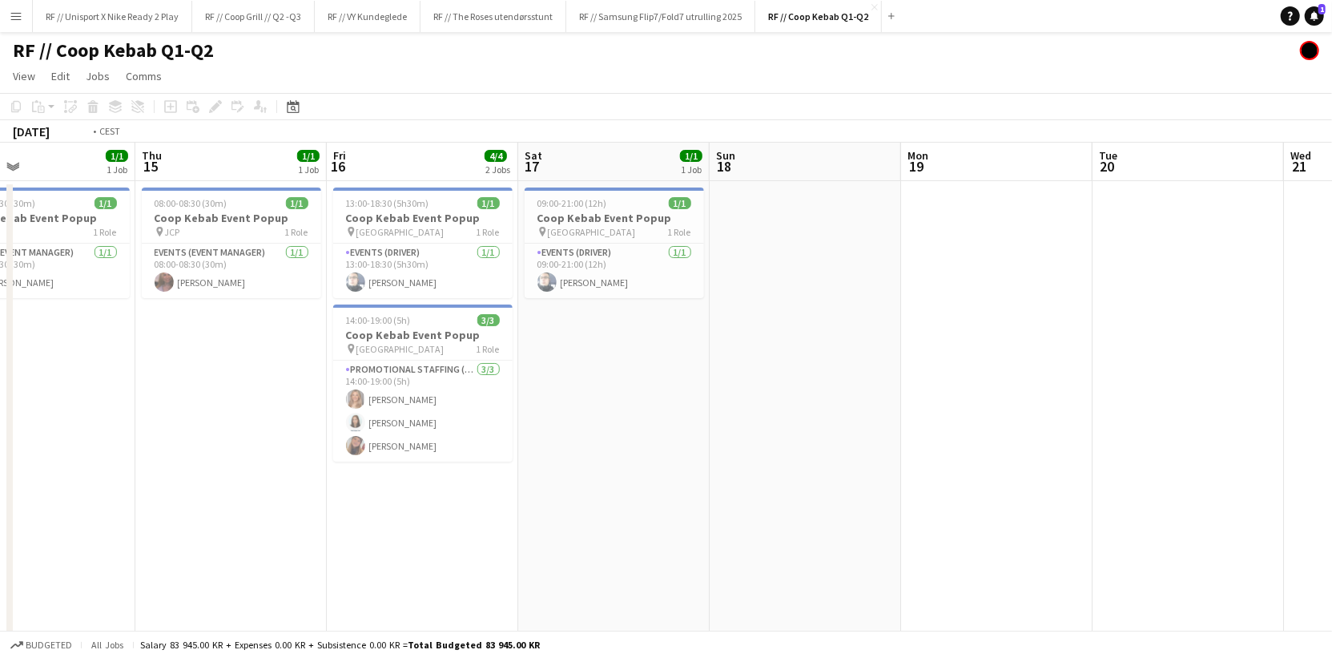
drag, startPoint x: 461, startPoint y: 440, endPoint x: 1111, endPoint y: 431, distance: 649.6
click at [1111, 431] on app-calendar-viewport "Mon 12 2/2 2 Jobs Tue 13 0/1 1 Job Wed 14 1/1 1 Job Thu 15 1/1 1 Job Fri 16 4/4…" at bounding box center [666, 400] width 1332 height 515
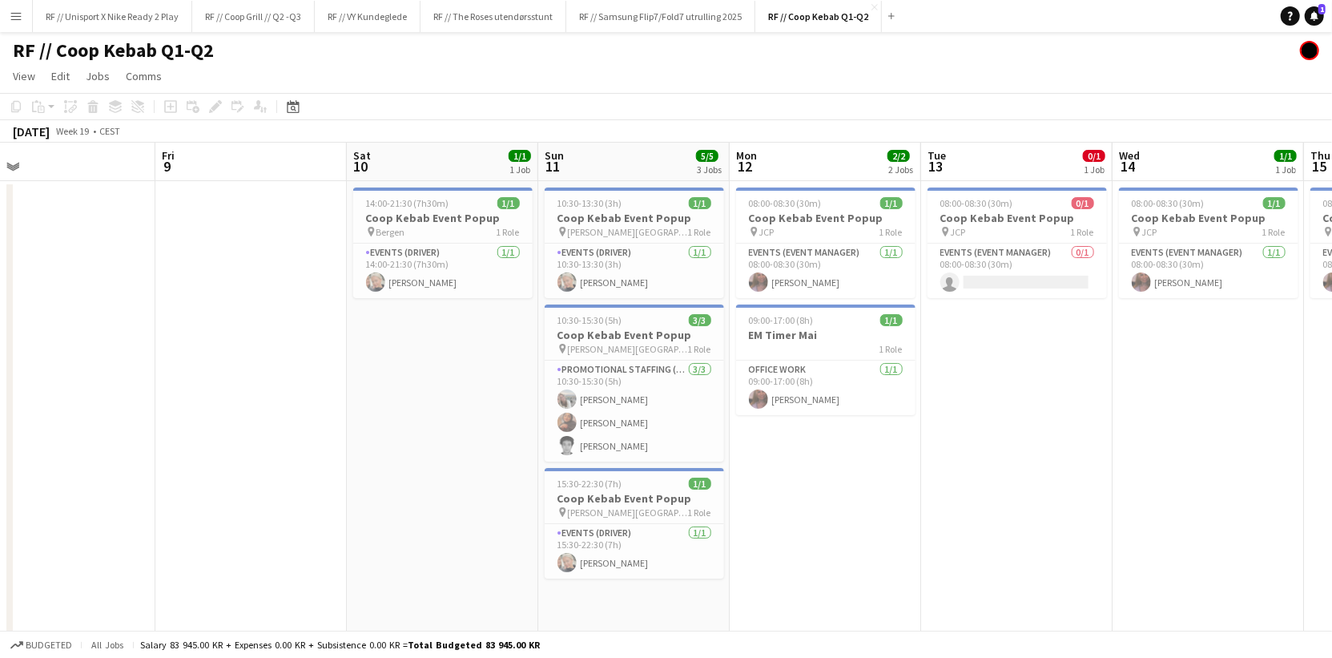
drag, startPoint x: 502, startPoint y: 438, endPoint x: 1322, endPoint y: 426, distance: 820.2
click at [1313, 426] on app-calendar-viewport "Tue 6 Wed 7 Thu 8 Fri 9 Sat 10 1/1 1 Job Sun 11 5/5 3 Jobs Mon 12 2/2 2 Jobs Tu…" at bounding box center [666, 400] width 1332 height 515
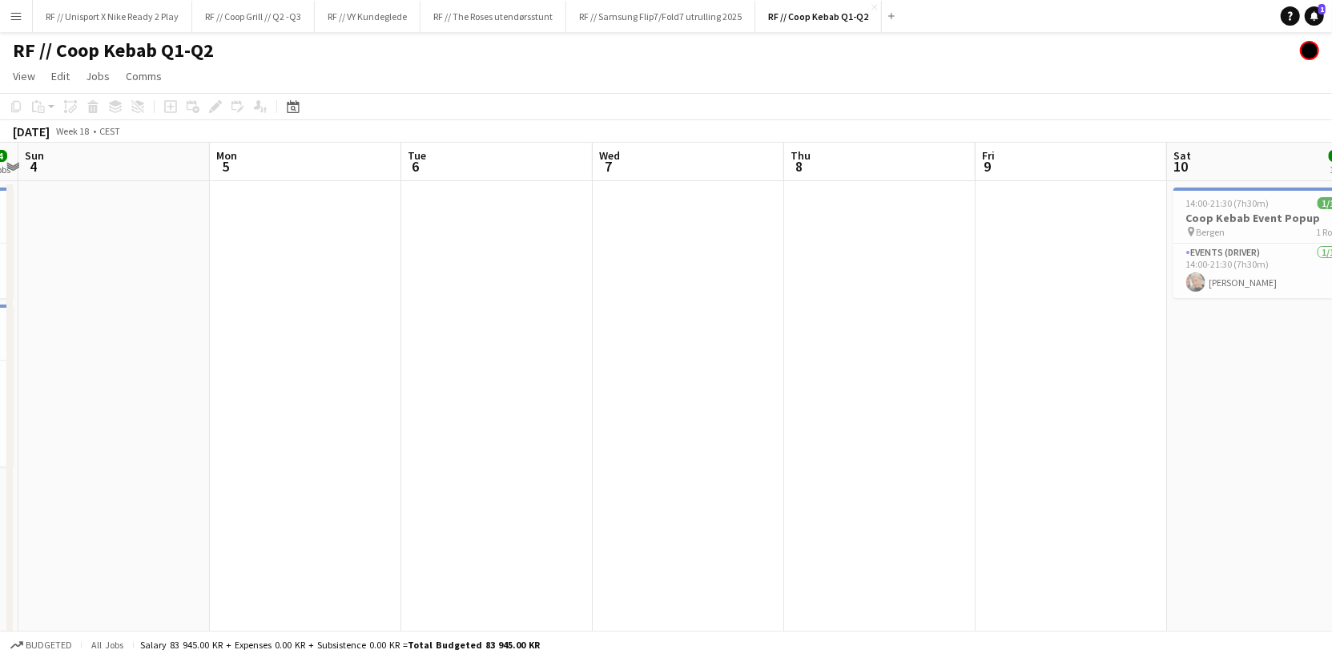
drag, startPoint x: 455, startPoint y: 432, endPoint x: 829, endPoint y: 441, distance: 374.1
click at [896, 420] on app-calendar-viewport "Fri 2 Sat 3 4/4 2 Jobs Sun 4 Mon 5 Tue 6 Wed 7 Thu 8 Fri 9 Sat 10 1/1 1 Job Sun…" at bounding box center [666, 400] width 1332 height 515
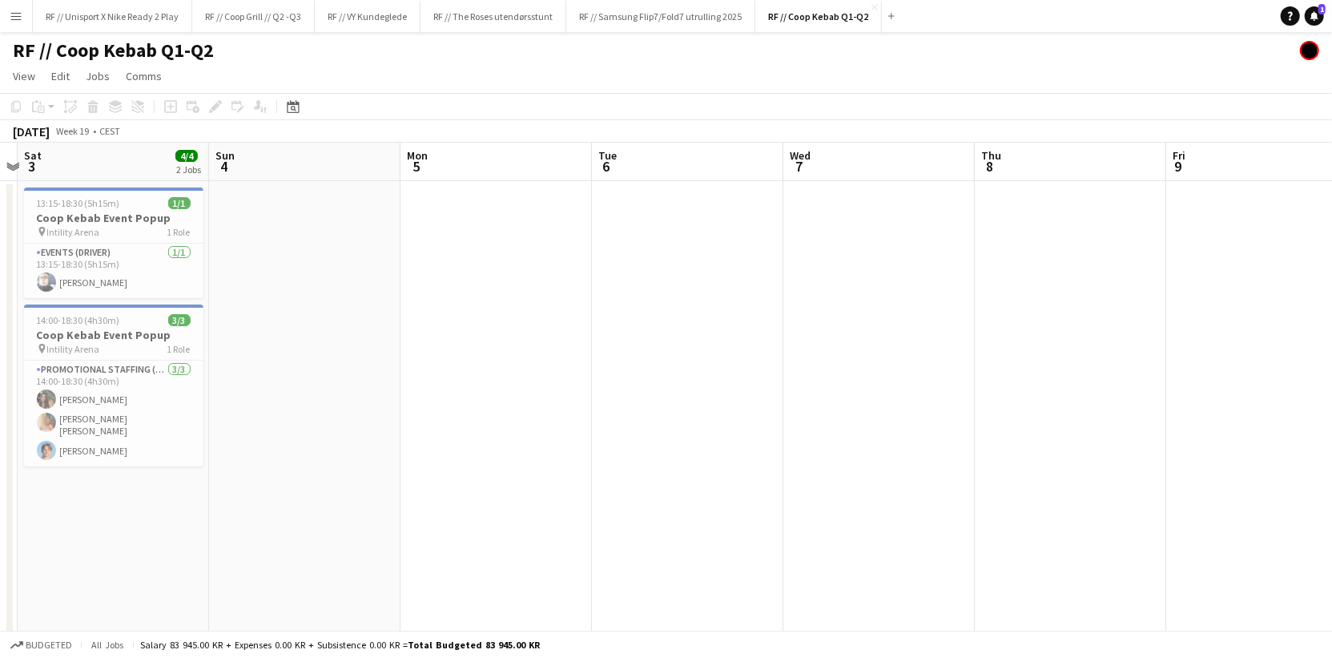
drag, startPoint x: 695, startPoint y: 431, endPoint x: 1106, endPoint y: 419, distance: 411.0
click at [1140, 413] on app-calendar-viewport "Thu 1 Fri 2 Sat 3 4/4 2 Jobs Sun 4 Mon 5 Tue 6 Wed 7 Thu 8 Fri 9 Sat 10 1/1 1 J…" at bounding box center [666, 400] width 1332 height 515
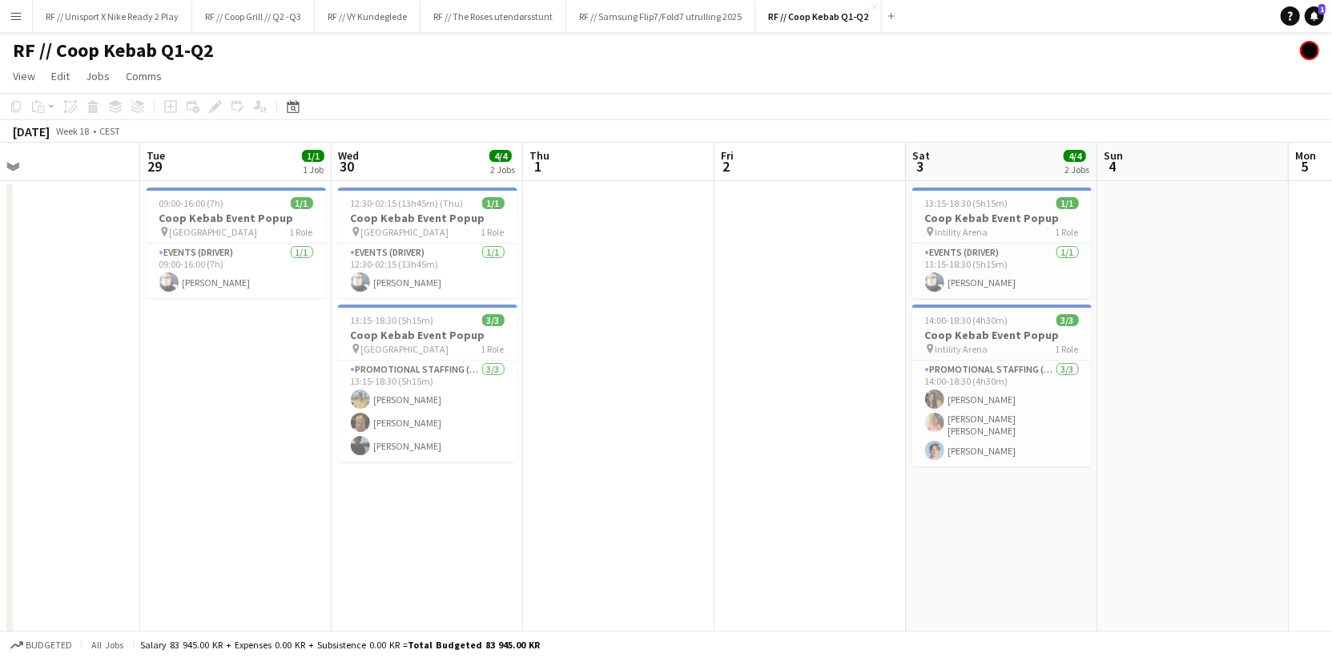
drag, startPoint x: 698, startPoint y: 416, endPoint x: 1245, endPoint y: 402, distance: 547.2
click at [1245, 402] on app-calendar-viewport "Sat 26 3/3 1 Job Sun 27 5/5 3 Jobs Mon 28 Tue 29 1/1 1 Job Wed 30 4/4 2 Jobs Th…" at bounding box center [666, 400] width 1332 height 515
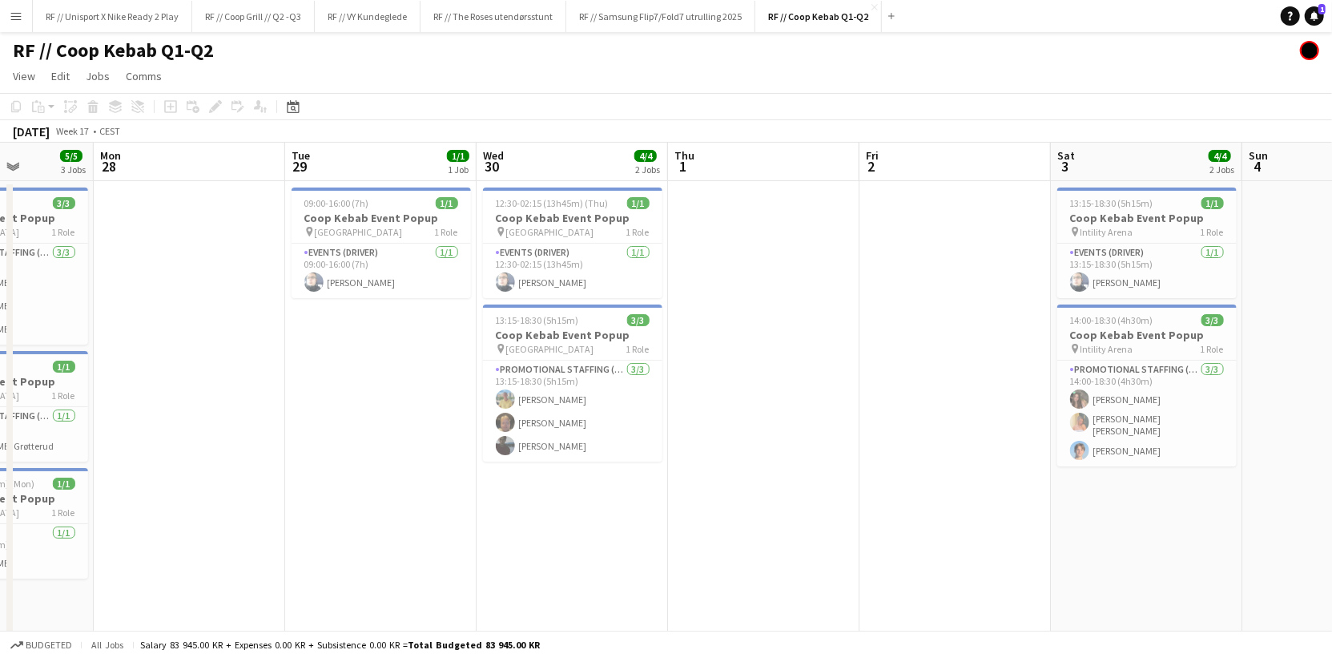
drag, startPoint x: 569, startPoint y: 410, endPoint x: 1082, endPoint y: 348, distance: 517.1
click at [742, 408] on app-calendar-viewport "Fri 25 Sat 26 3/3 1 Job Sun 27 5/5 3 Jobs Mon 28 Tue 29 1/1 1 Job Wed 30 4/4 2 …" at bounding box center [666, 400] width 1332 height 515
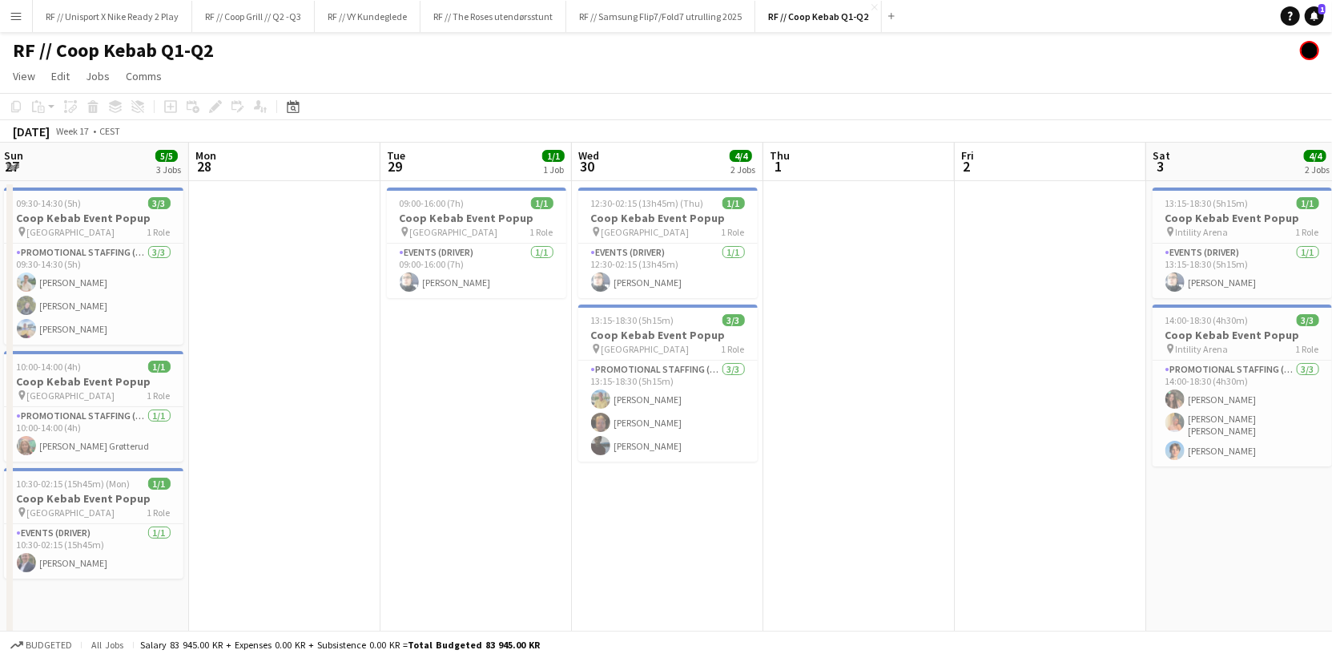
scroll to position [0, 360]
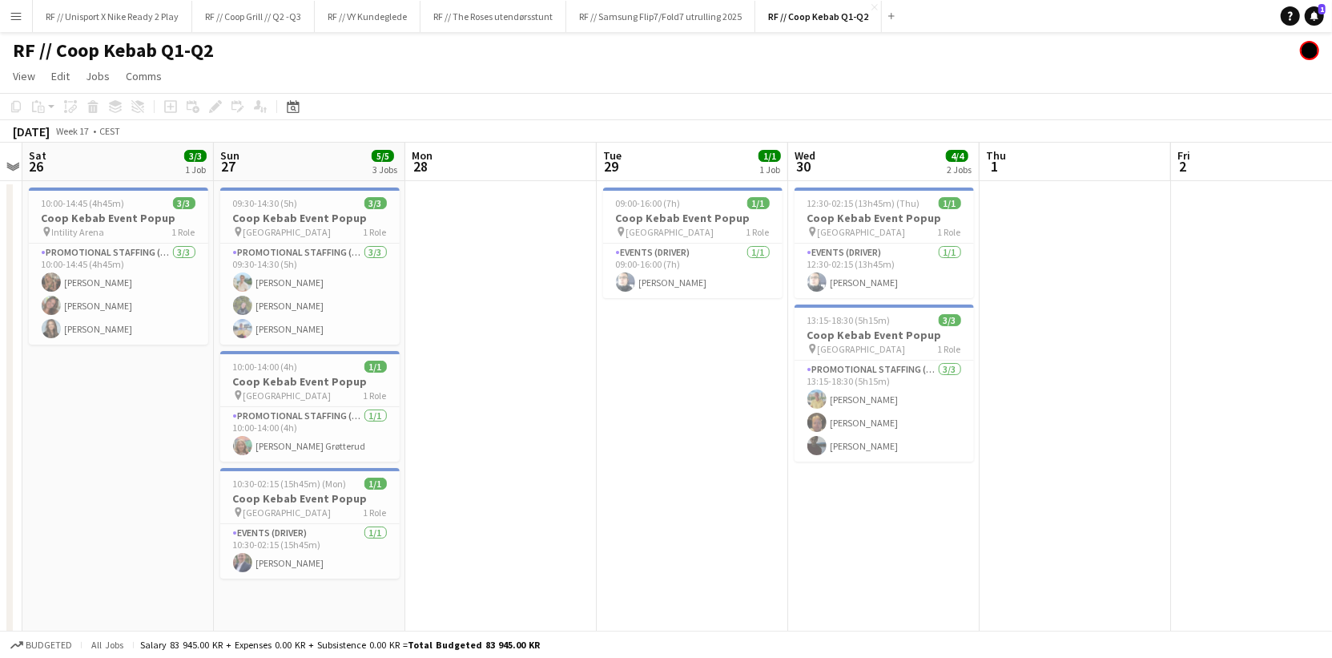
drag, startPoint x: 271, startPoint y: 458, endPoint x: 554, endPoint y: 456, distance: 283.5
click at [554, 456] on app-calendar-viewport "Thu 24 Fri 25 Sat 26 3/3 1 Job Sun 27 5/5 3 Jobs Mon 28 Tue 29 1/1 1 Job Wed 30…" at bounding box center [666, 400] width 1332 height 515
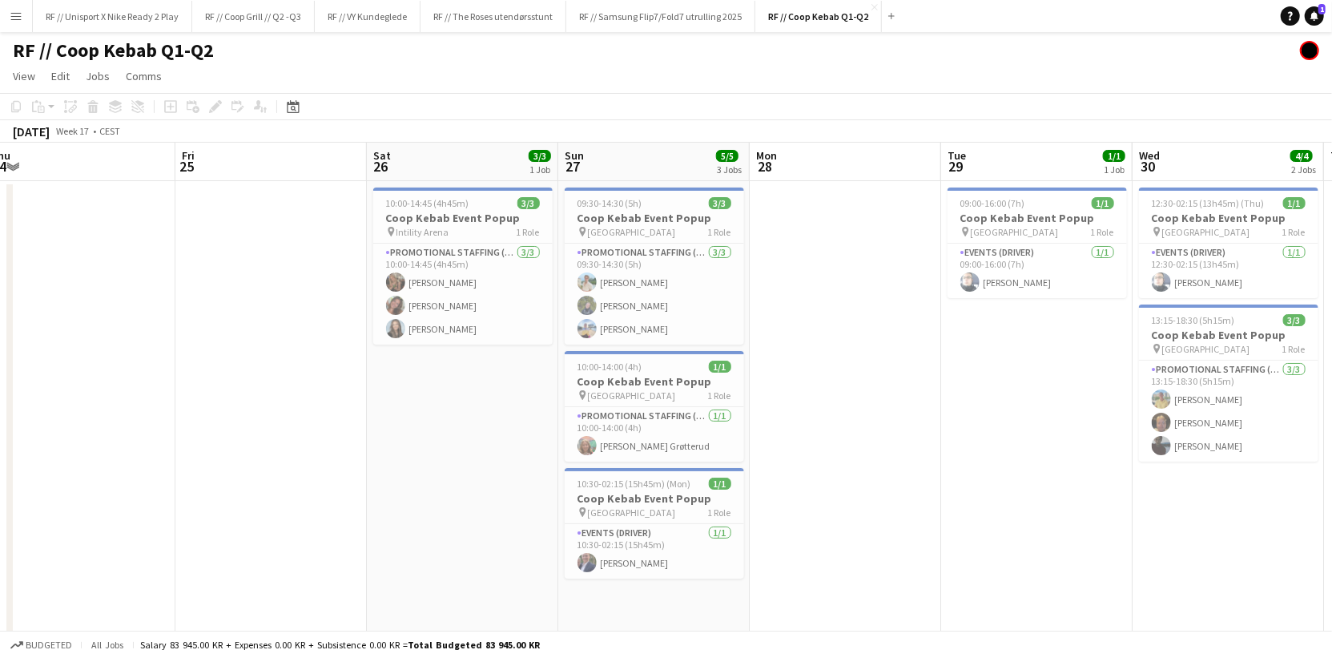
drag, startPoint x: 534, startPoint y: 464, endPoint x: 878, endPoint y: 465, distance: 343.6
click at [878, 465] on app-calendar-viewport "Tue 22 Wed 23 Thu 24 Fri 25 Sat 26 3/3 1 Job Sun 27 5/5 3 Jobs Mon 28 Tue 29 1/…" at bounding box center [666, 400] width 1332 height 515
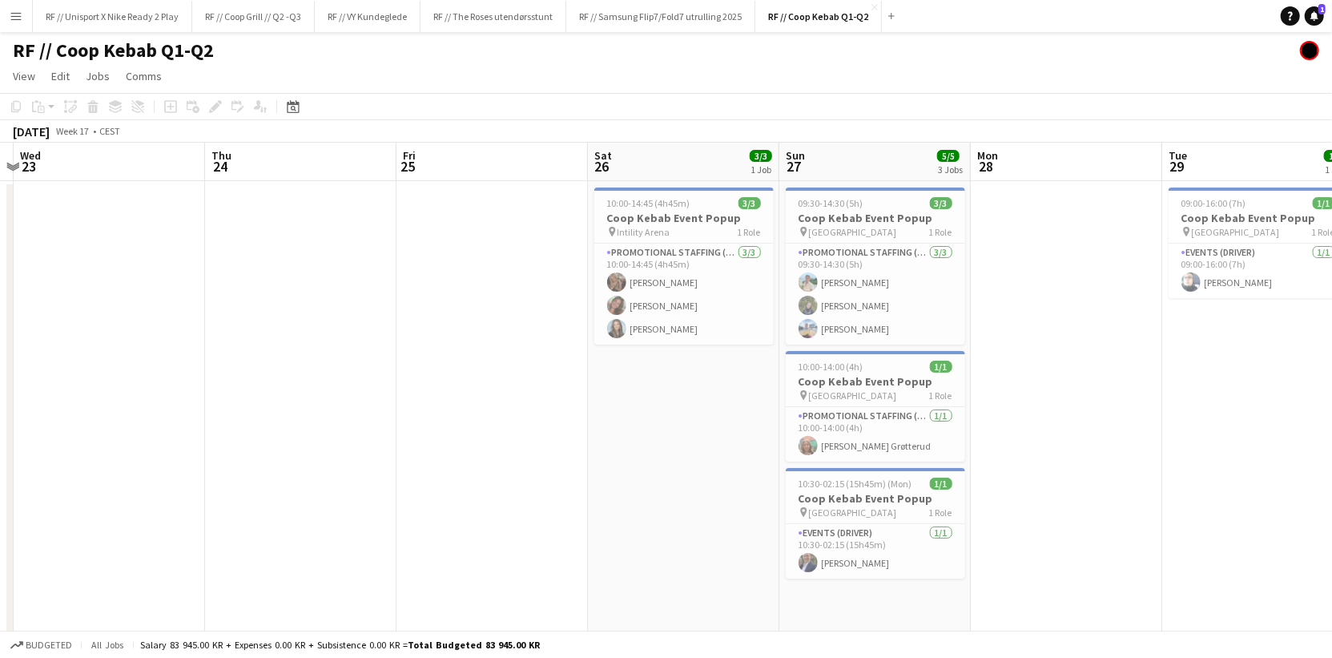
scroll to position [0, 357]
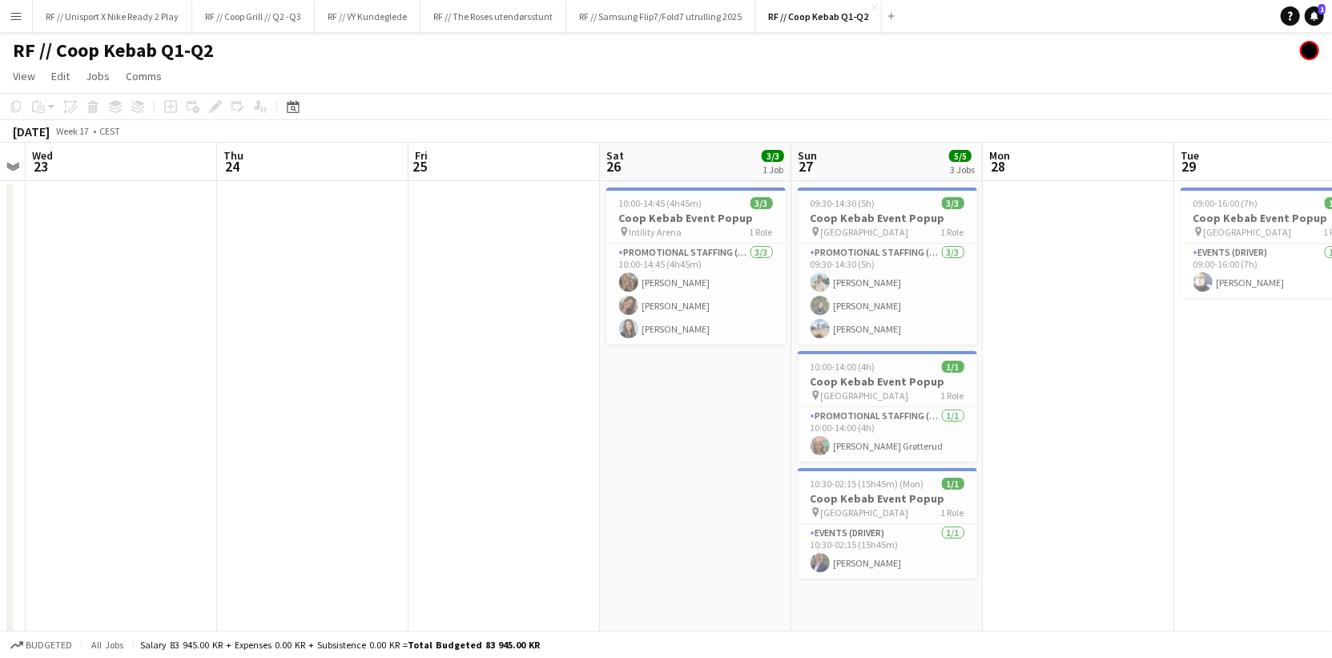
drag, startPoint x: 375, startPoint y: 460, endPoint x: 608, endPoint y: 466, distance: 233.2
click at [608, 466] on app-calendar-viewport "Mon 21 4/4 3 Jobs Tue 22 Wed 23 Thu 24 Fri 25 Sat 26 3/3 1 Job Sun 27 5/5 3 Job…" at bounding box center [666, 400] width 1332 height 515
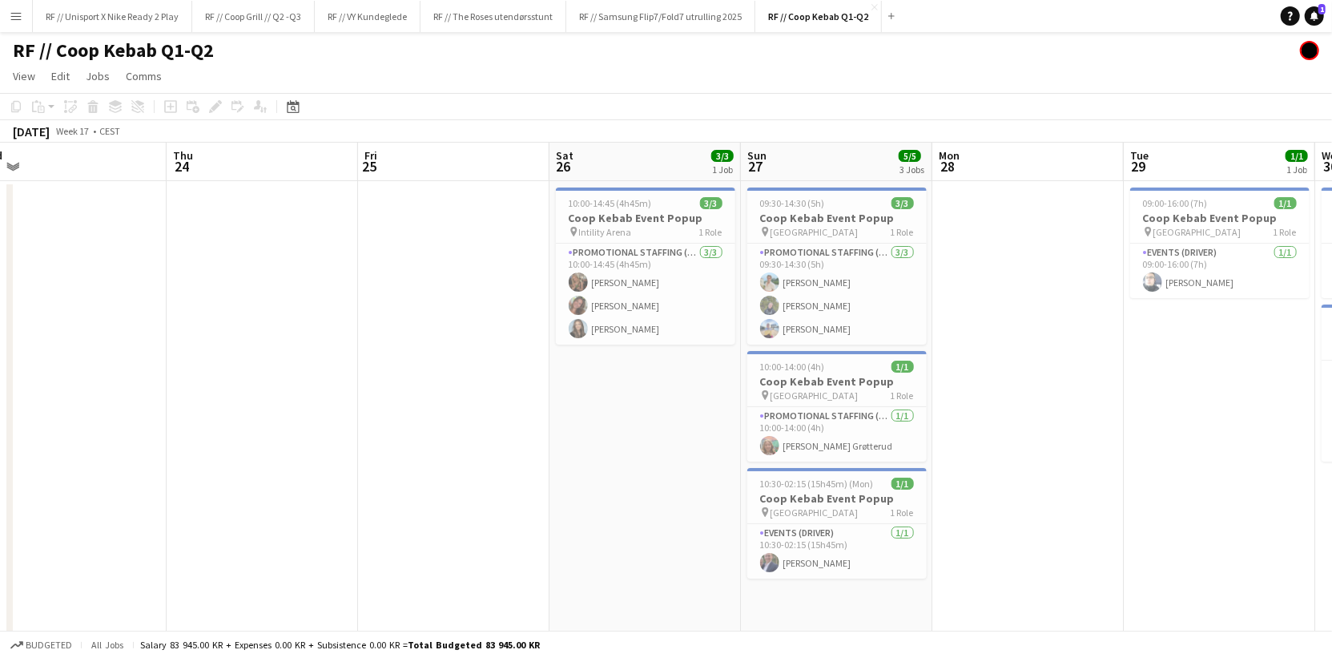
click at [909, 417] on app-calendar-viewport "Mon 21 4/4 3 Jobs Tue 22 Wed 23 Thu 24 Fri 25 Sat 26 3/3 1 Job Sun 27 5/5 3 Job…" at bounding box center [666, 400] width 1332 height 515
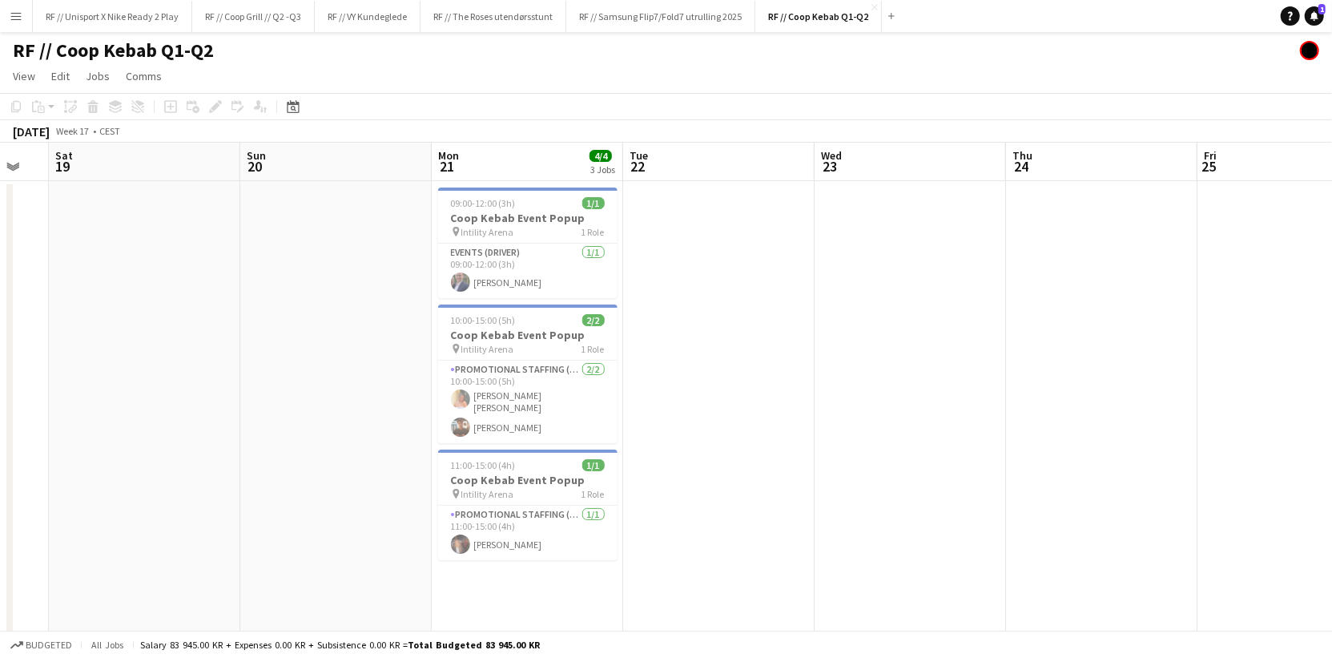
scroll to position [0, 368]
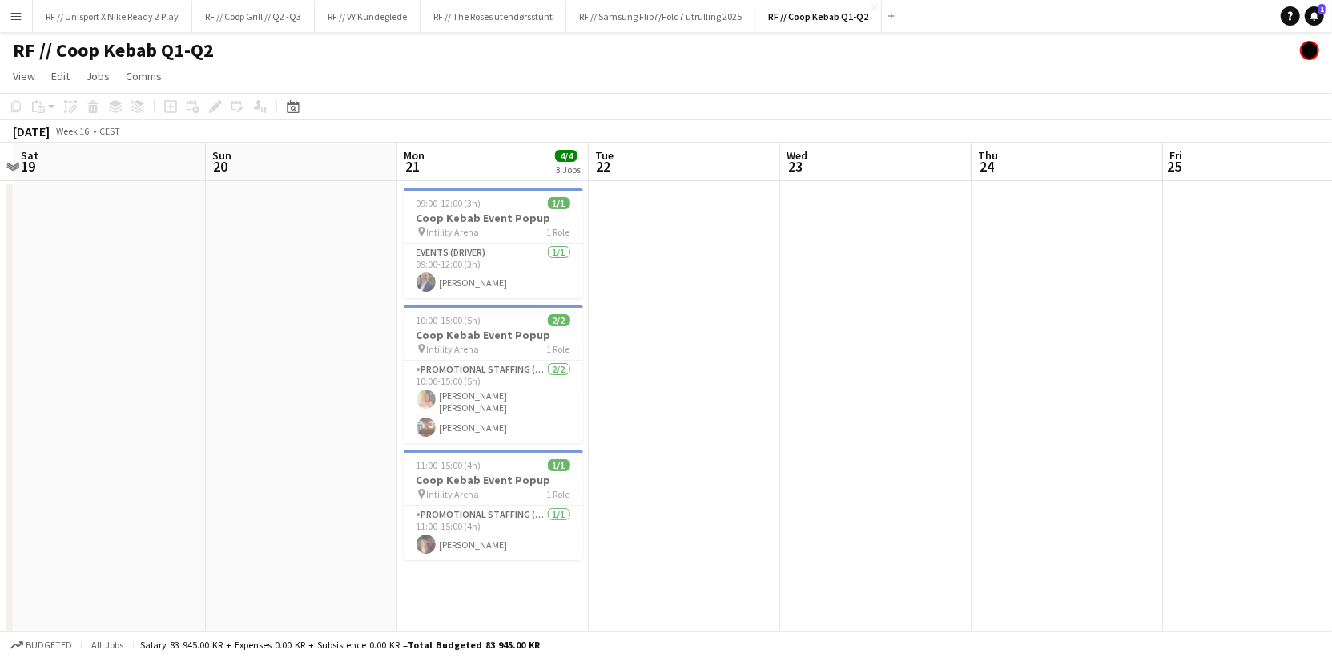
drag, startPoint x: 766, startPoint y: 417, endPoint x: 846, endPoint y: 421, distance: 80.2
click at [846, 421] on app-calendar-viewport "Thu 17 Fri 18 Sat 19 Sun 20 Mon 21 4/4 3 Jobs Tue 22 Wed 23 Thu 24 Fri 25 Sat 2…" at bounding box center [666, 400] width 1332 height 515
